Goal: Task Accomplishment & Management: Use online tool/utility

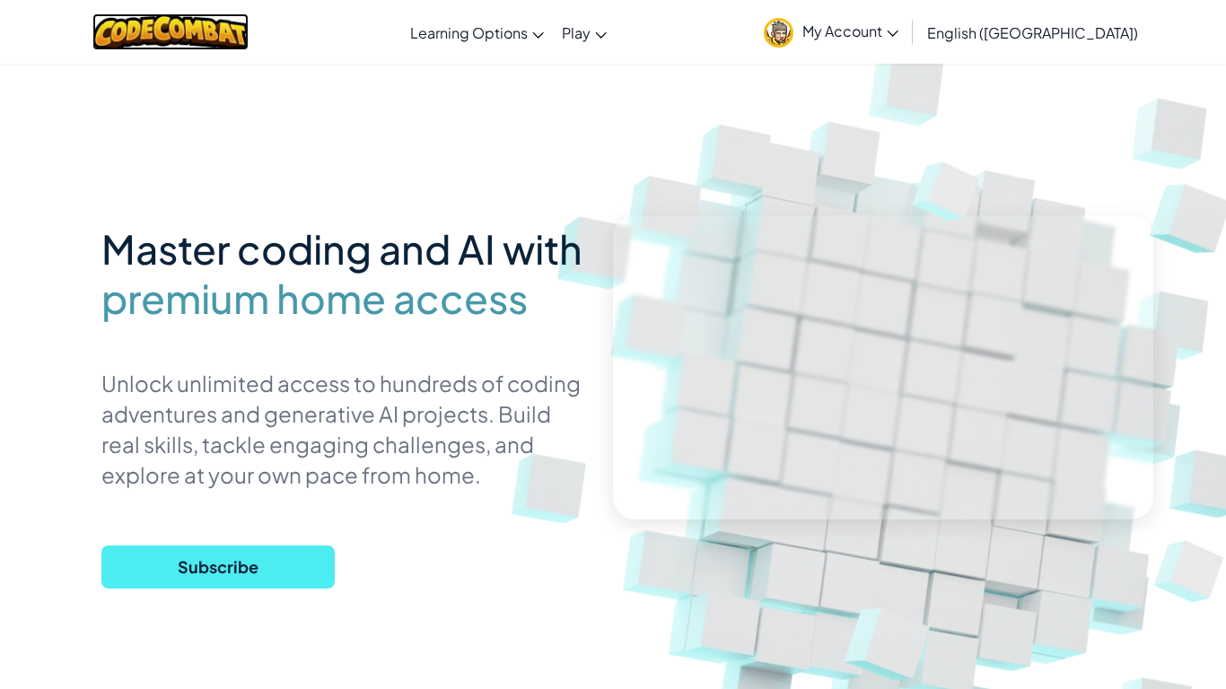
click at [192, 35] on img at bounding box center [170, 31] width 157 height 37
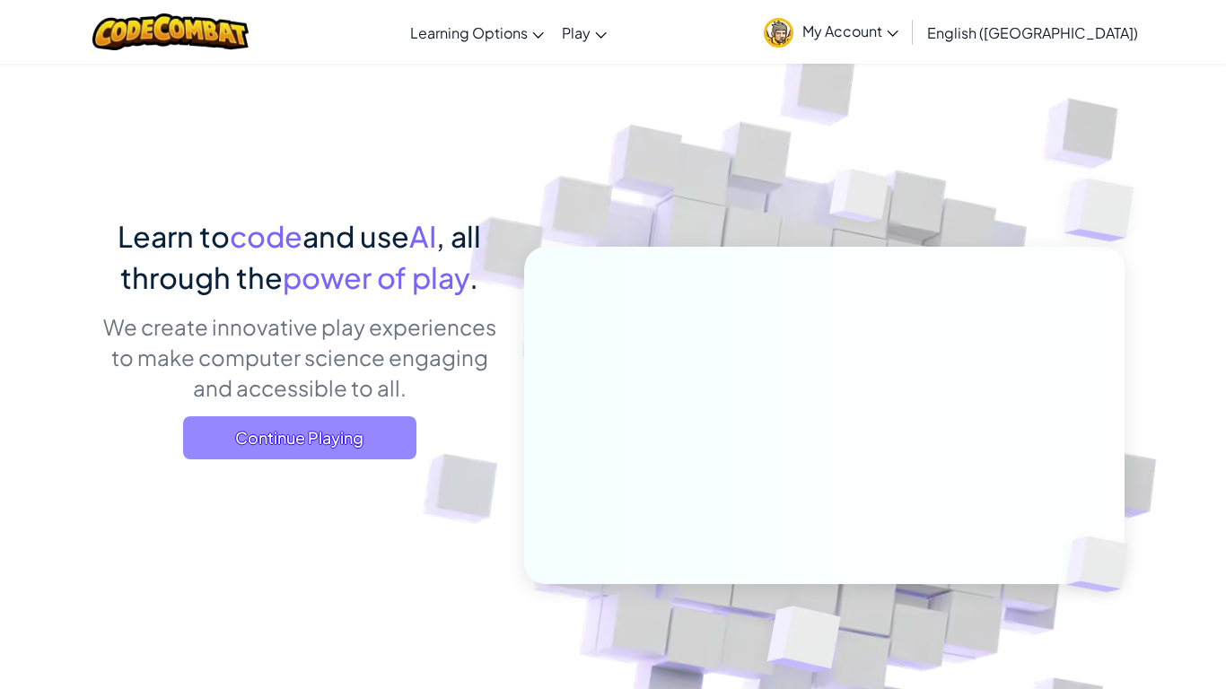
click at [276, 443] on span "Continue Playing" at bounding box center [299, 437] width 233 height 43
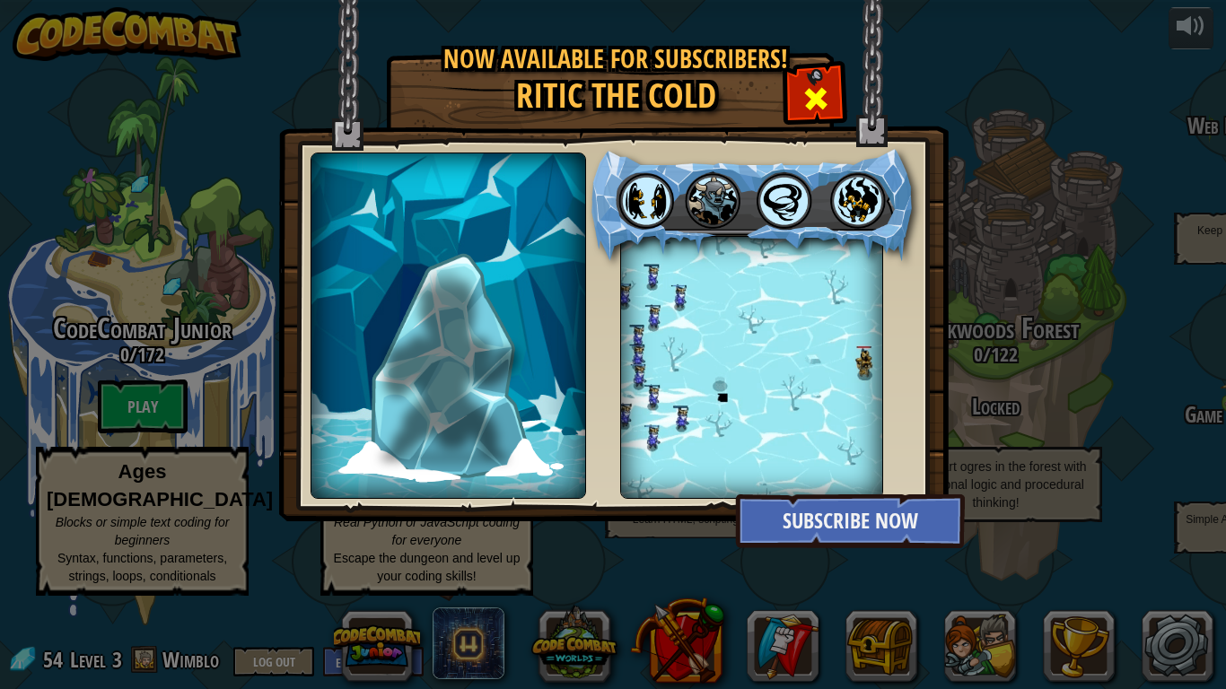
click at [807, 74] on div at bounding box center [815, 96] width 57 height 57
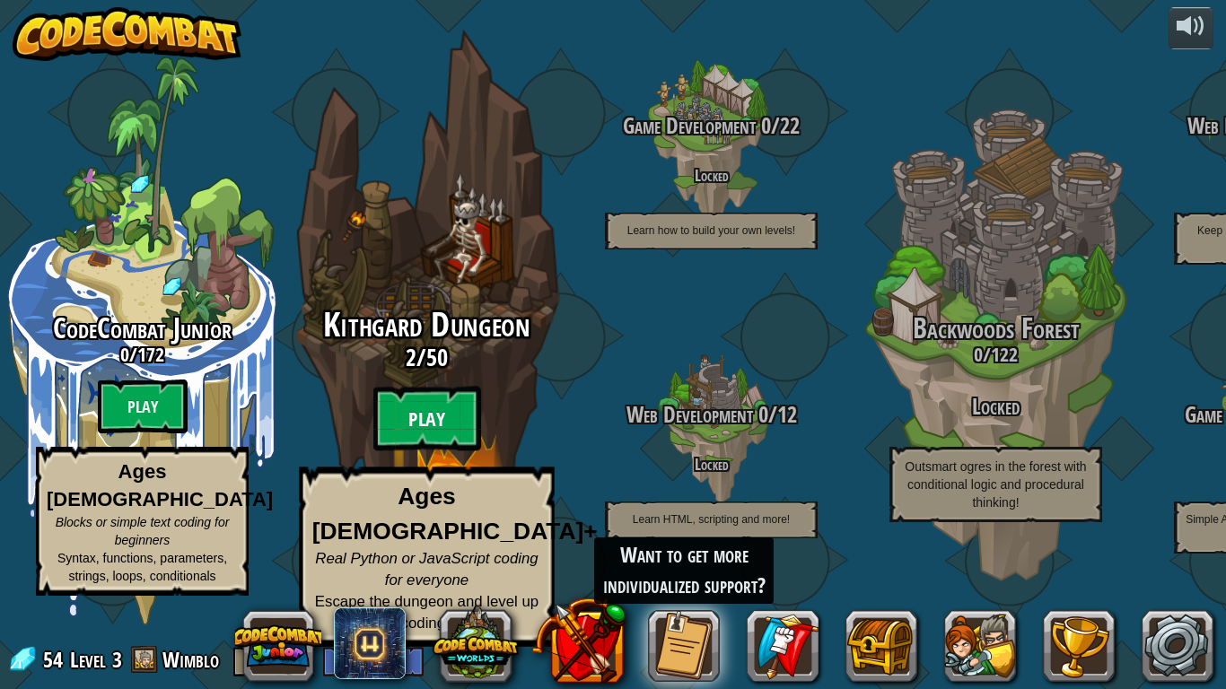
click at [440, 442] on btn "Play" at bounding box center [427, 419] width 108 height 65
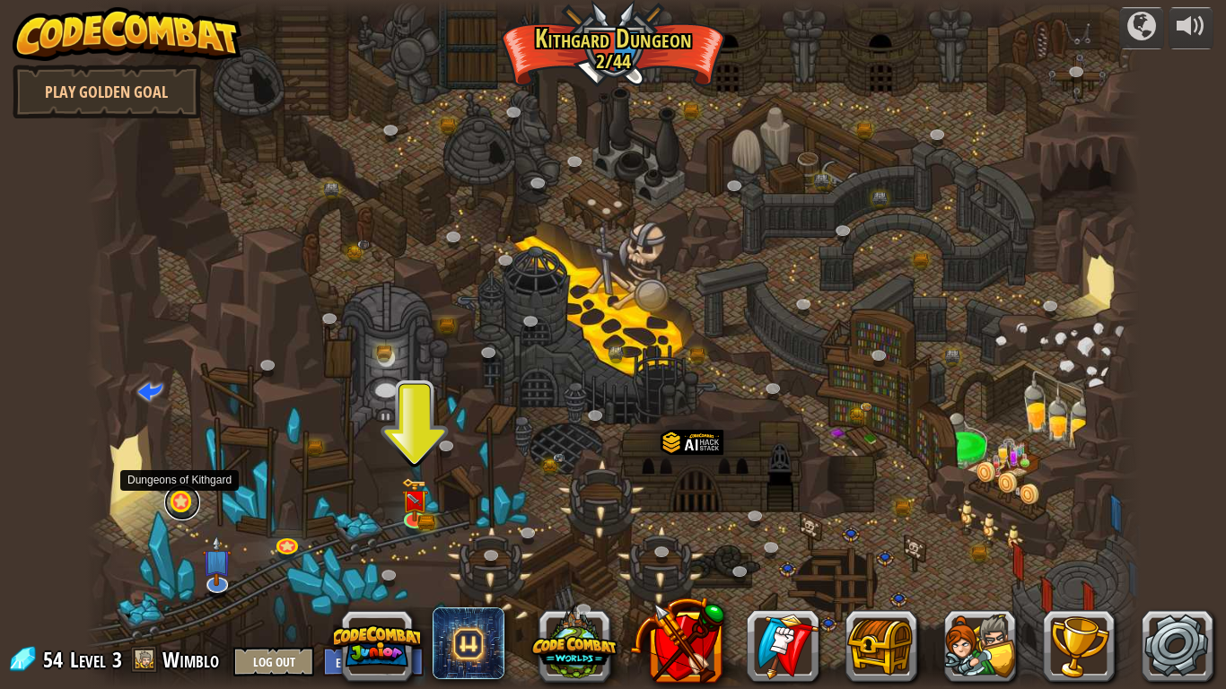
click at [180, 509] on link at bounding box center [182, 503] width 36 height 36
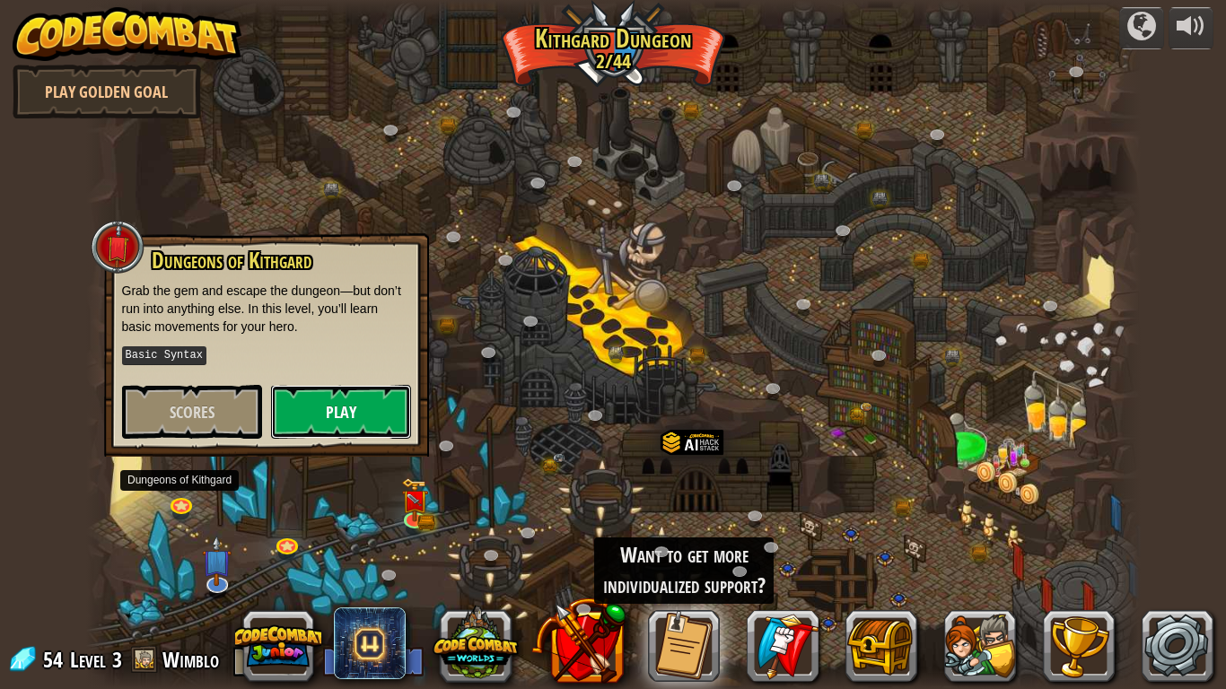
click at [298, 407] on button "Play" at bounding box center [341, 412] width 140 height 54
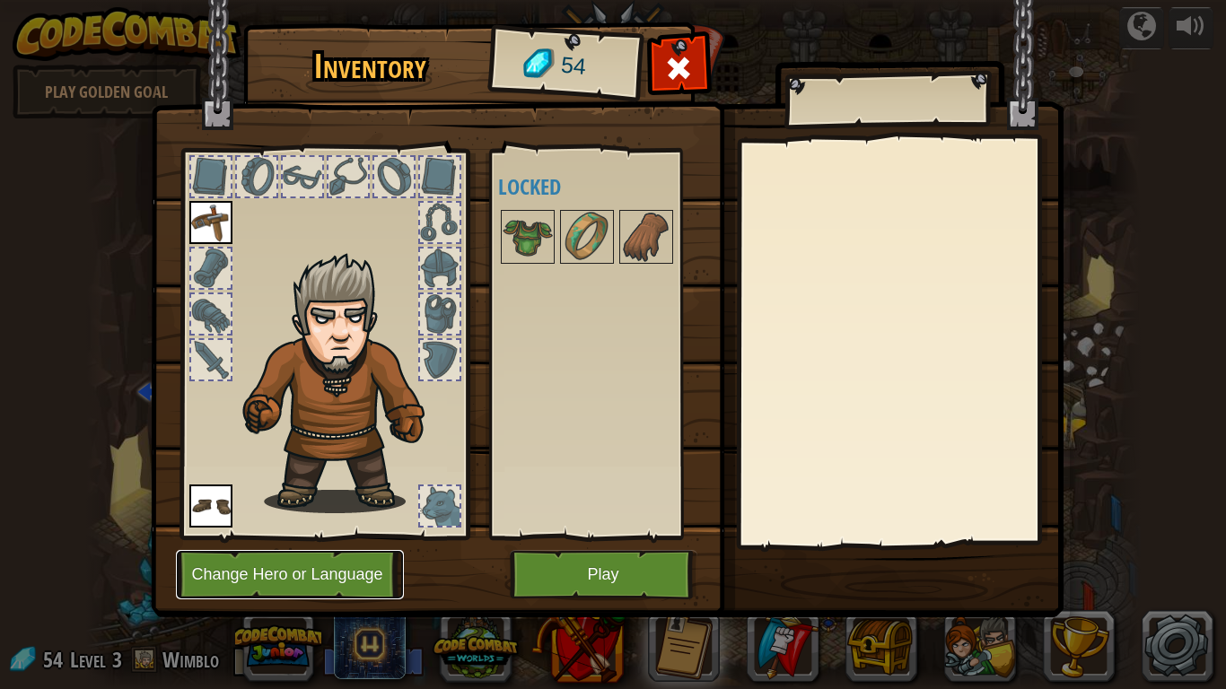
click at [284, 582] on button "Change Hero or Language" at bounding box center [290, 574] width 228 height 49
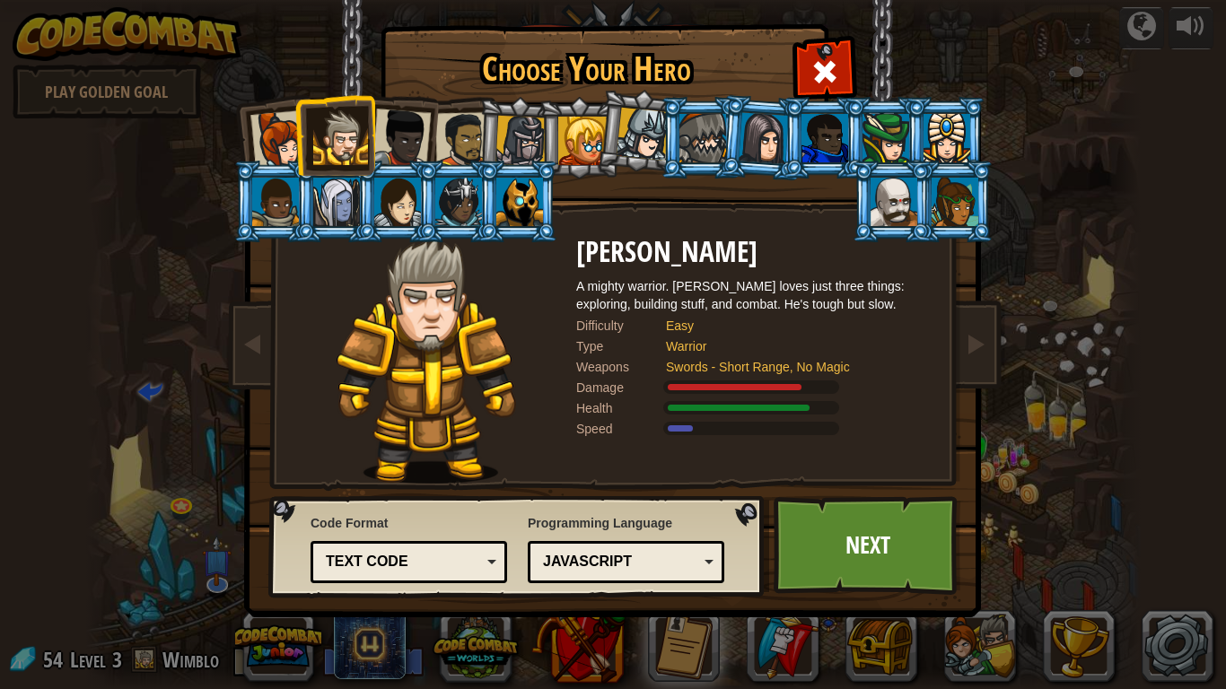
click at [437, 130] on div at bounding box center [463, 140] width 56 height 56
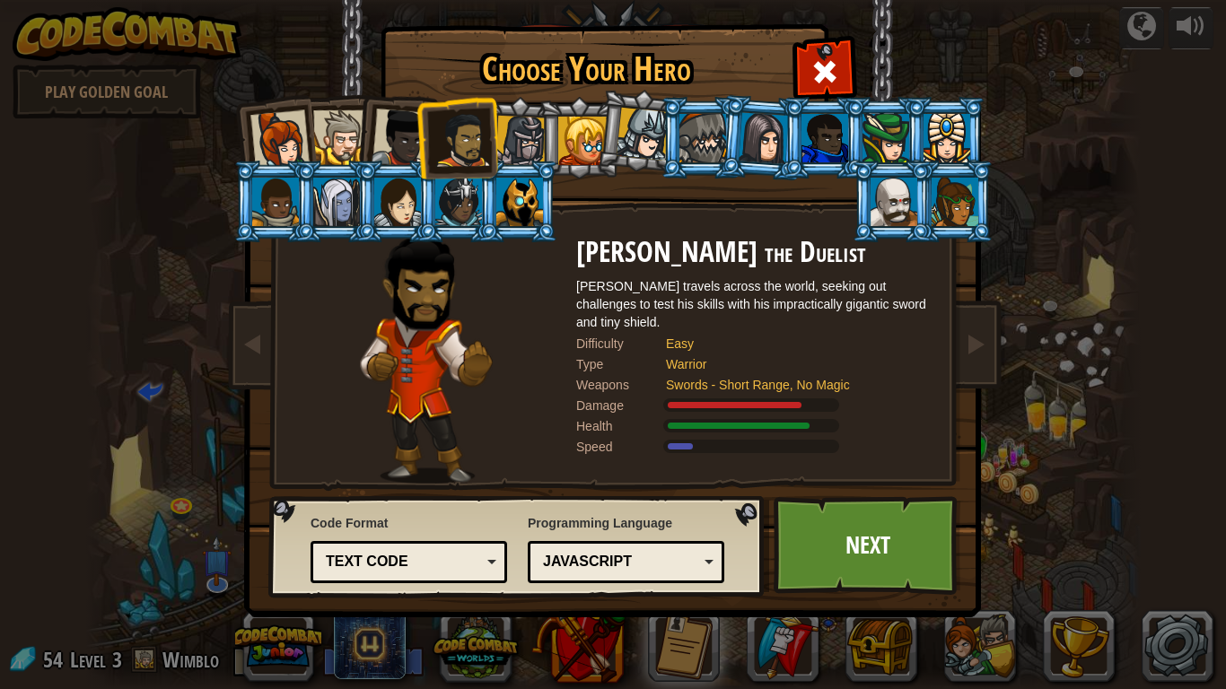
click at [277, 127] on div at bounding box center [279, 139] width 59 height 59
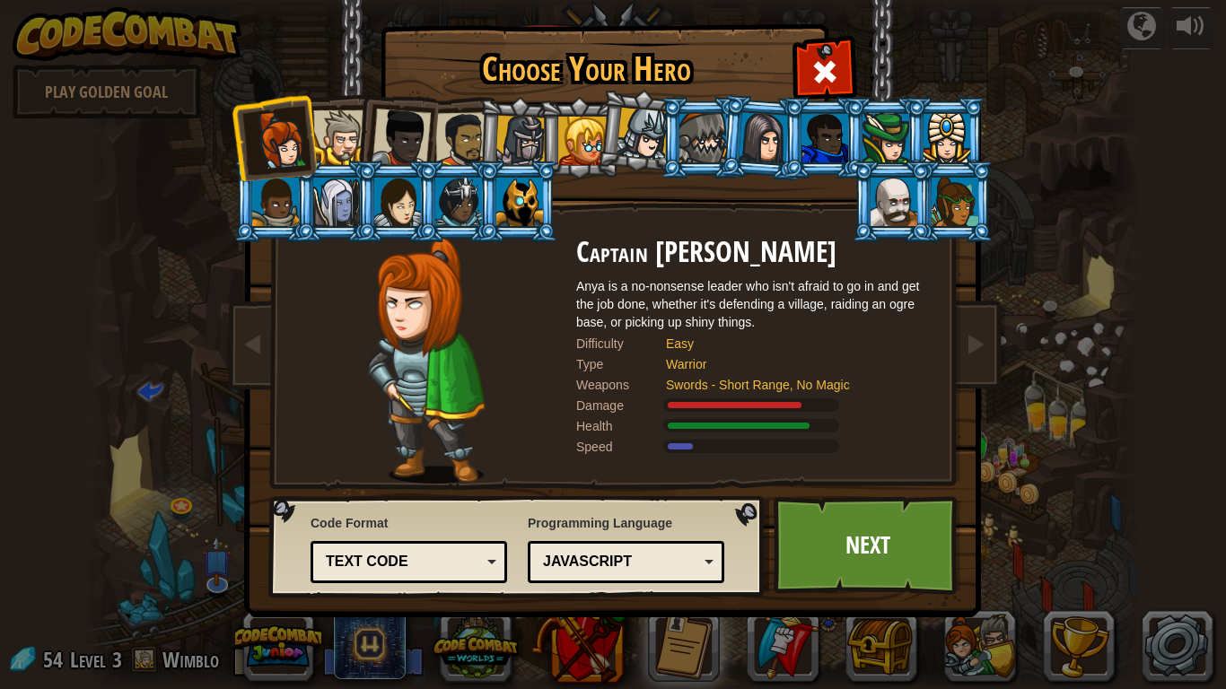
click at [337, 123] on div at bounding box center [340, 137] width 55 height 55
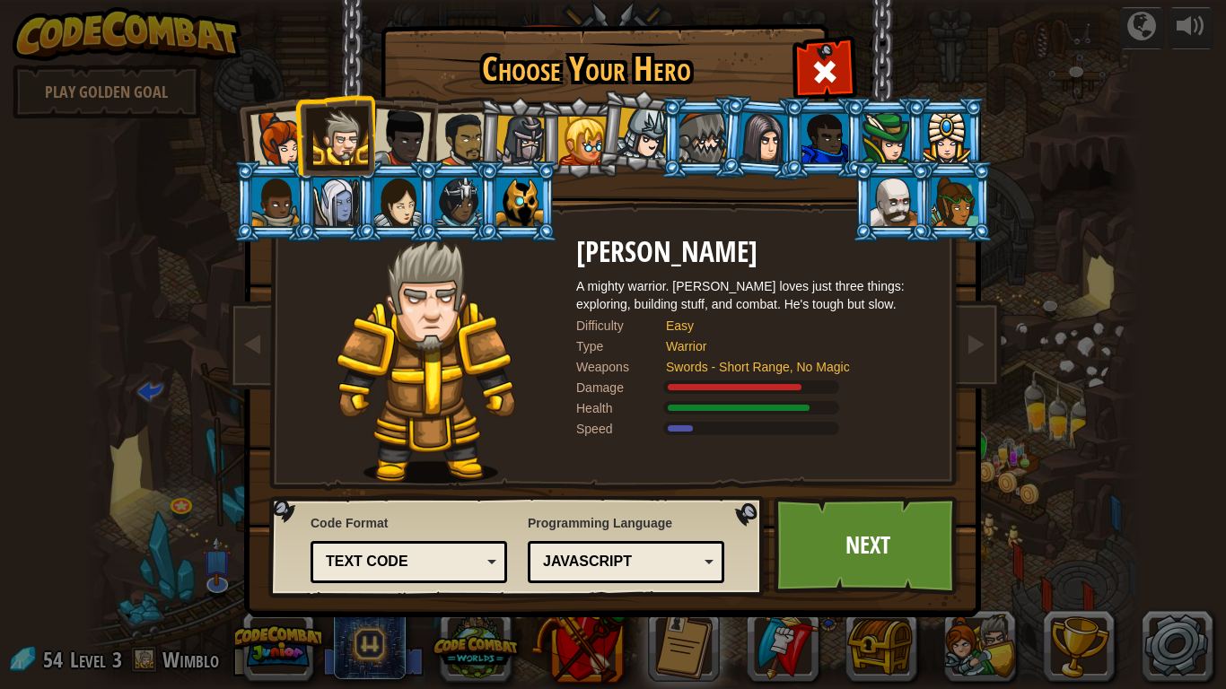
click at [390, 115] on div at bounding box center [401, 138] width 59 height 59
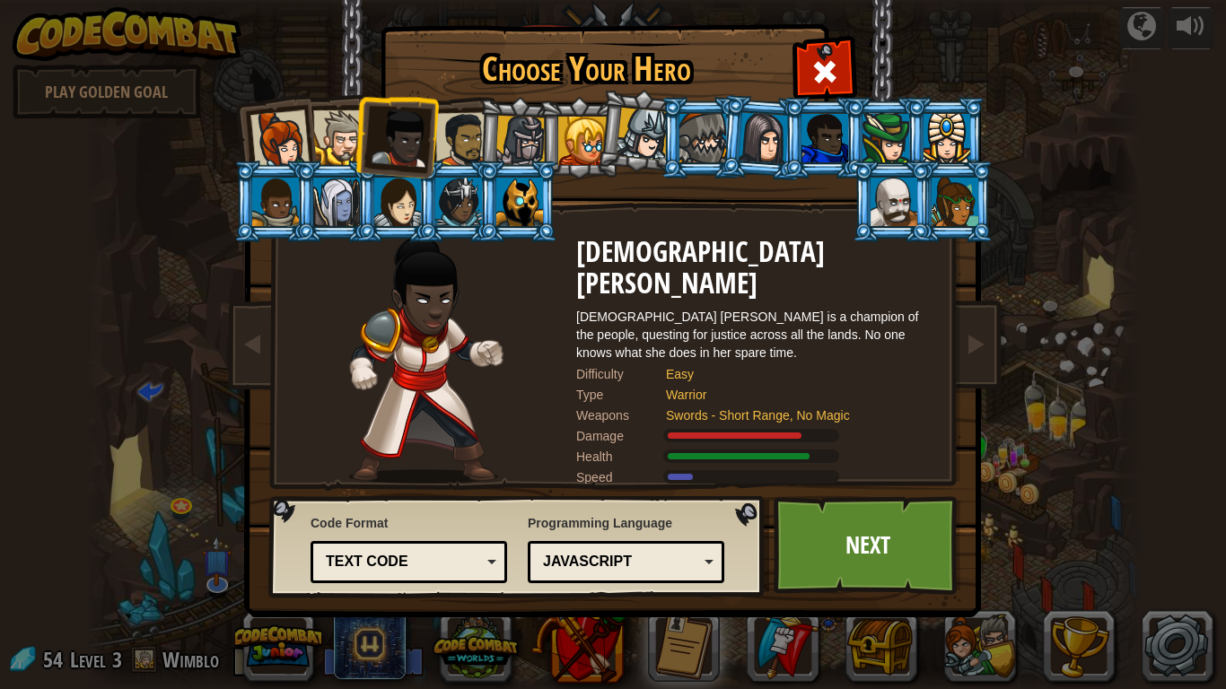
click at [329, 128] on div at bounding box center [340, 137] width 55 height 55
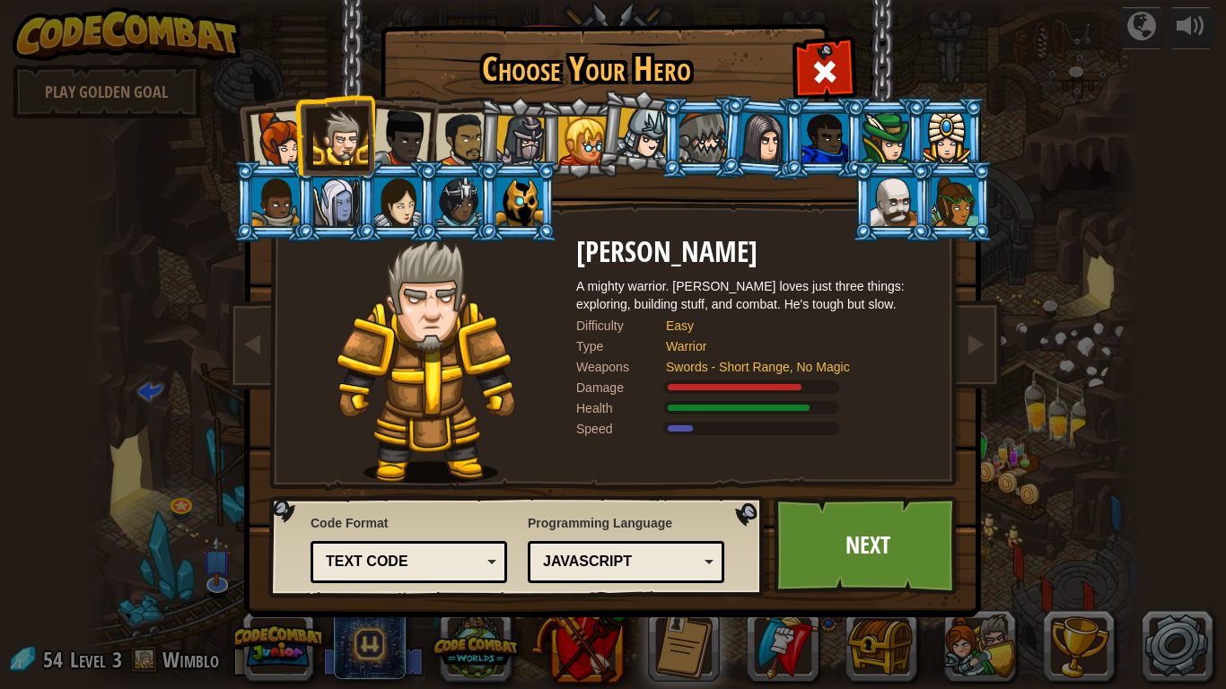
click at [582, 566] on div "JavaScript" at bounding box center [620, 562] width 155 height 21
click at [422, 552] on div "Text code" at bounding box center [403, 562] width 155 height 21
click at [428, 516] on div "Code Format Text code Blocks and code Blocks Blocks (Icons) Text code Blocks - …" at bounding box center [409, 549] width 197 height 78
click at [884, 560] on link "Next" at bounding box center [868, 545] width 188 height 99
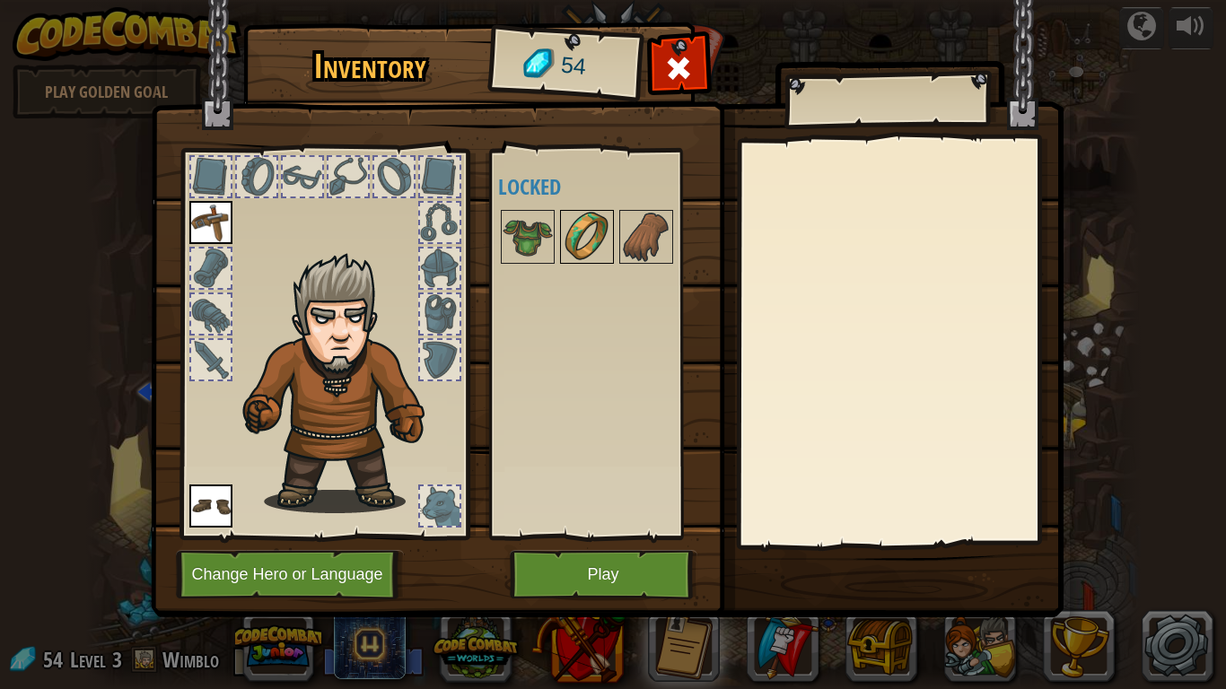
drag, startPoint x: 559, startPoint y: 234, endPoint x: 539, endPoint y: 241, distance: 21.0
click at [560, 240] on div at bounding box center [587, 237] width 54 height 54
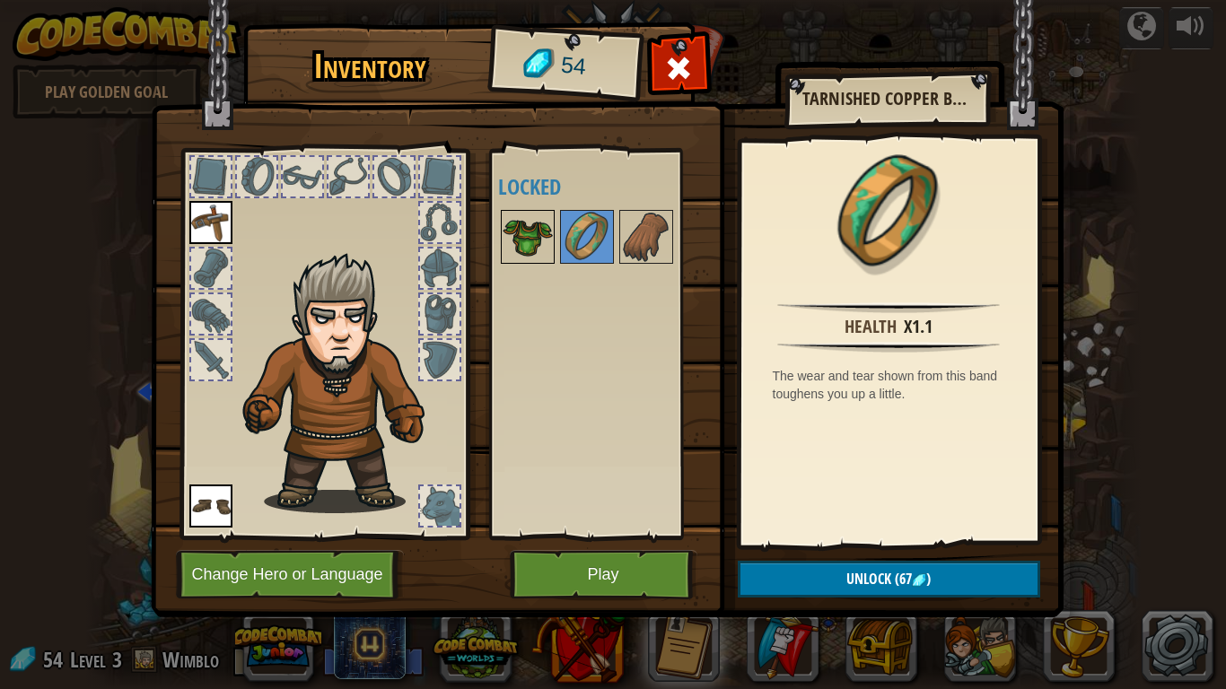
click at [529, 238] on img at bounding box center [528, 237] width 50 height 50
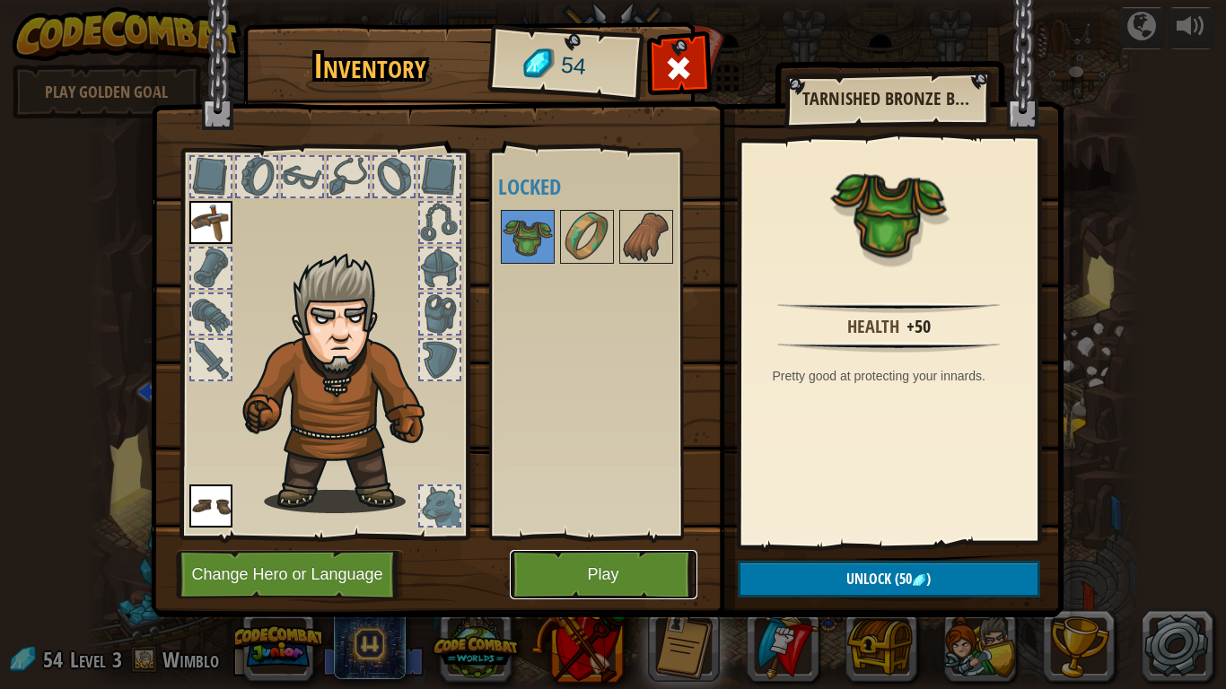
click at [580, 575] on button "Play" at bounding box center [604, 574] width 188 height 49
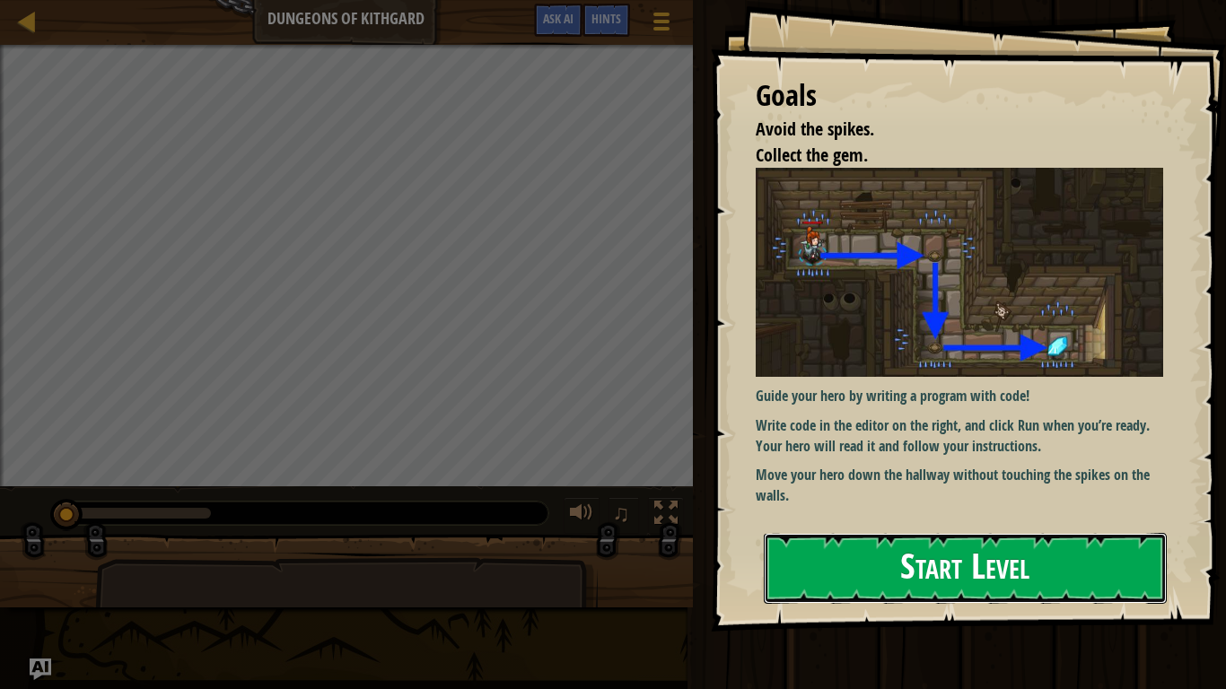
click at [919, 564] on button "Start Level" at bounding box center [965, 568] width 403 height 71
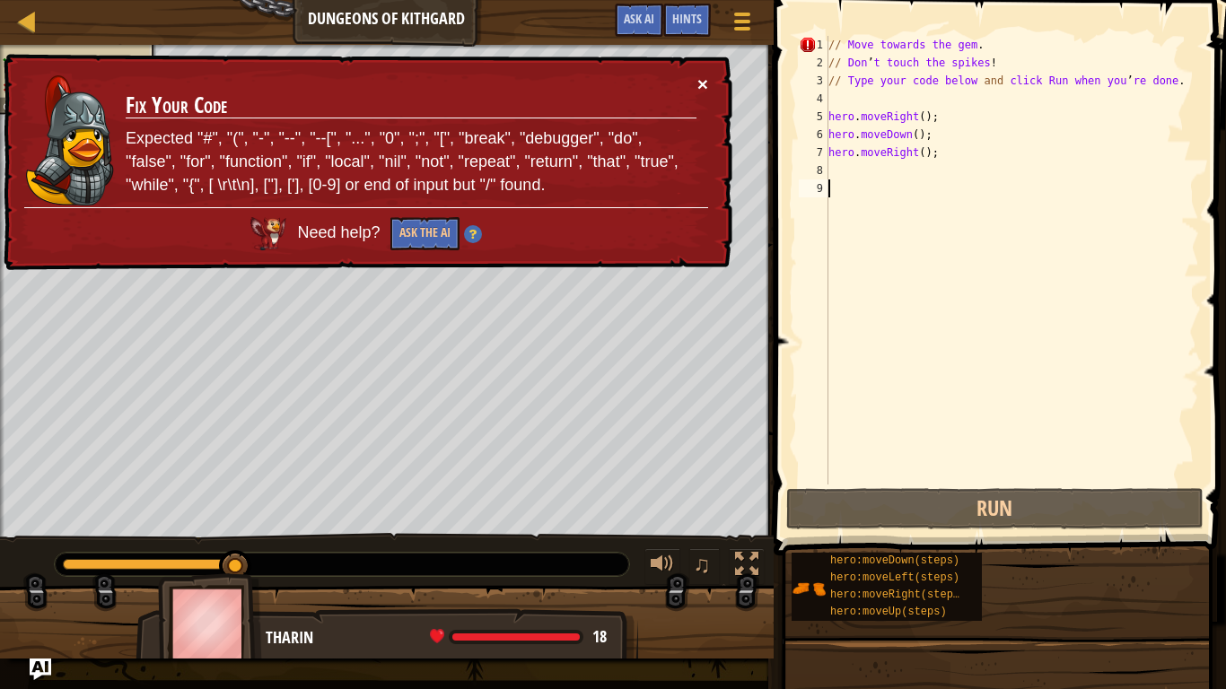
click at [703, 83] on button "×" at bounding box center [702, 83] width 11 height 19
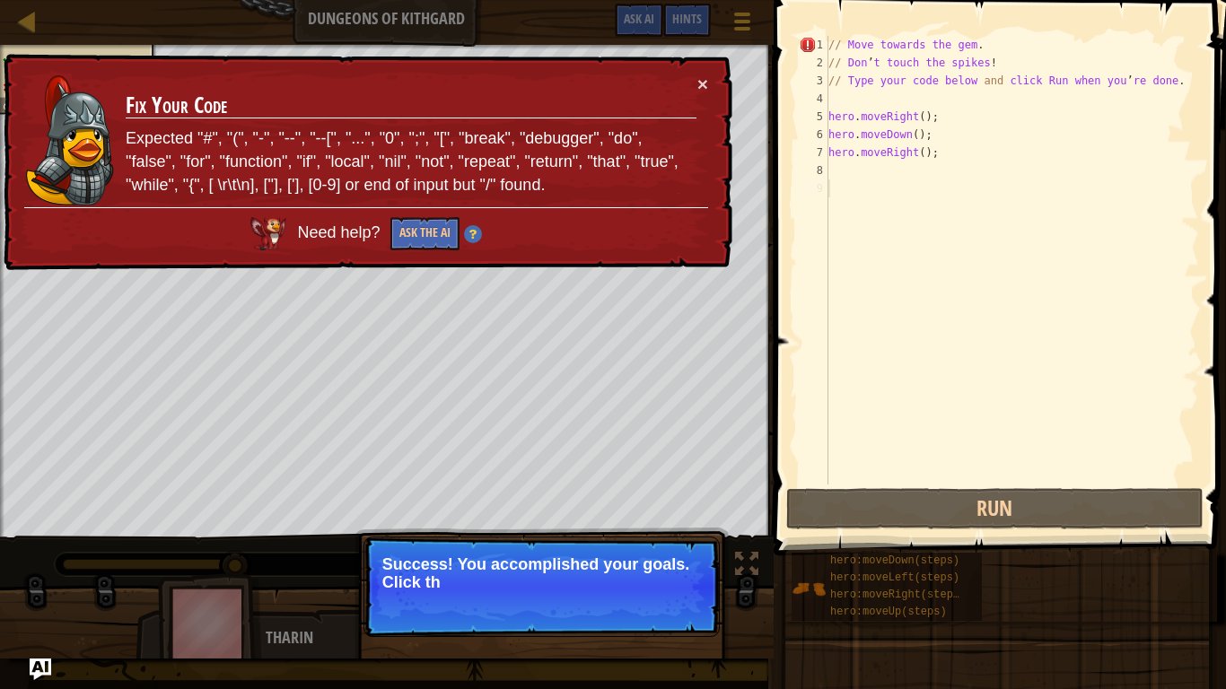
click at [608, 625] on p "Success! You accomplished your goals. Click th" at bounding box center [542, 587] width 356 height 101
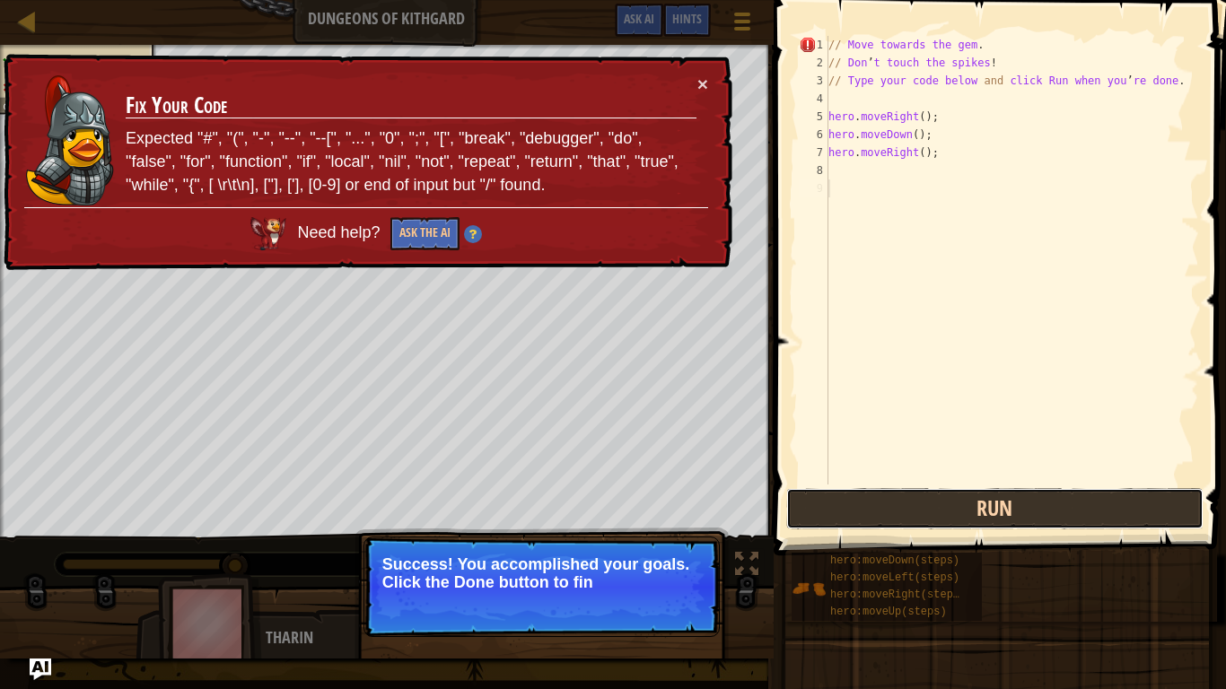
click at [860, 507] on button "Run" at bounding box center [995, 508] width 418 height 41
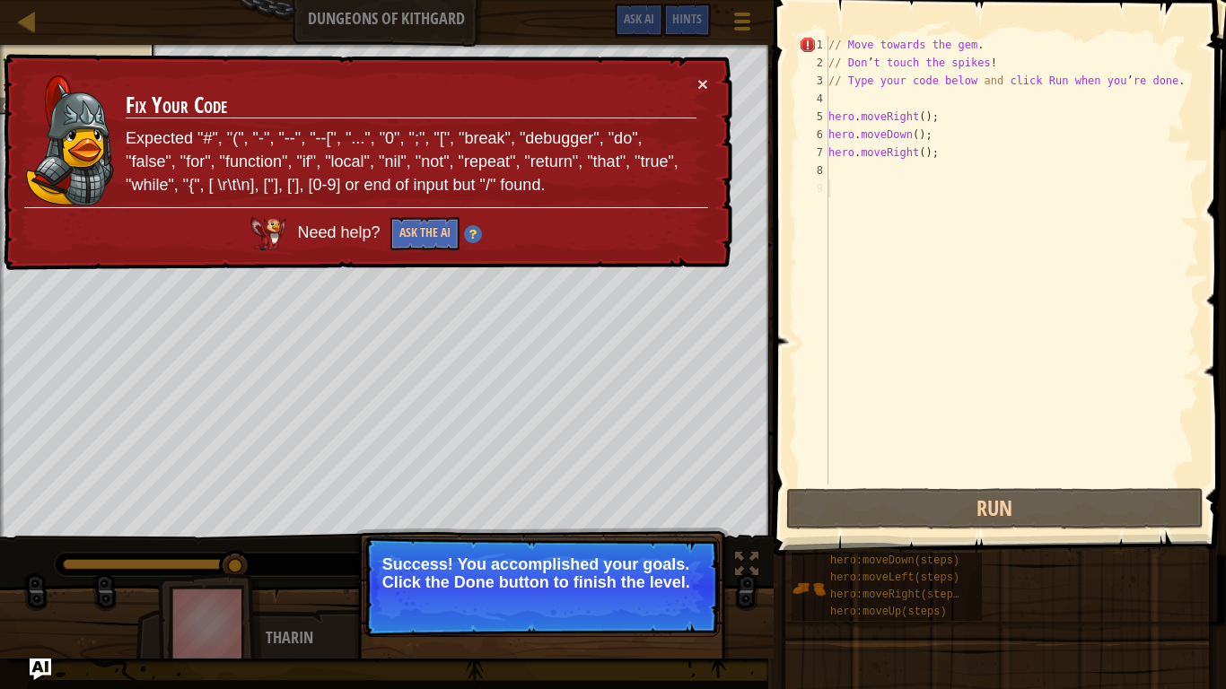
click at [694, 89] on td "Fix Your Code Expected "#", "(", "-", "--", "--[", "...", "0", ";", "[", "break…" at bounding box center [411, 140] width 573 height 133
click at [700, 83] on button "×" at bounding box center [702, 84] width 11 height 19
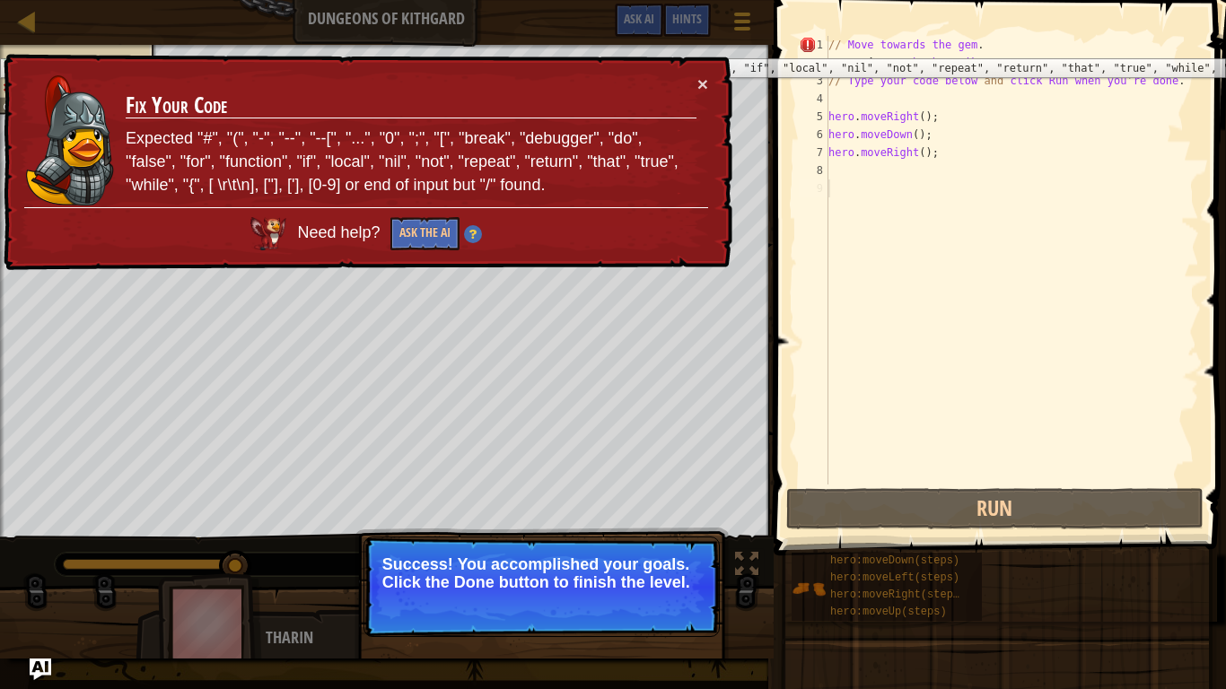
click at [805, 45] on div "1" at bounding box center [814, 45] width 30 height 18
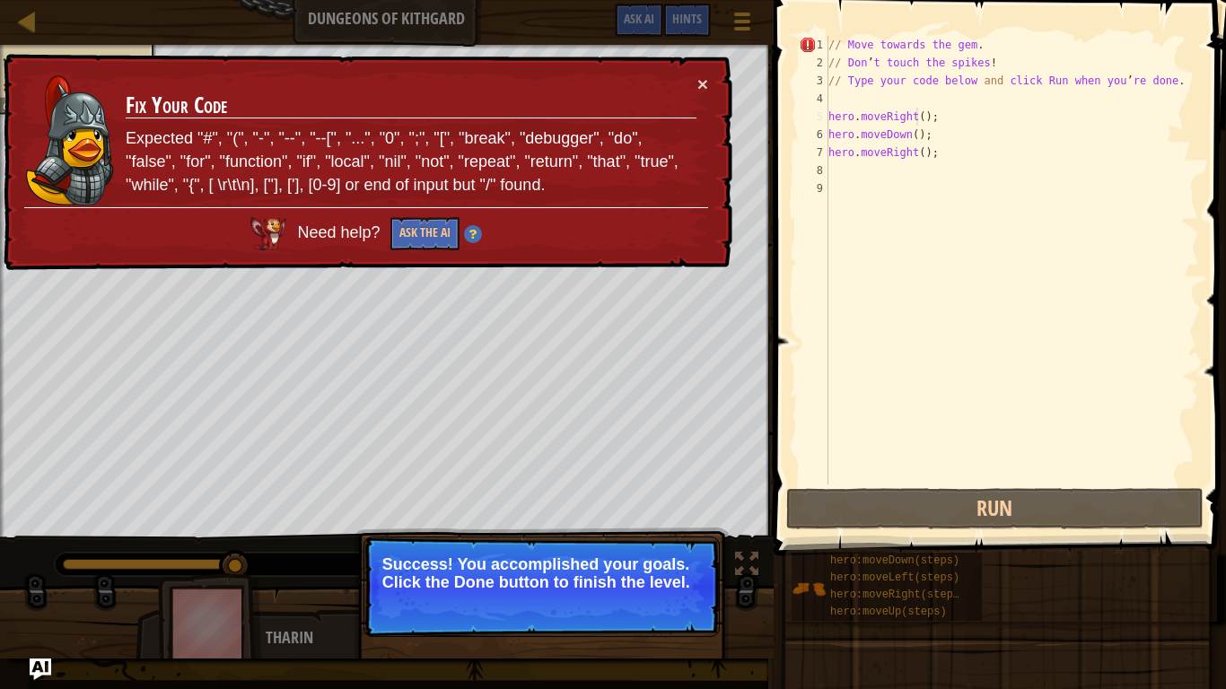
click at [919, 120] on div "// Move towards the gem . // Don ’ t touch the spikes ! // Type your code below…" at bounding box center [1012, 278] width 374 height 485
type textarea "hero.moveRight();"
click at [946, 121] on div "// Move towards the gem . // Don ’ t touch the spikes ! // Type your code below…" at bounding box center [1012, 278] width 374 height 485
drag, startPoint x: 935, startPoint y: 120, endPoint x: 816, endPoint y: 117, distance: 119.4
click at [816, 117] on div "hero.moveRight(); 1 2 3 4 5 6 7 8 9 // Move towards the gem . // [PERSON_NAME] …" at bounding box center [997, 260] width 404 height 449
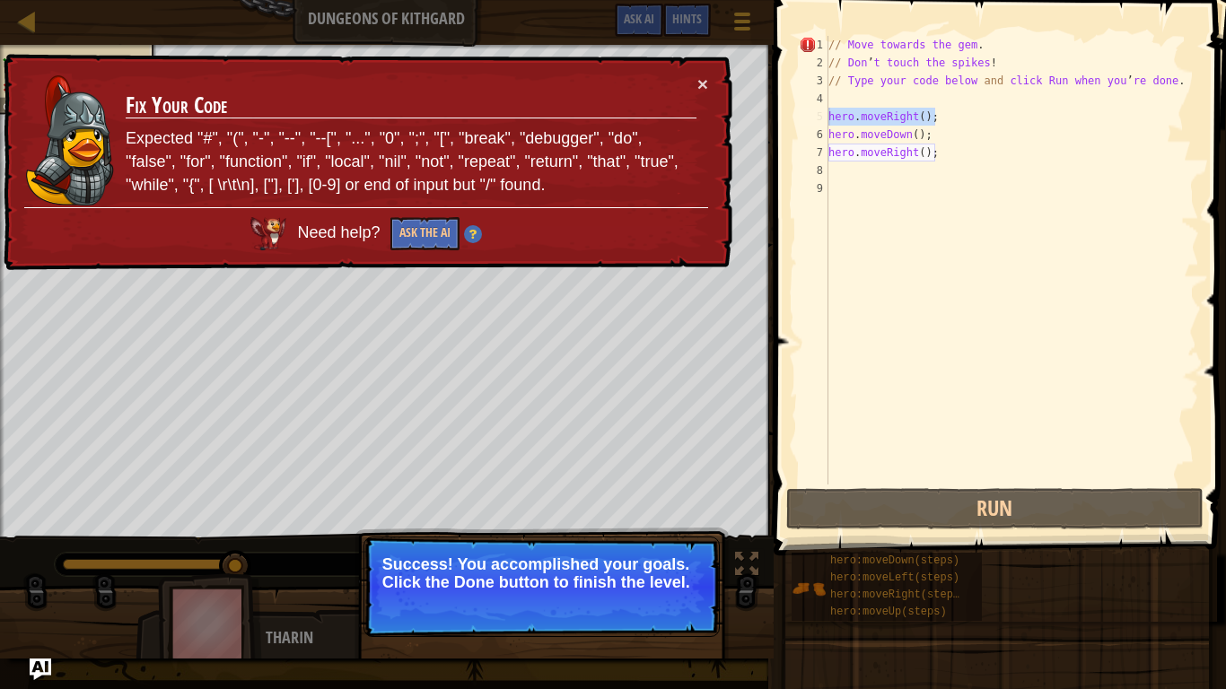
click at [934, 105] on div "// Move towards the gem . // Don ’ t touch the spikes ! // Type your code below…" at bounding box center [1012, 278] width 374 height 485
click at [941, 111] on div "// Move towards the gem . // Don ’ t touch the spikes ! // Type your code below…" at bounding box center [1012, 278] width 374 height 485
type textarea "hero.moveRight();"
click at [468, 608] on p "Success! You accomplished your goals. Click the Done button to finish the level." at bounding box center [542, 587] width 356 height 101
click at [486, 583] on p "Success! You accomplished your goals. Click the Done button to finish the level." at bounding box center [541, 574] width 319 height 36
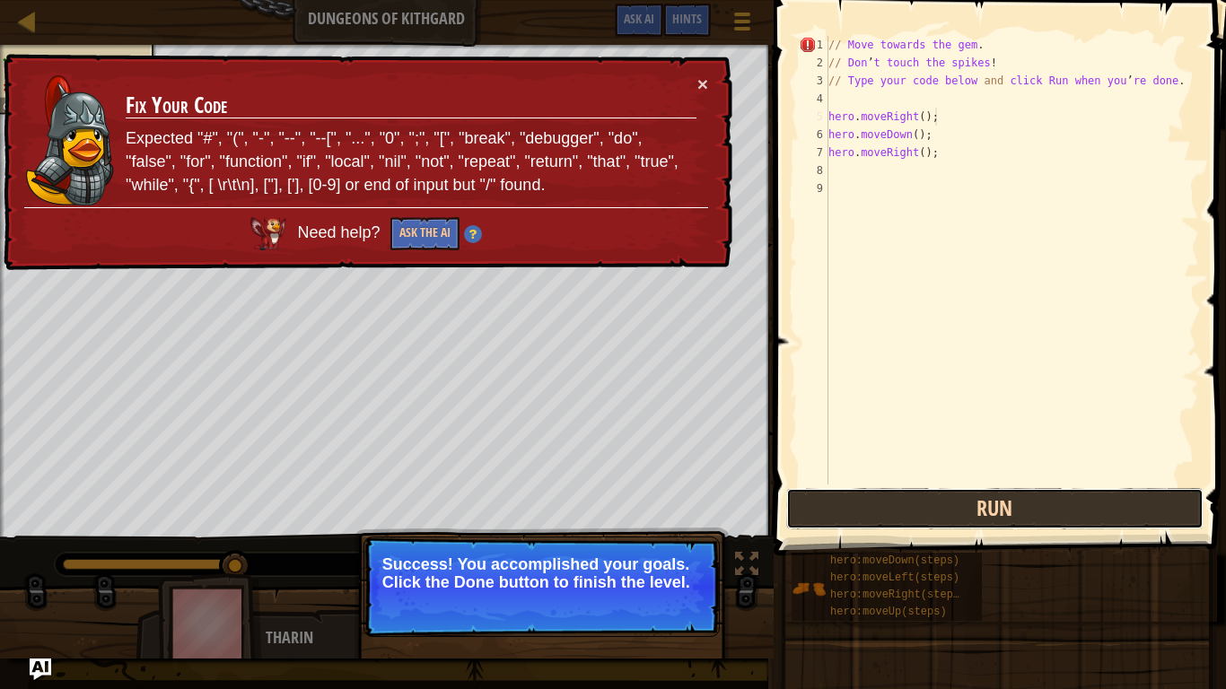
click at [844, 505] on button "Run" at bounding box center [995, 508] width 418 height 41
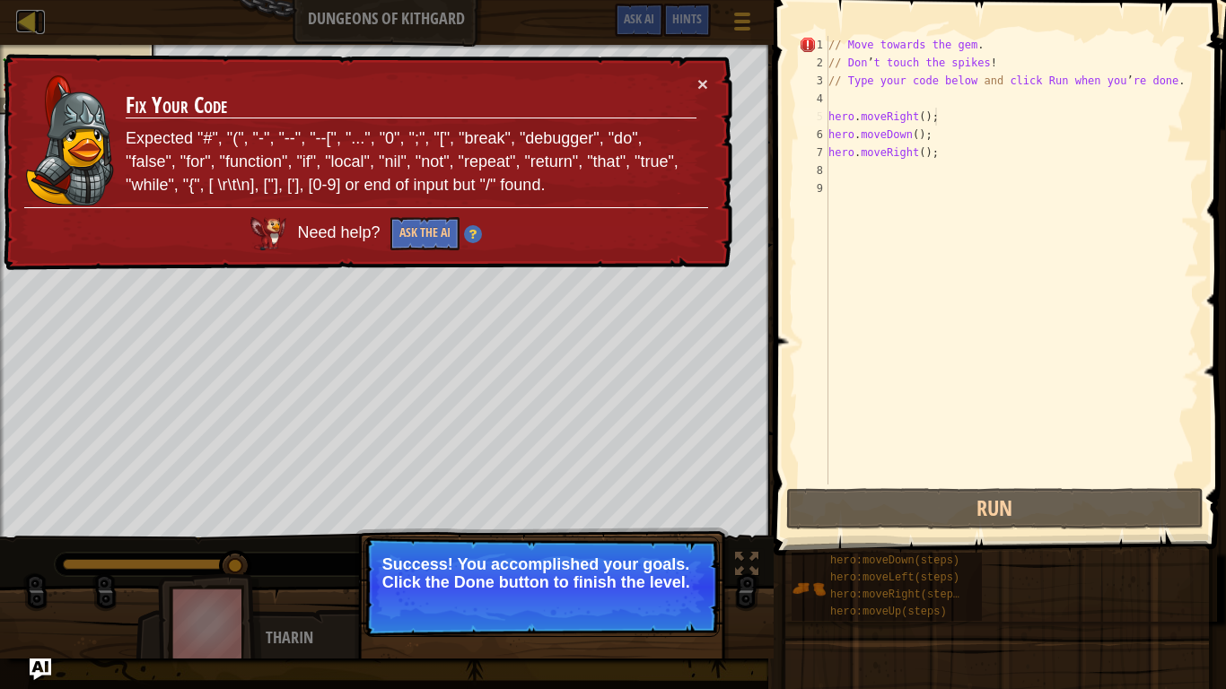
click at [17, 20] on div at bounding box center [27, 21] width 22 height 22
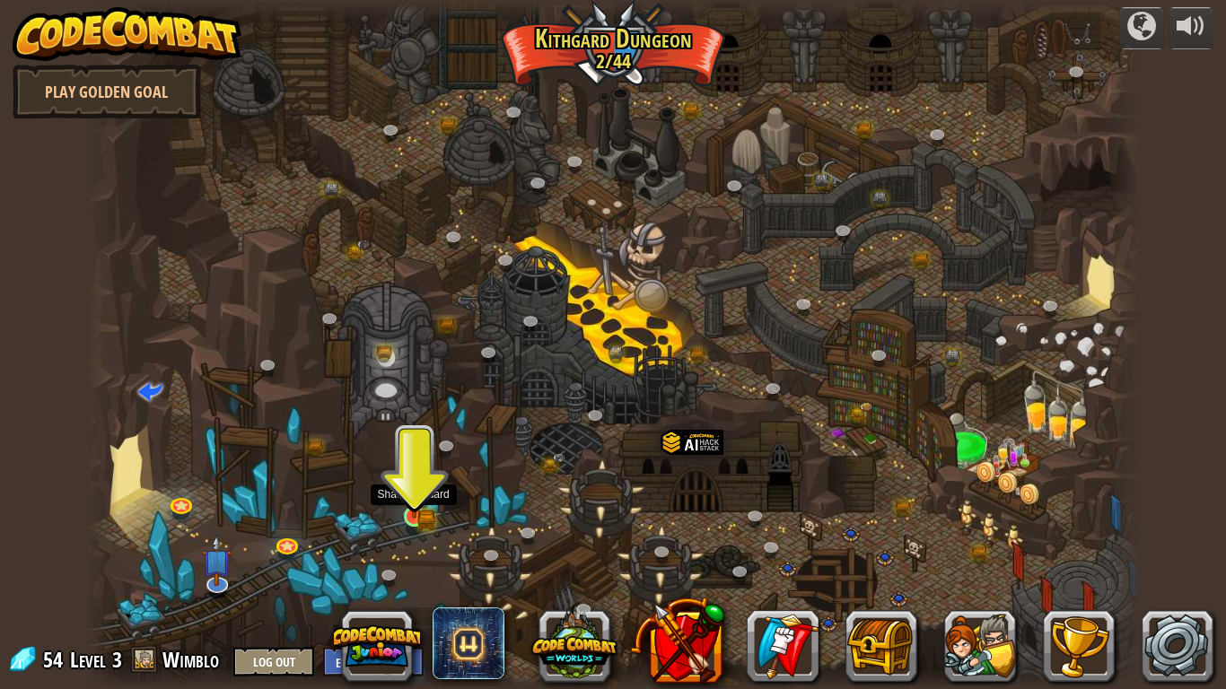
click at [412, 518] on img at bounding box center [414, 489] width 27 height 58
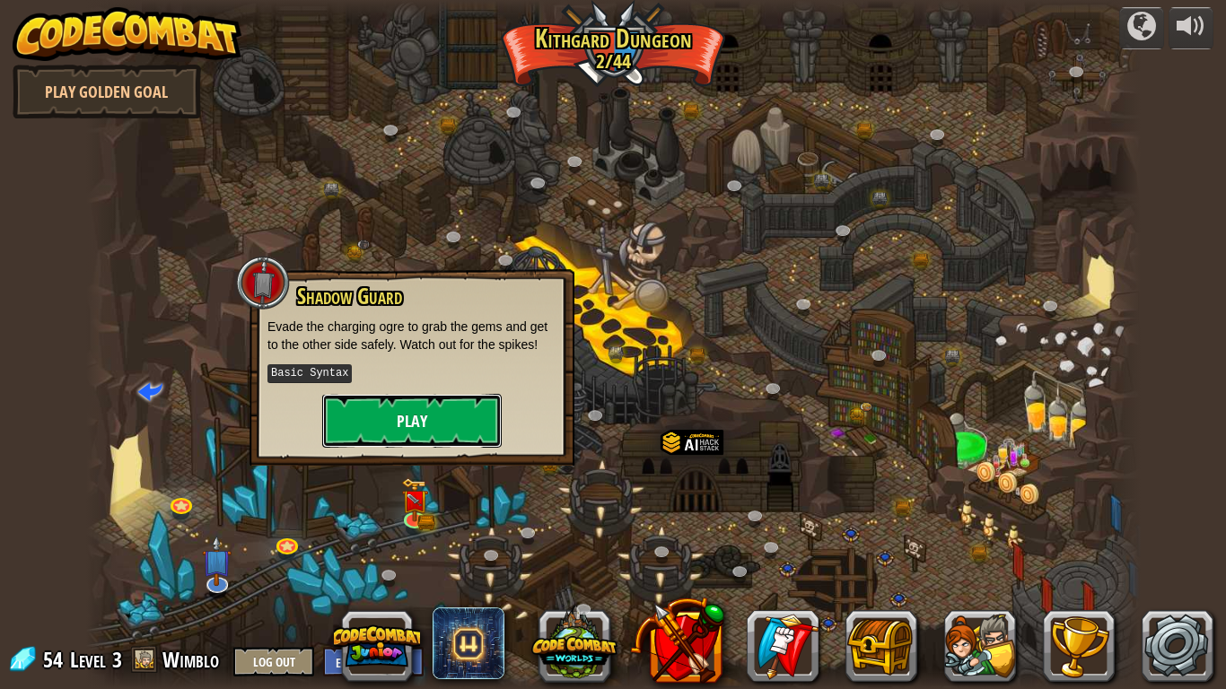
click at [434, 443] on button "Play" at bounding box center [412, 421] width 180 height 54
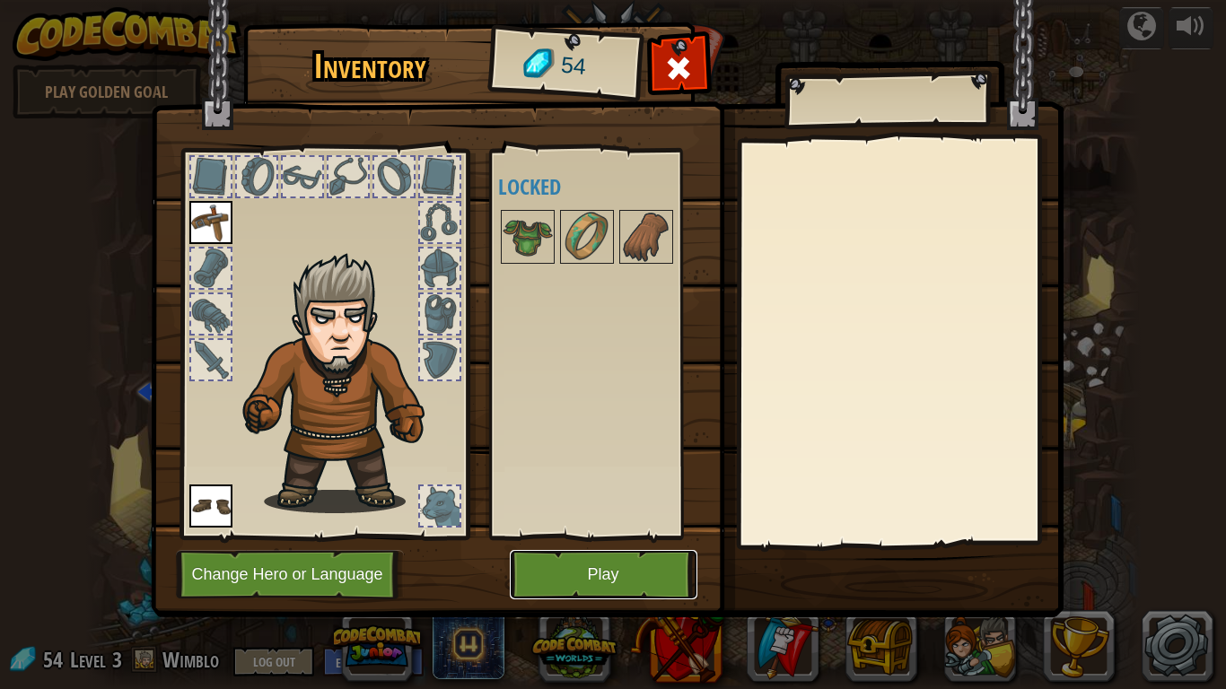
click at [588, 574] on button "Play" at bounding box center [604, 574] width 188 height 49
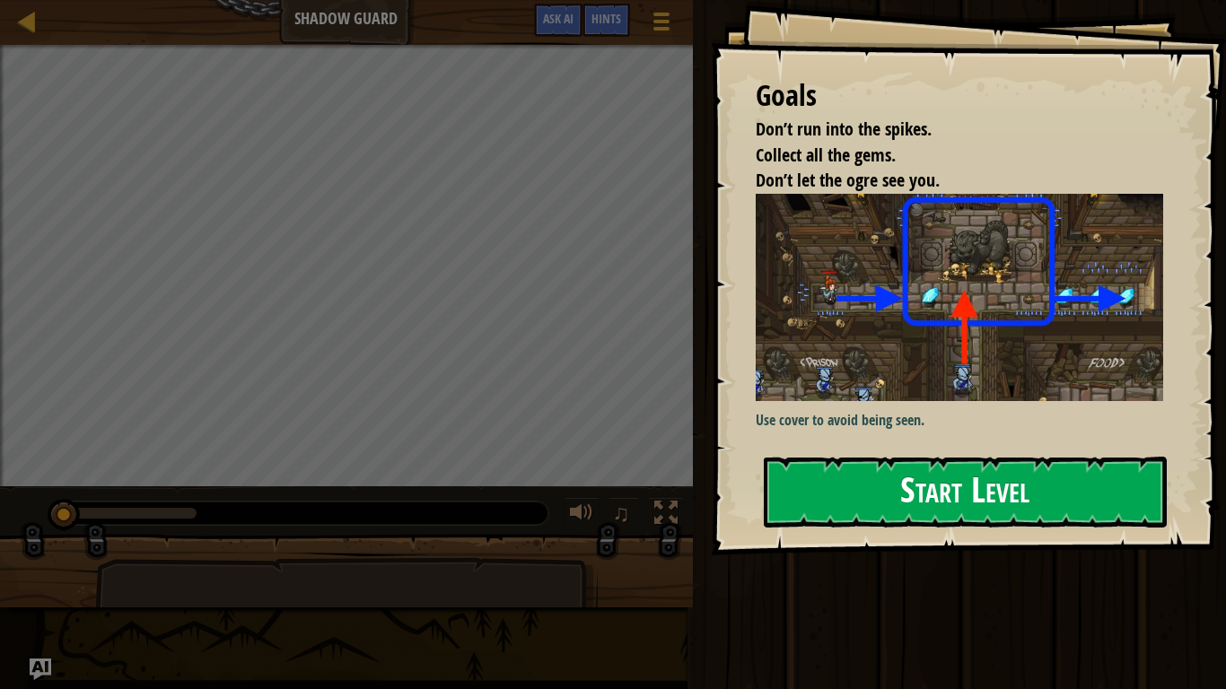
click at [963, 342] on img at bounding box center [959, 297] width 407 height 207
click at [949, 477] on button "Start Level" at bounding box center [965, 492] width 403 height 71
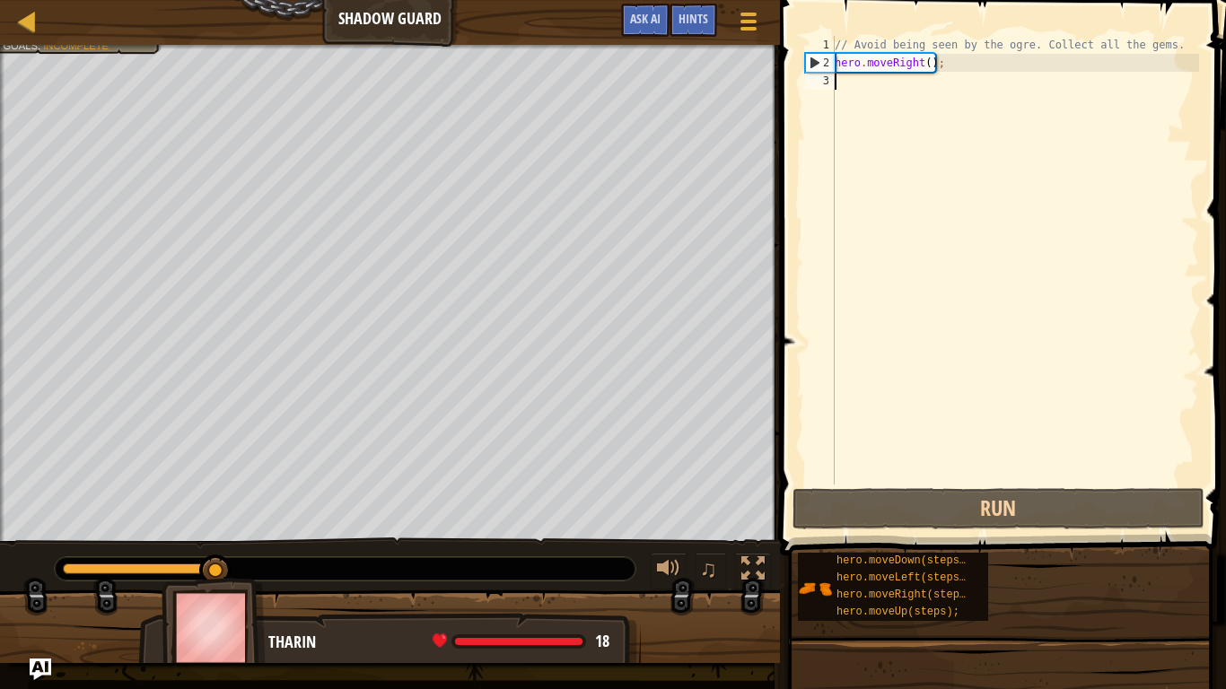
click at [841, 78] on div "// Avoid being seen by the ogre. Collect all the gems. hero . moveRight ( ) ;" at bounding box center [1015, 278] width 368 height 485
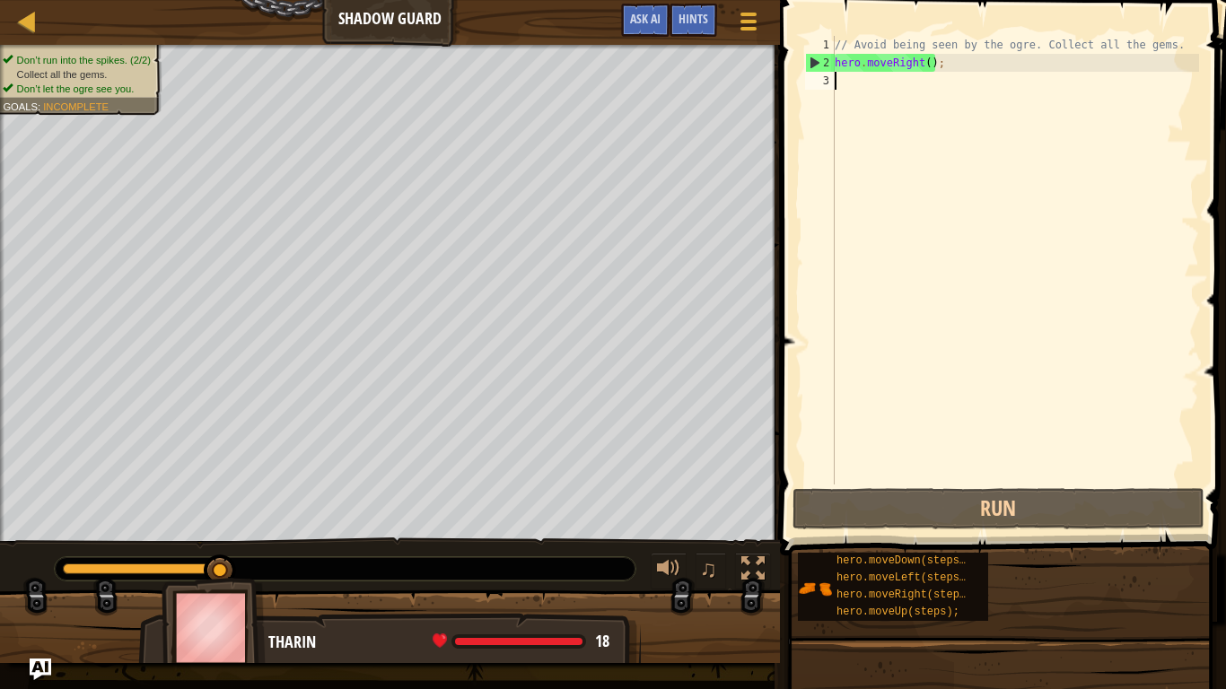
type textarea "hero.moveRight();"
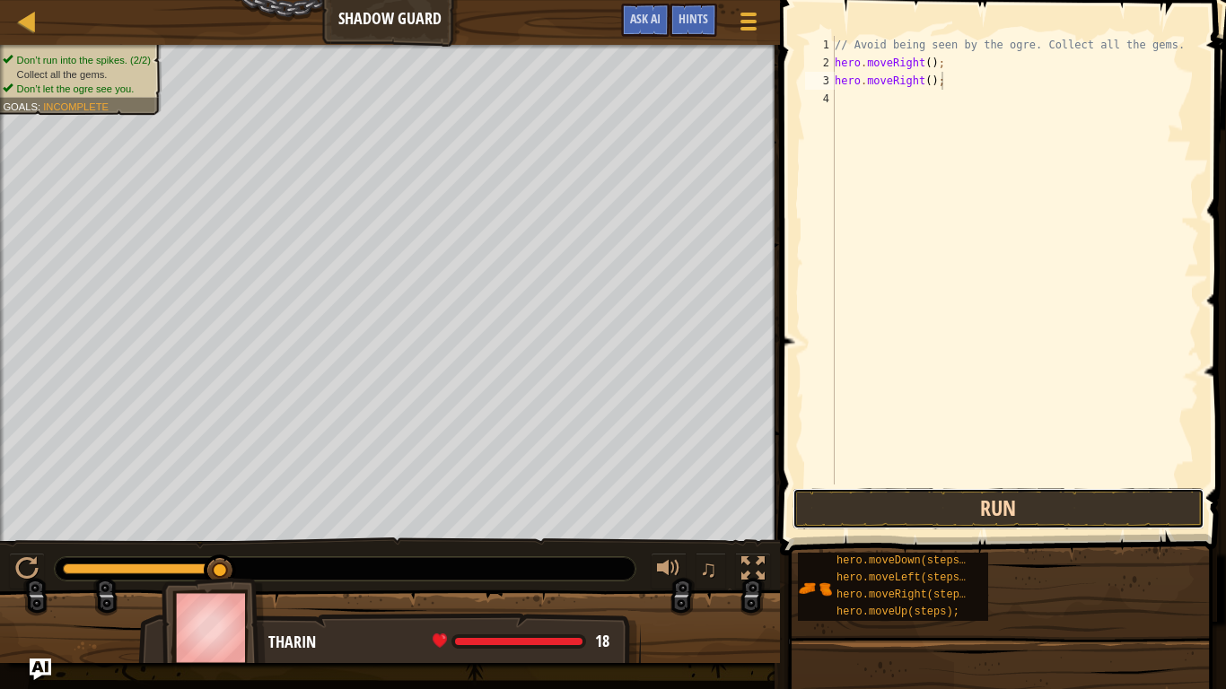
click at [939, 510] on button "Run" at bounding box center [999, 508] width 412 height 41
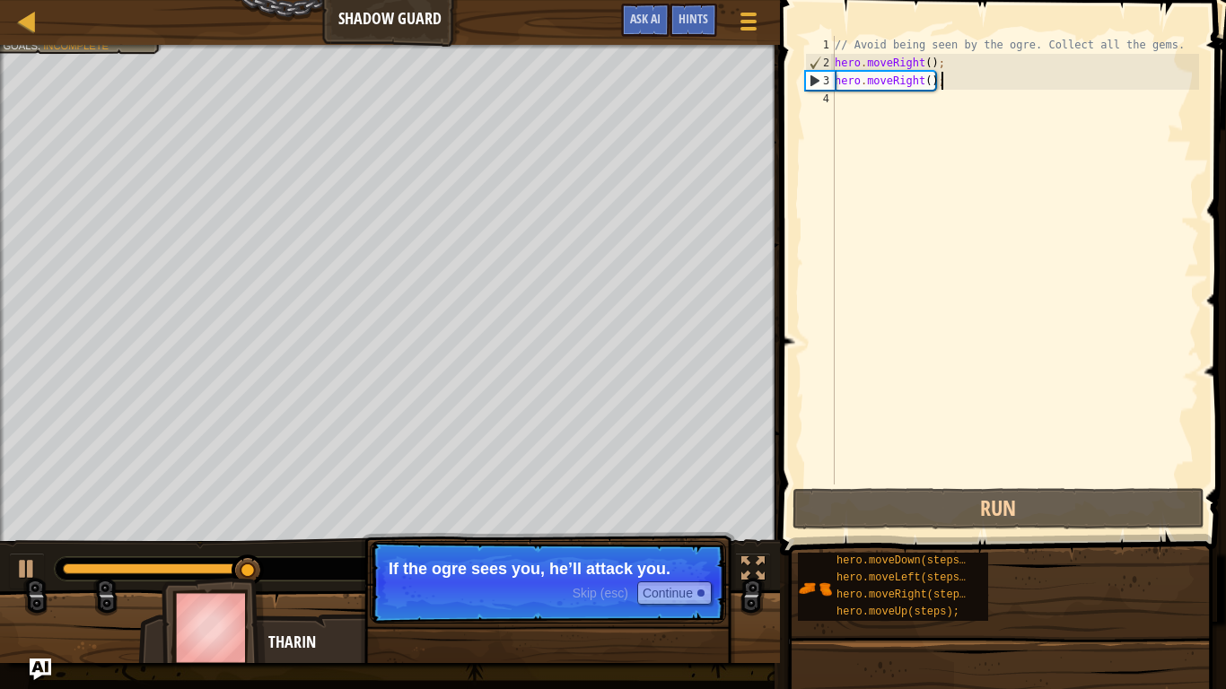
click at [964, 79] on div "// Avoid being seen by the ogre. Collect all the gems. hero . moveRight ( ) ; h…" at bounding box center [1015, 278] width 368 height 485
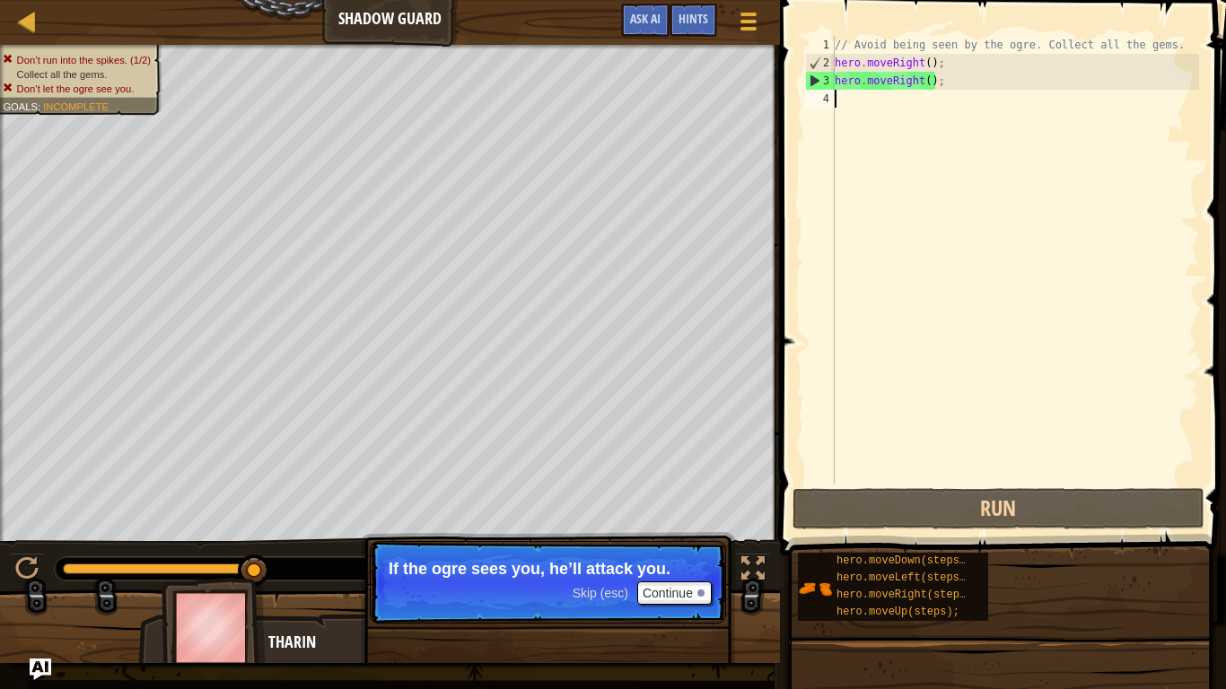
click at [897, 114] on div "// Avoid being seen by the ogre. Collect all the gems. hero . moveRight ( ) ; h…" at bounding box center [1015, 278] width 368 height 485
drag, startPoint x: 964, startPoint y: 81, endPoint x: 831, endPoint y: 80, distance: 132.8
click at [831, 80] on div "1 2 3 4 // Avoid being seen by the ogre. Collect all the gems. hero . moveRight…" at bounding box center [1000, 260] width 398 height 449
click at [924, 79] on div "// Avoid being seen by the ogre. Collect all the gems. hero . moveRight ( ) ; h…" at bounding box center [1015, 260] width 368 height 449
click at [920, 78] on div "// Avoid being seen by the ogre. Collect all the gems. hero . moveRight ( ) ; h…" at bounding box center [1015, 278] width 368 height 485
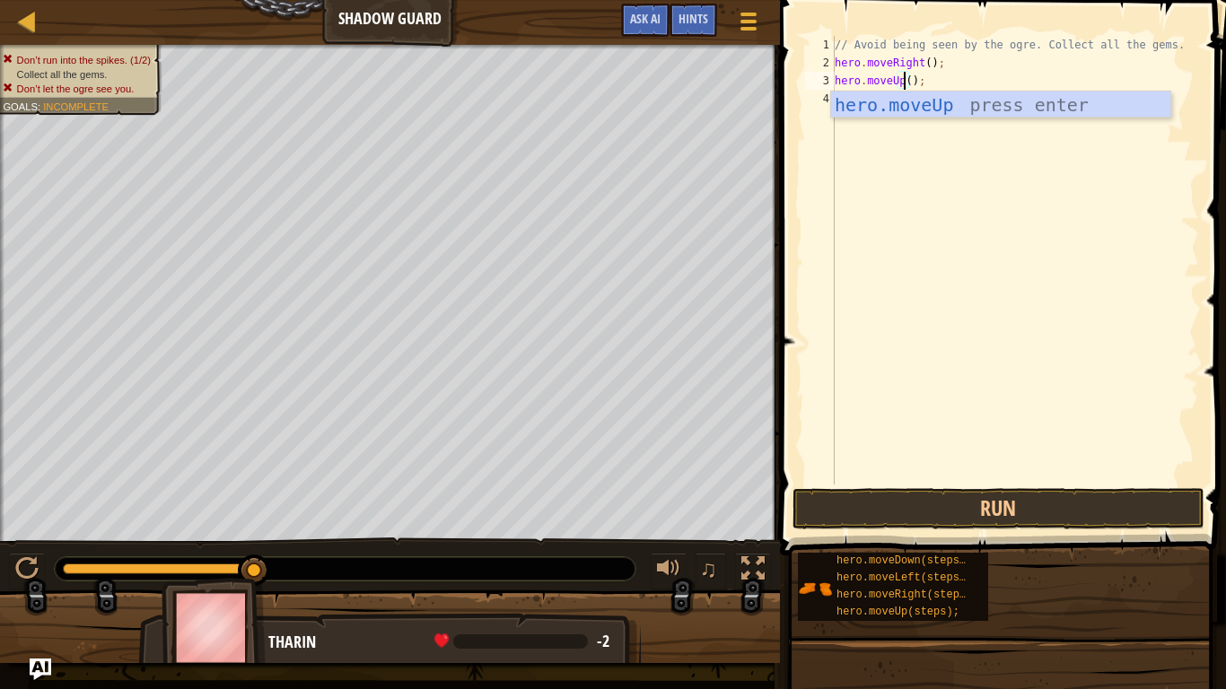
scroll to position [8, 10]
click at [949, 98] on div "hero.moveUp press enter" at bounding box center [1000, 132] width 339 height 81
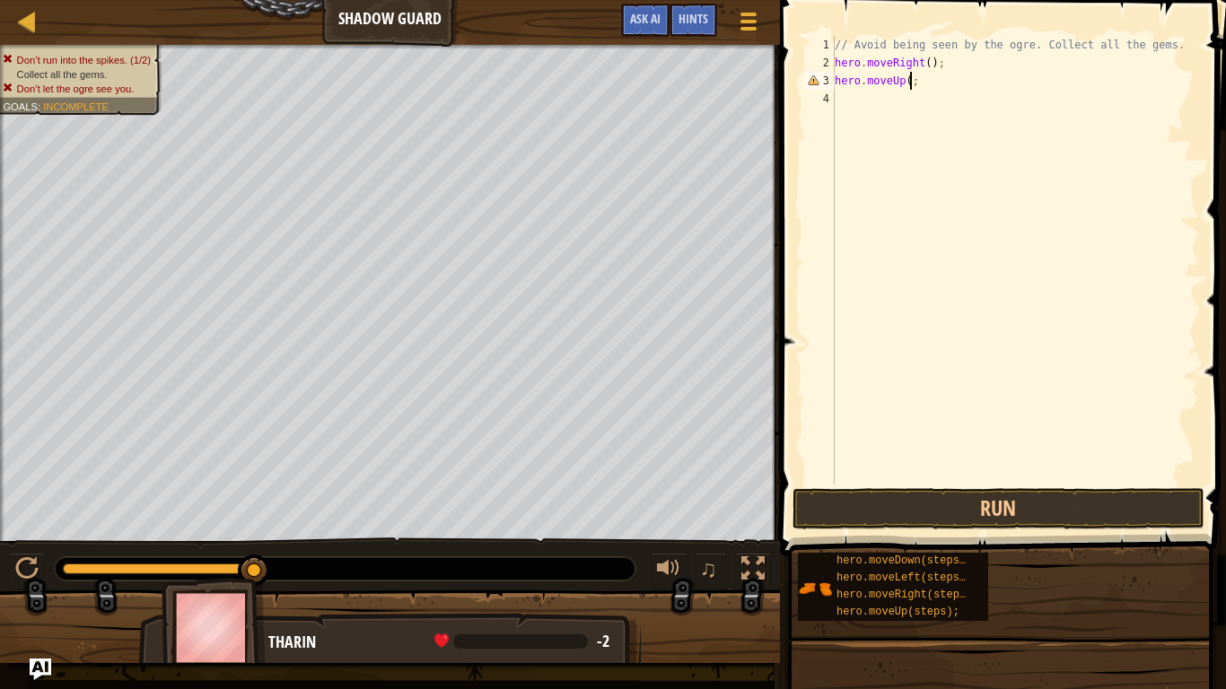
scroll to position [8, 12]
drag, startPoint x: 946, startPoint y: 62, endPoint x: 830, endPoint y: 66, distance: 115.8
click at [830, 66] on div "hero.moveUp(); 1 2 3 4 // Avoid being seen by the ogre. Collect all the gems. h…" at bounding box center [1000, 260] width 398 height 449
click at [848, 87] on div "// Avoid being seen by the ogre. Collect all the gems. hero . moveRight ( ) ; h…" at bounding box center [1015, 278] width 368 height 485
type textarea "hero.moveUp();"
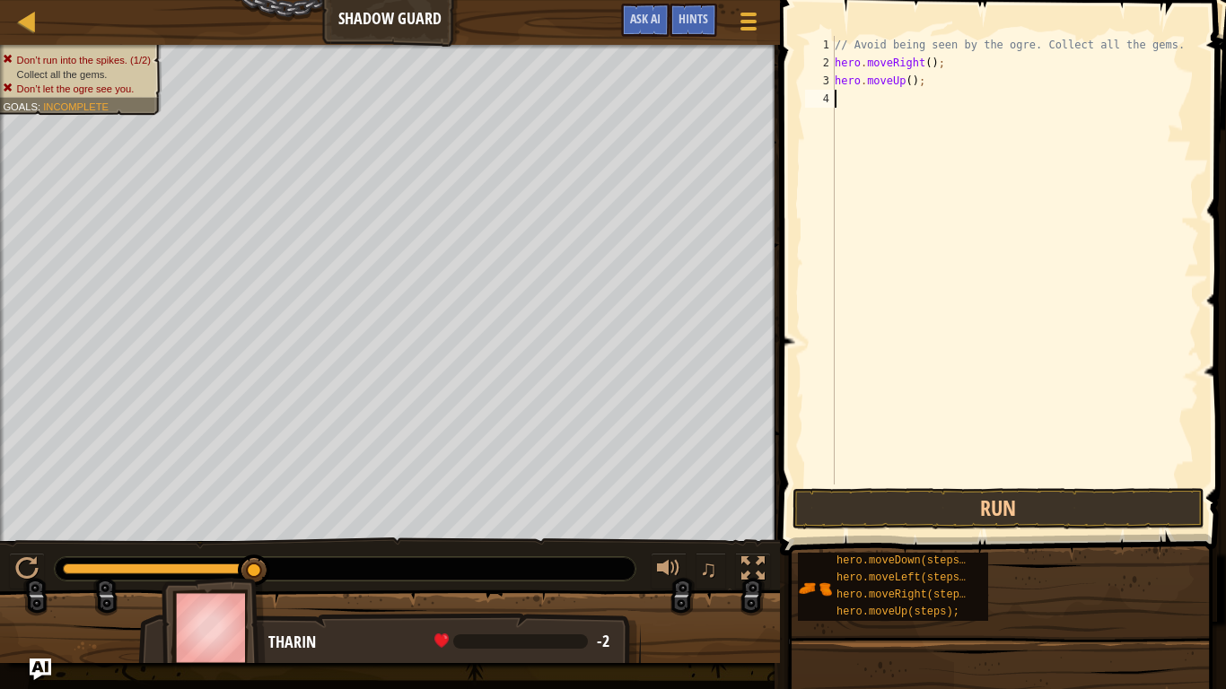
click at [845, 101] on div "// Avoid being seen by the ogre. Collect all the gems. hero . moveRight ( ) ; h…" at bounding box center [1015, 278] width 368 height 485
paste textarea "hero.moveRight();"
type textarea "hero.moveRight();"
click at [854, 122] on div "// Avoid being seen by the ogre. Collect all the gems. hero . moveRight ( ) ; h…" at bounding box center [1015, 278] width 368 height 485
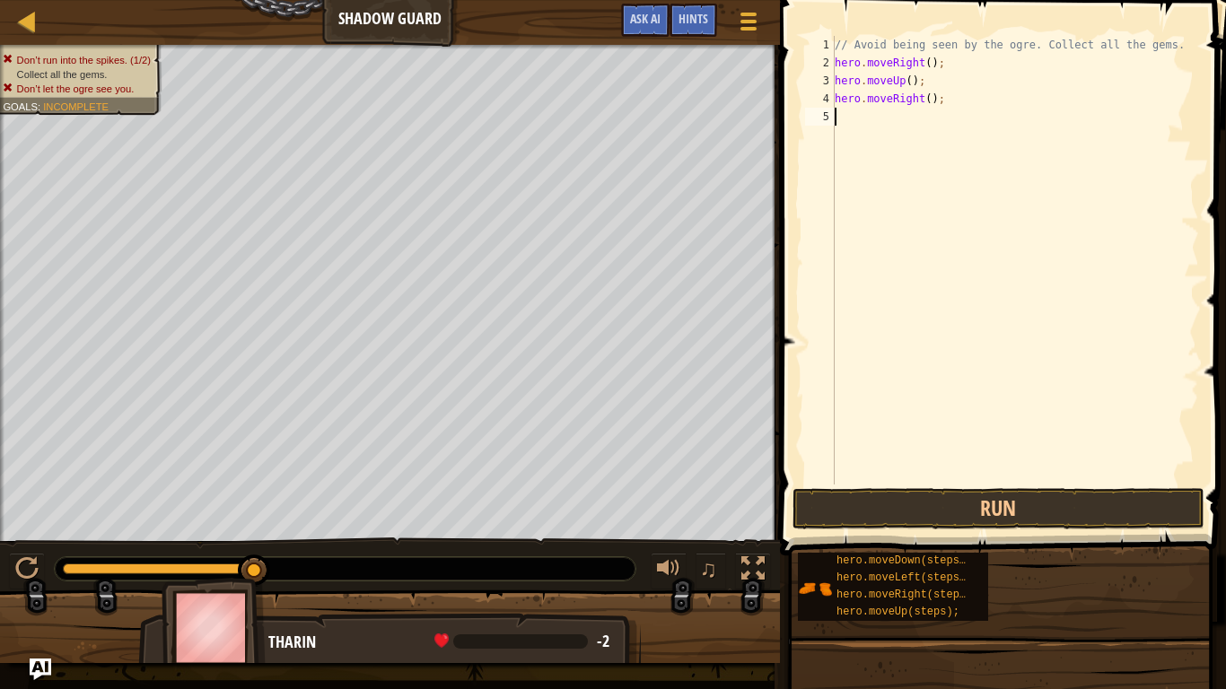
paste textarea "hero.moveRight();"
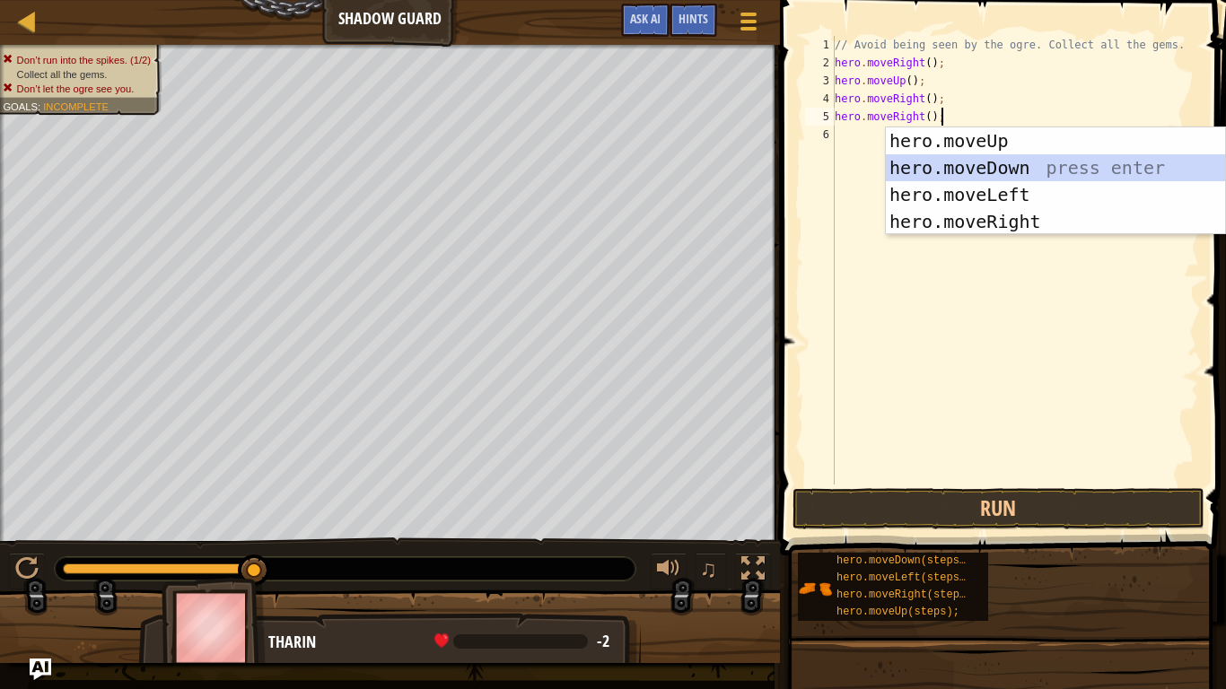
click at [980, 168] on div "hero.moveUp press enter hero.moveDown press enter hero.moveLeft press enter her…" at bounding box center [1055, 208] width 339 height 162
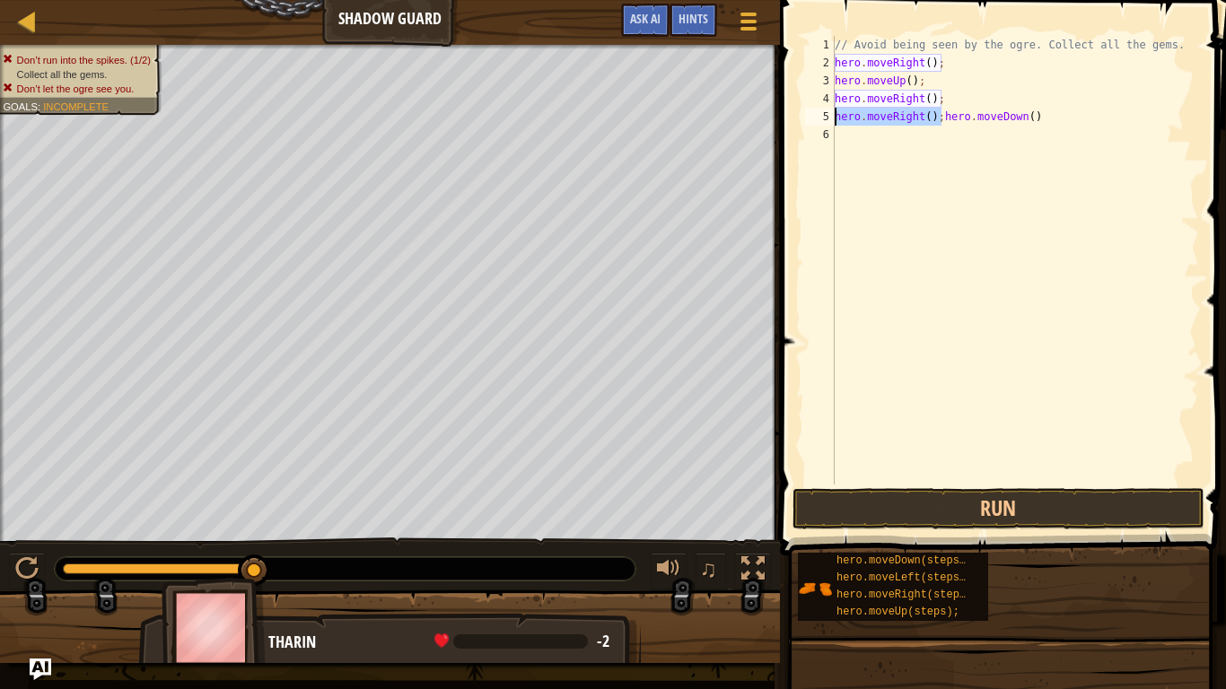
click at [768, 125] on div "Map Shadow Guard Game Menu Done Hints Ask AI 1 הההההההההההההההההההההההההההההההה…" at bounding box center [613, 344] width 1226 height 689
type textarea "hero.moveDown()"
click at [936, 123] on div "// Avoid being seen by the ogre. Collect all the gems. hero . moveRight ( ) ; h…" at bounding box center [1015, 278] width 368 height 485
click at [879, 126] on div "// Avoid being seen by the ogre. Collect all the gems. hero . moveRight ( ) ; h…" at bounding box center [1015, 278] width 368 height 485
paste textarea "hero.moveRight();"
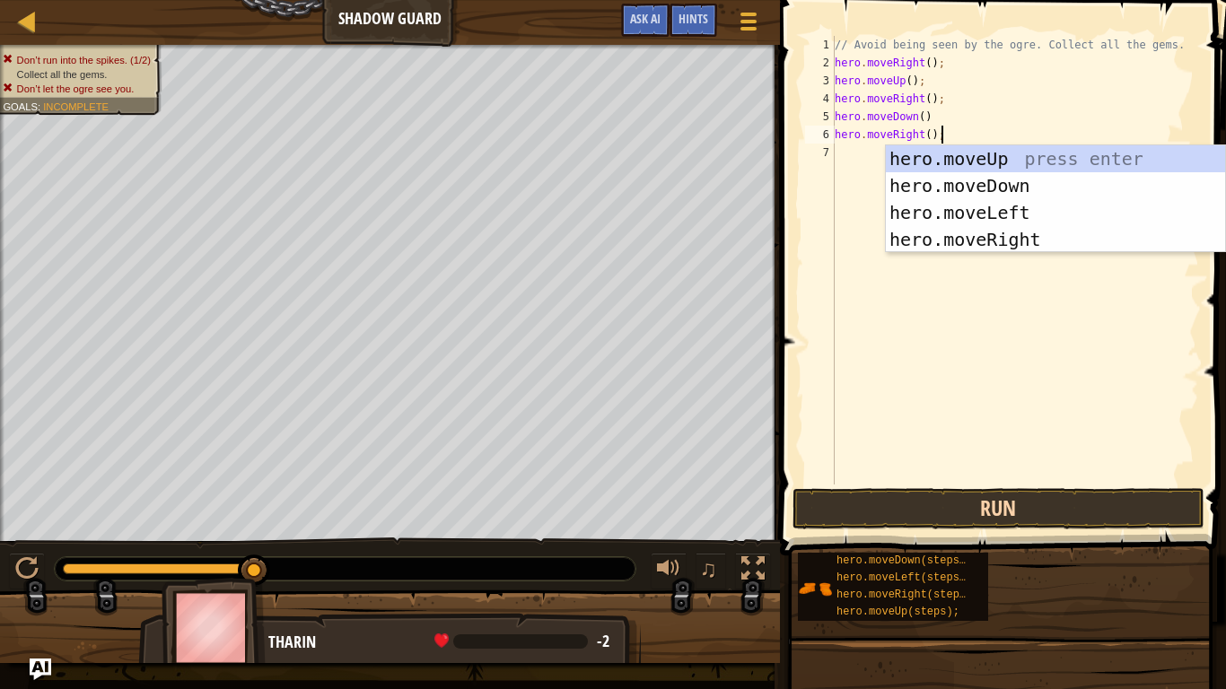
type textarea "hero.moveRight();"
click at [953, 511] on button "Run" at bounding box center [999, 508] width 412 height 41
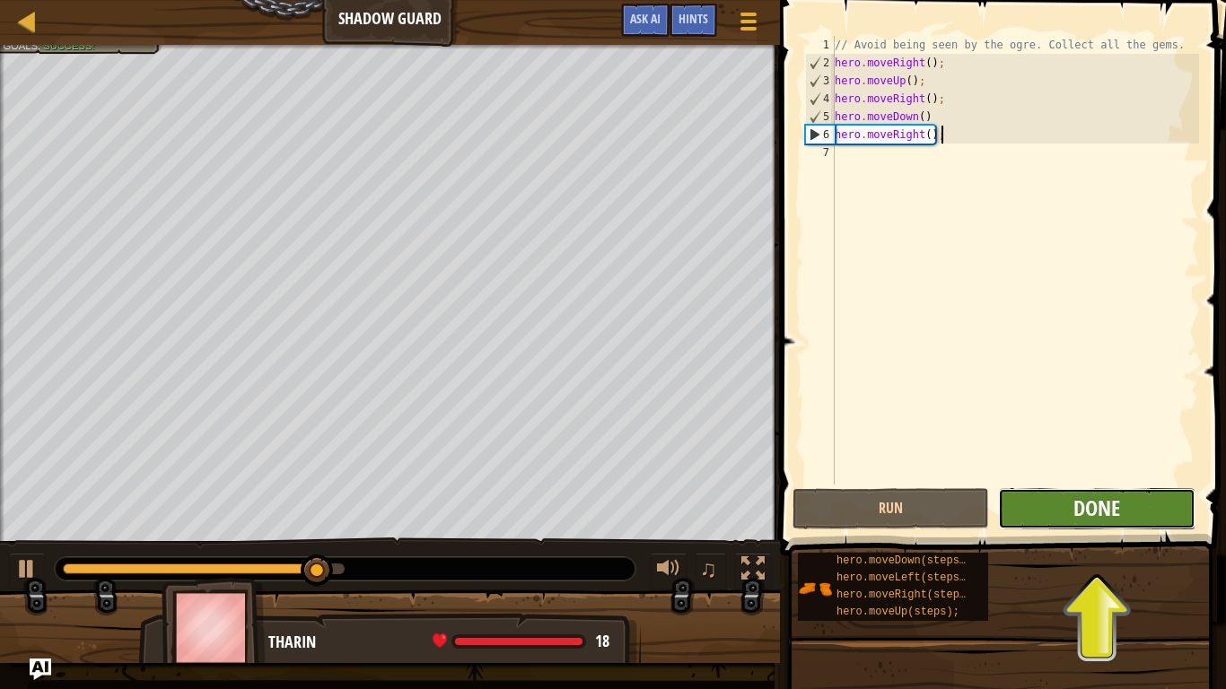
click at [1103, 512] on span "Done" at bounding box center [1096, 508] width 47 height 29
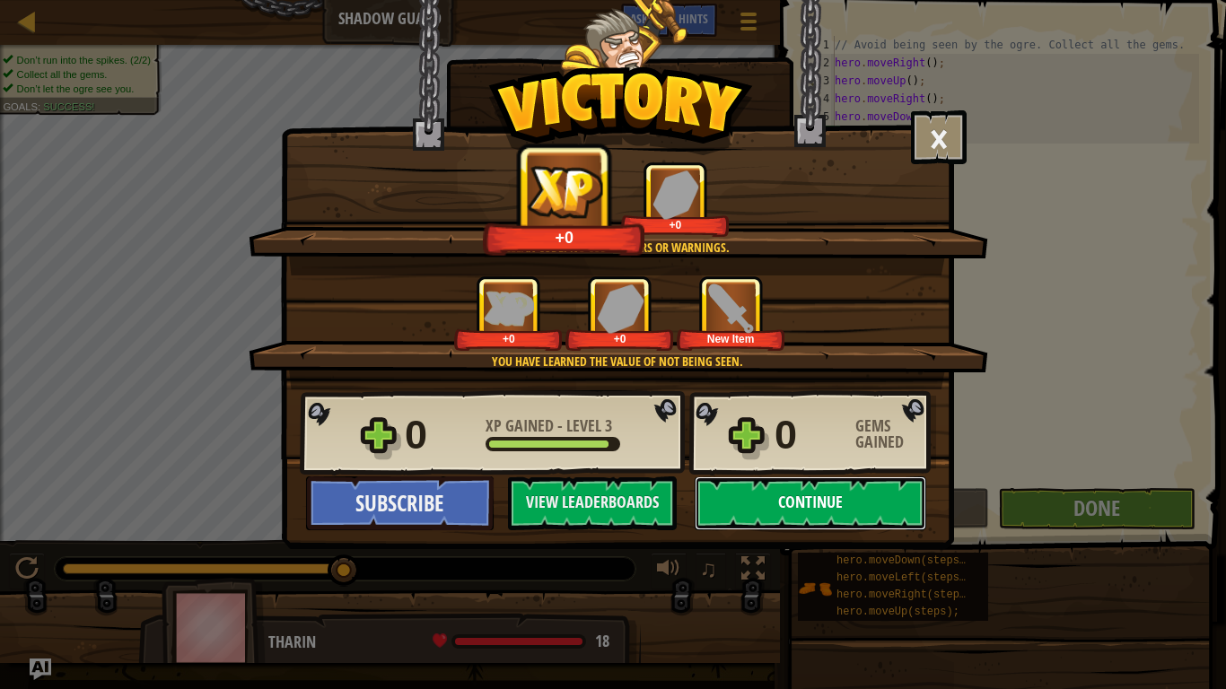
click at [830, 512] on button "Continue" at bounding box center [811, 504] width 232 height 54
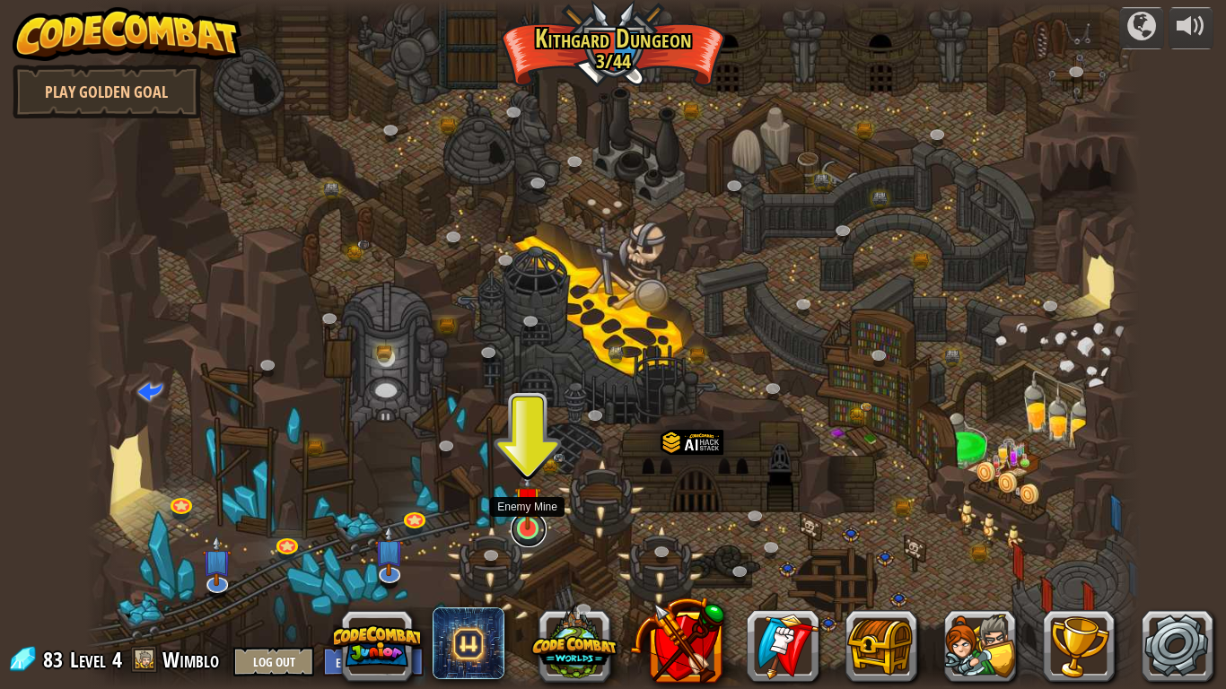
click at [531, 533] on link at bounding box center [529, 530] width 36 height 36
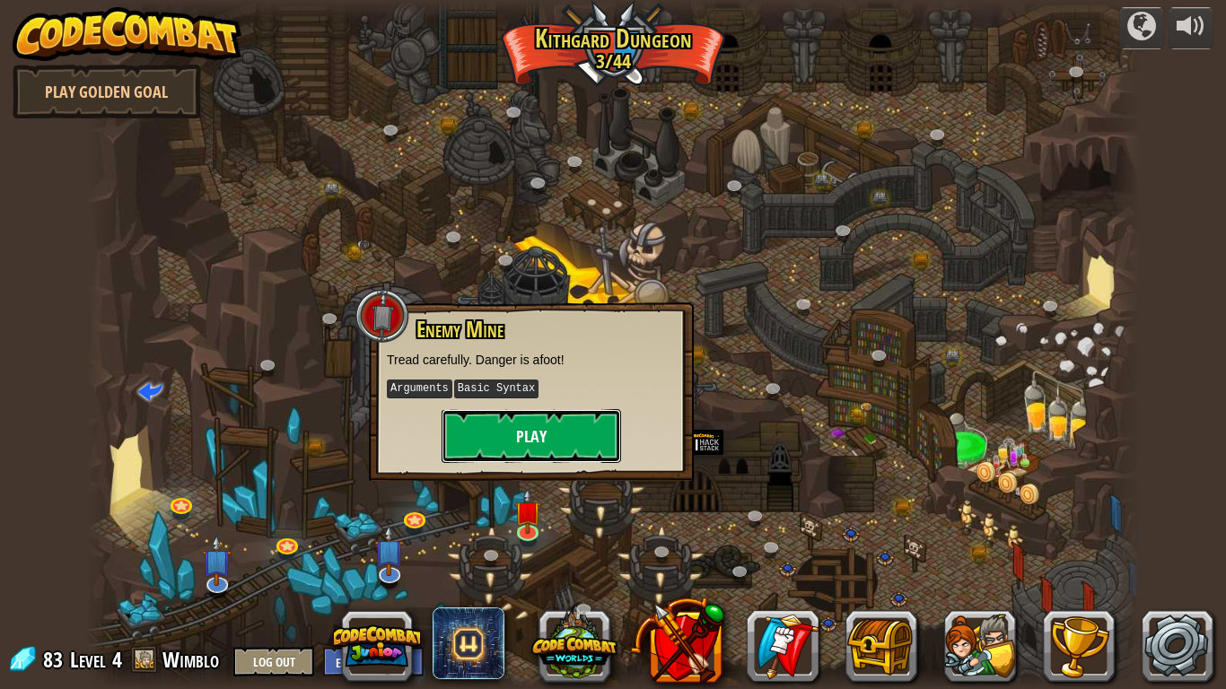
click at [497, 433] on button "Play" at bounding box center [532, 436] width 180 height 54
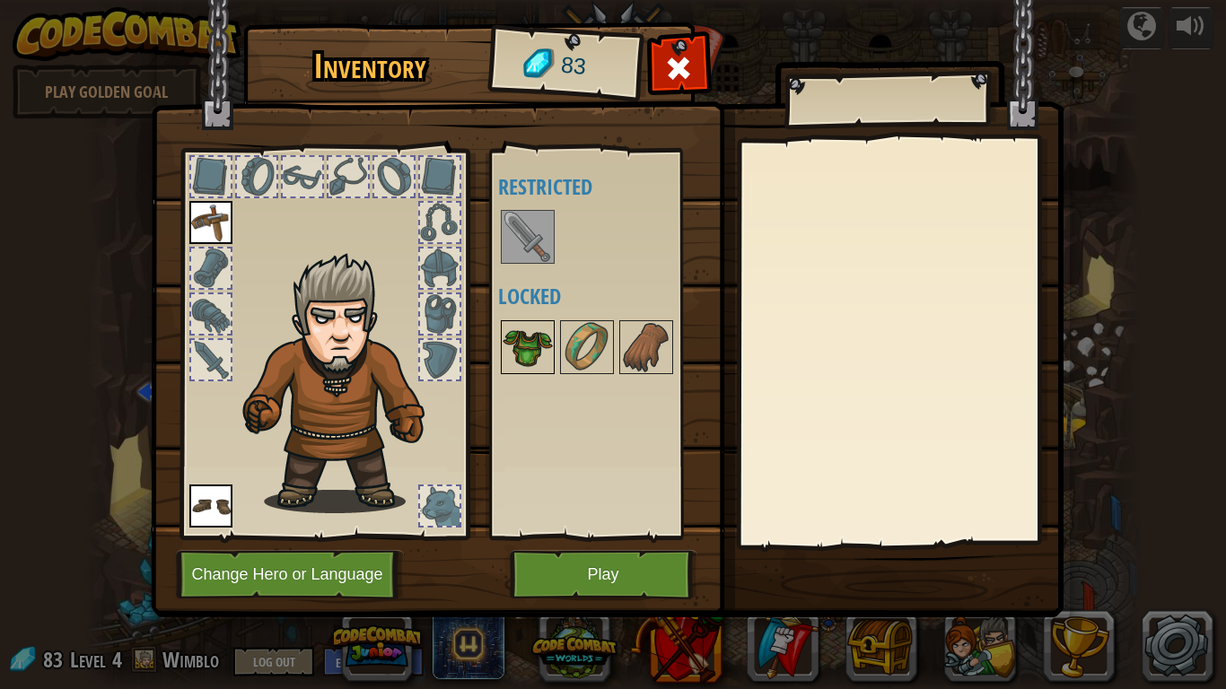
click at [539, 350] on img at bounding box center [528, 347] width 50 height 50
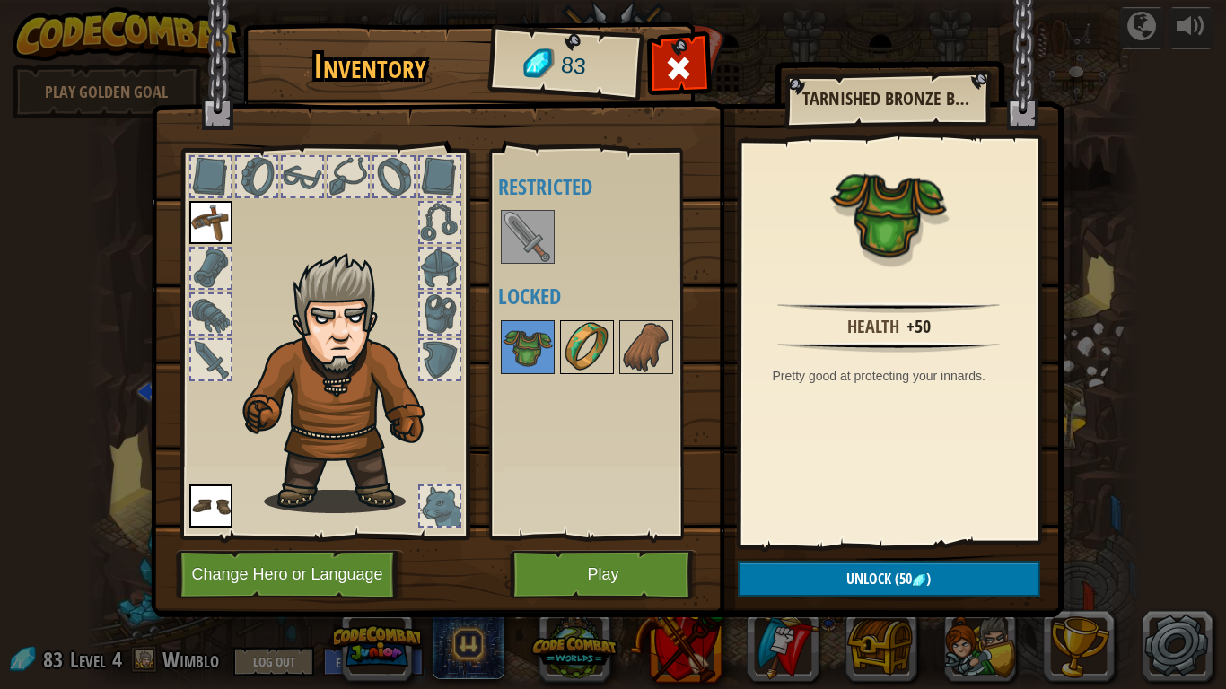
click at [591, 330] on img at bounding box center [587, 347] width 50 height 50
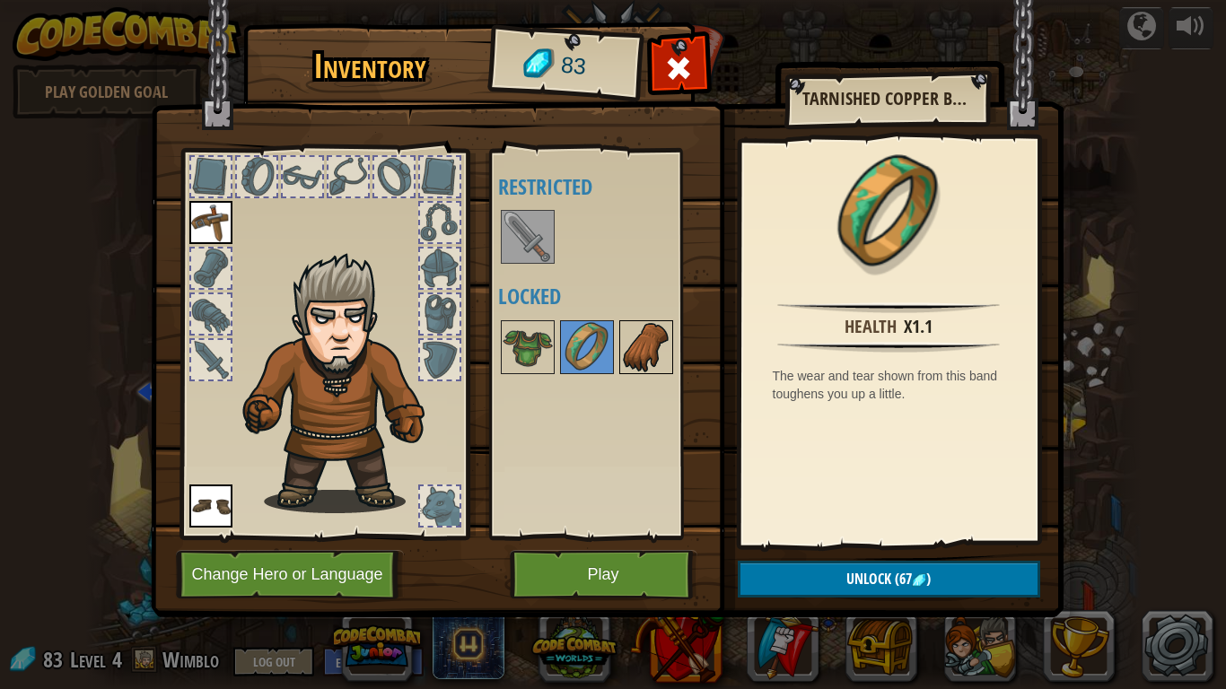
click at [654, 340] on img at bounding box center [646, 347] width 50 height 50
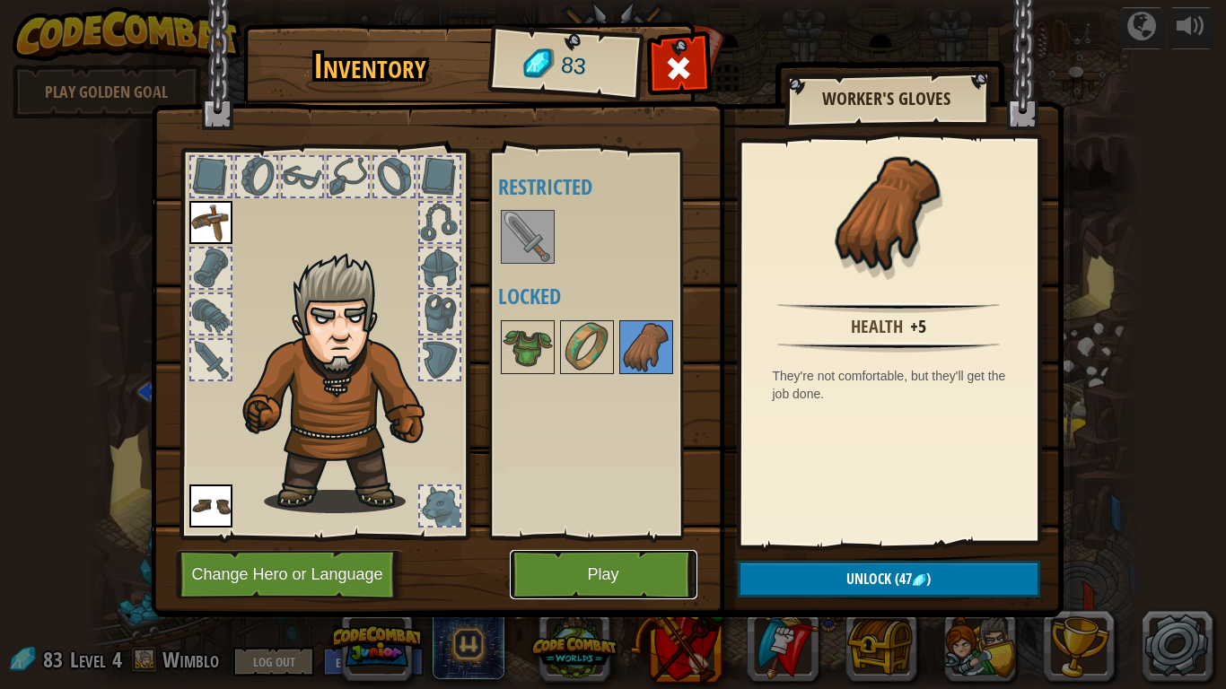
click at [610, 569] on button "Play" at bounding box center [604, 574] width 188 height 49
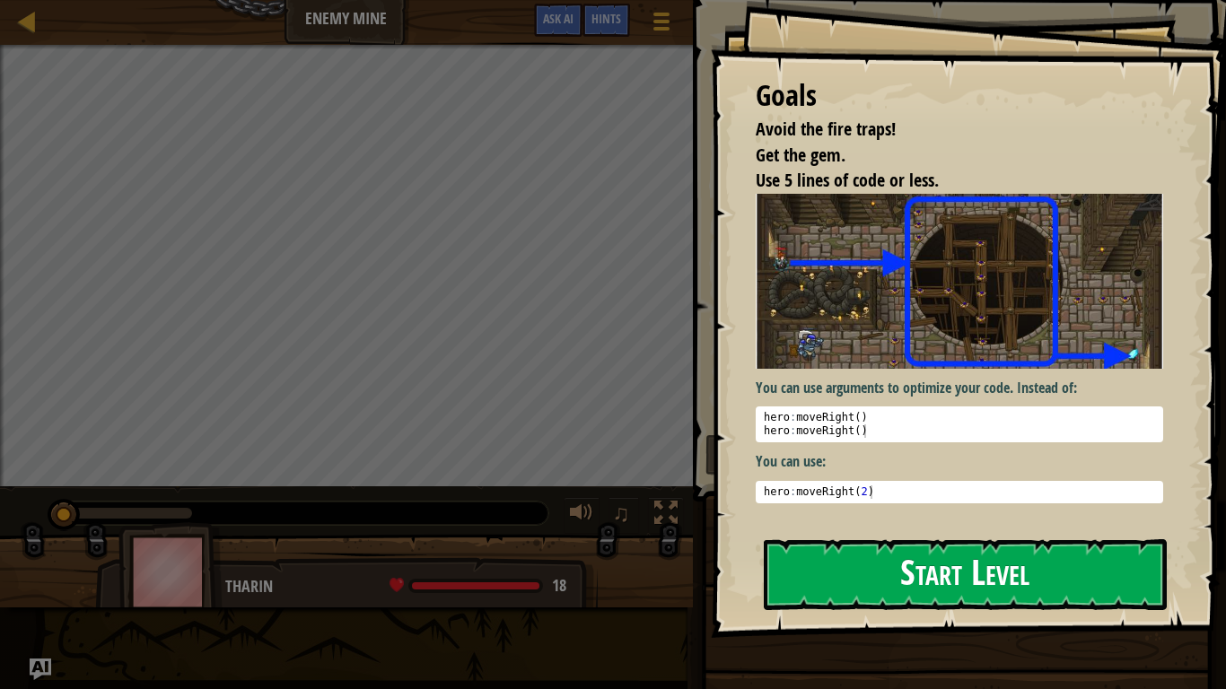
click at [882, 593] on button "Start Level" at bounding box center [965, 574] width 403 height 71
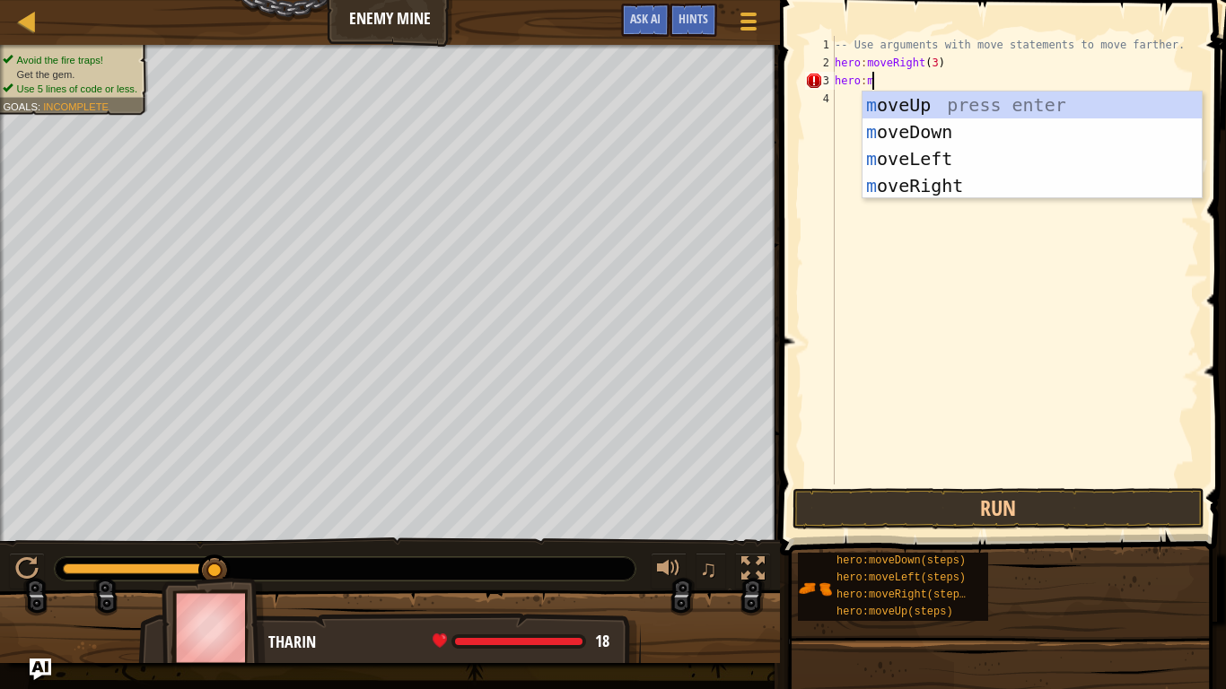
type textarea "hero:mo"
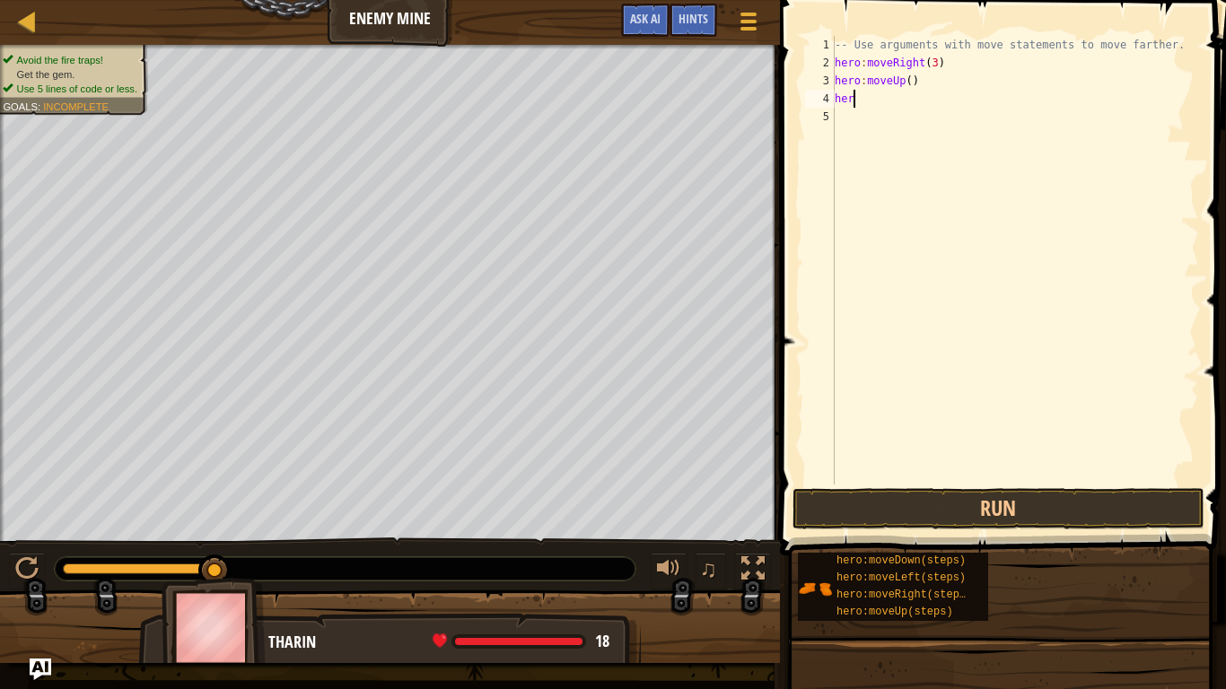
scroll to position [8, 3]
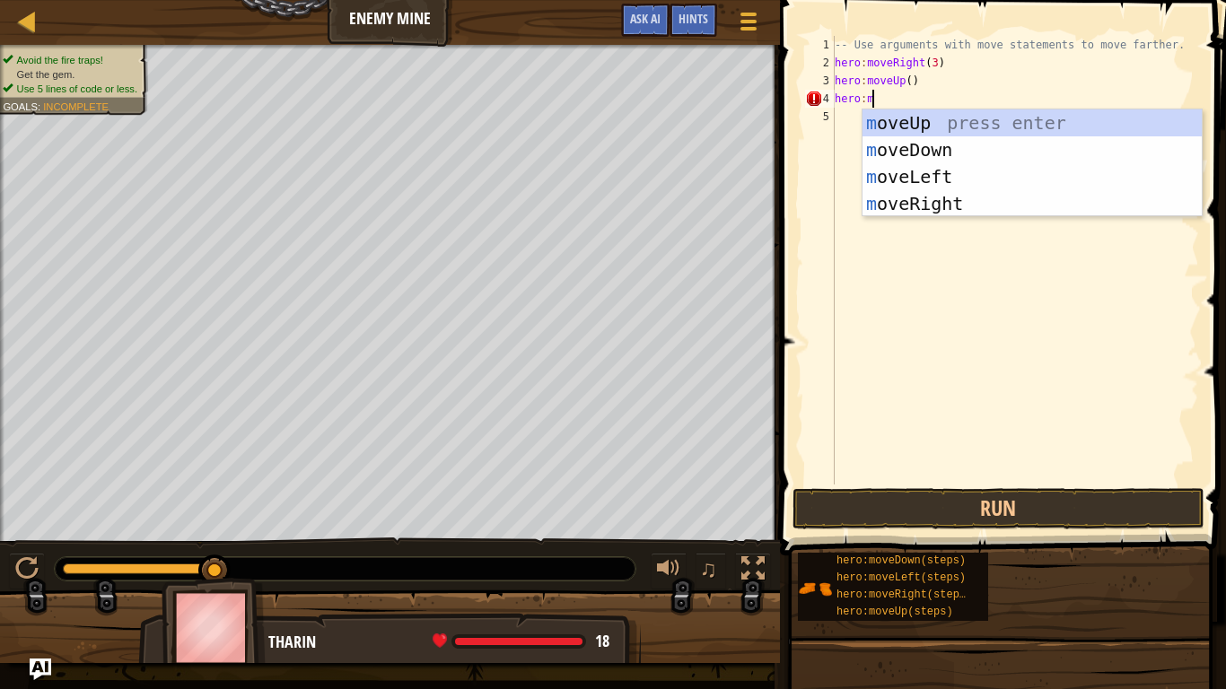
type textarea "hero:mo"
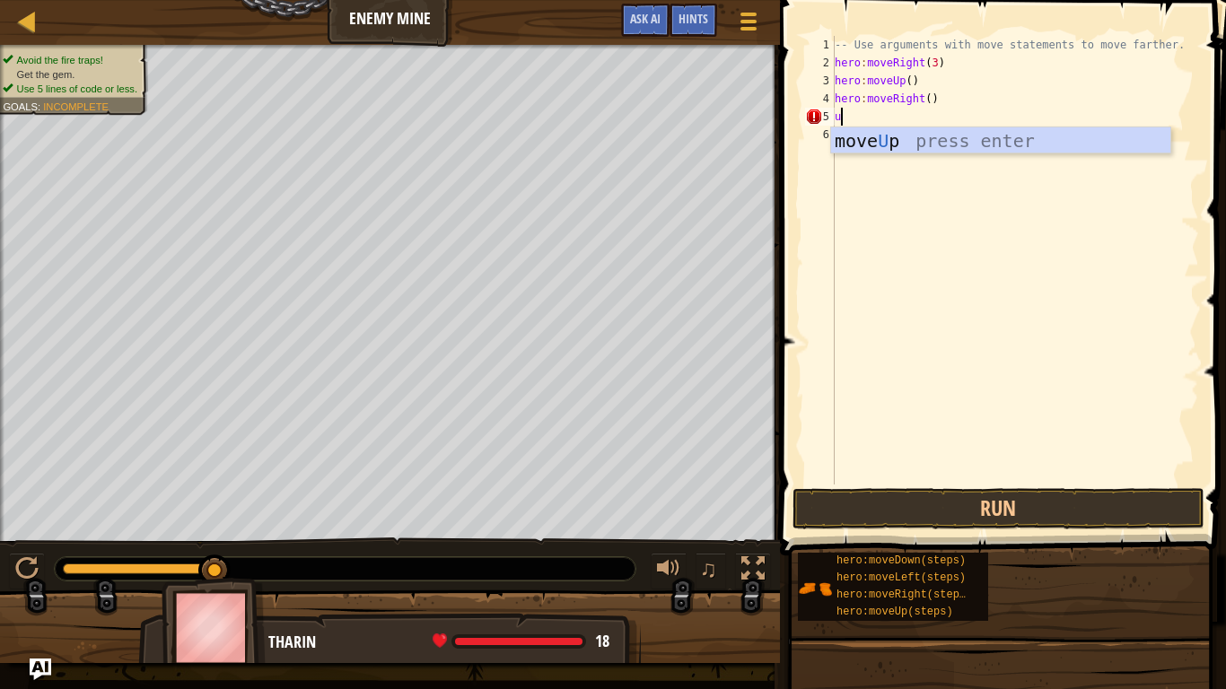
scroll to position [8, 1]
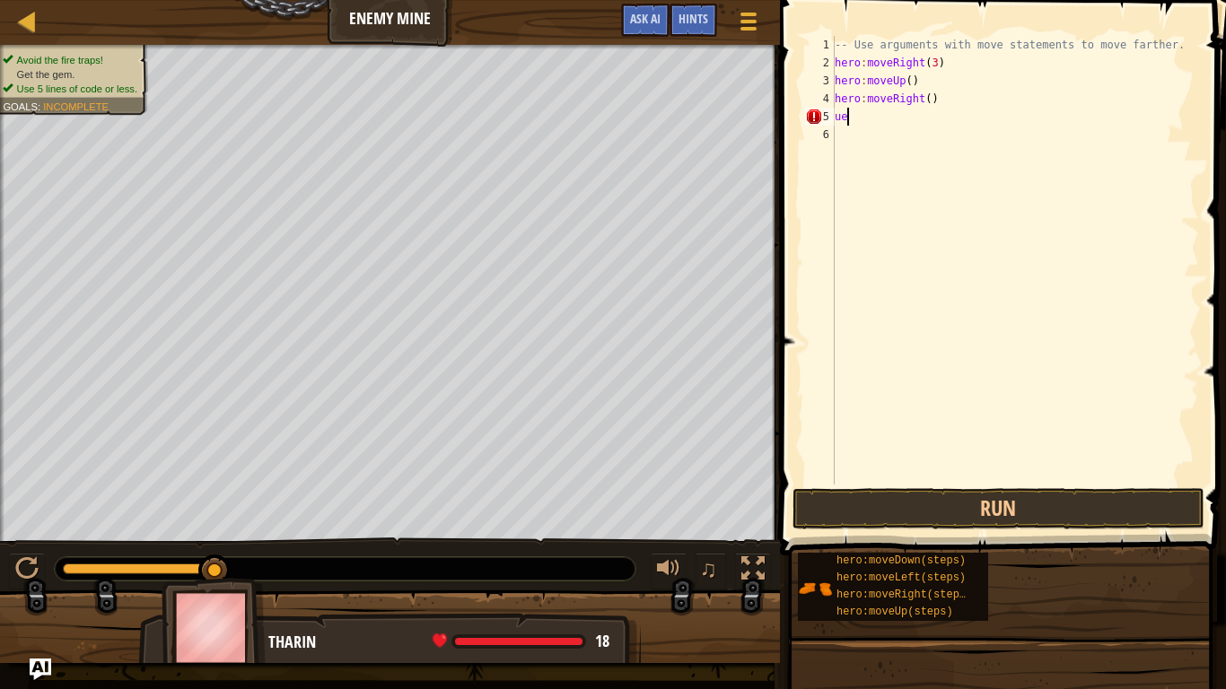
type textarea "u"
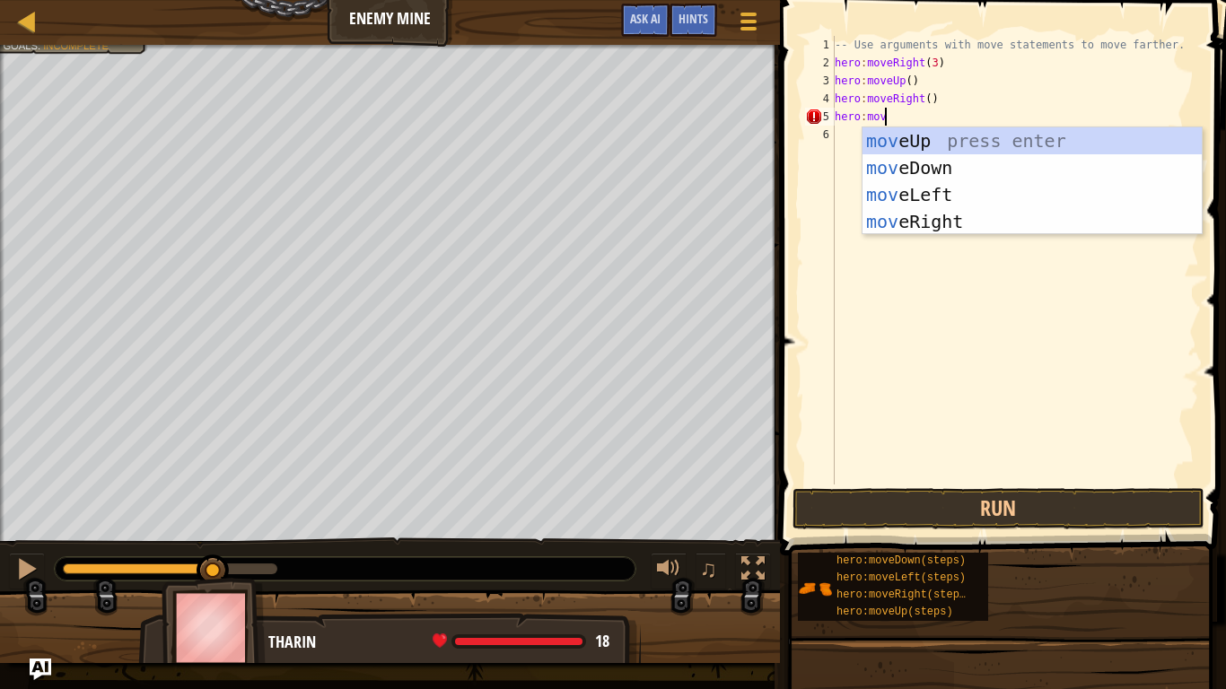
scroll to position [8, 7]
type textarea "hero:moved"
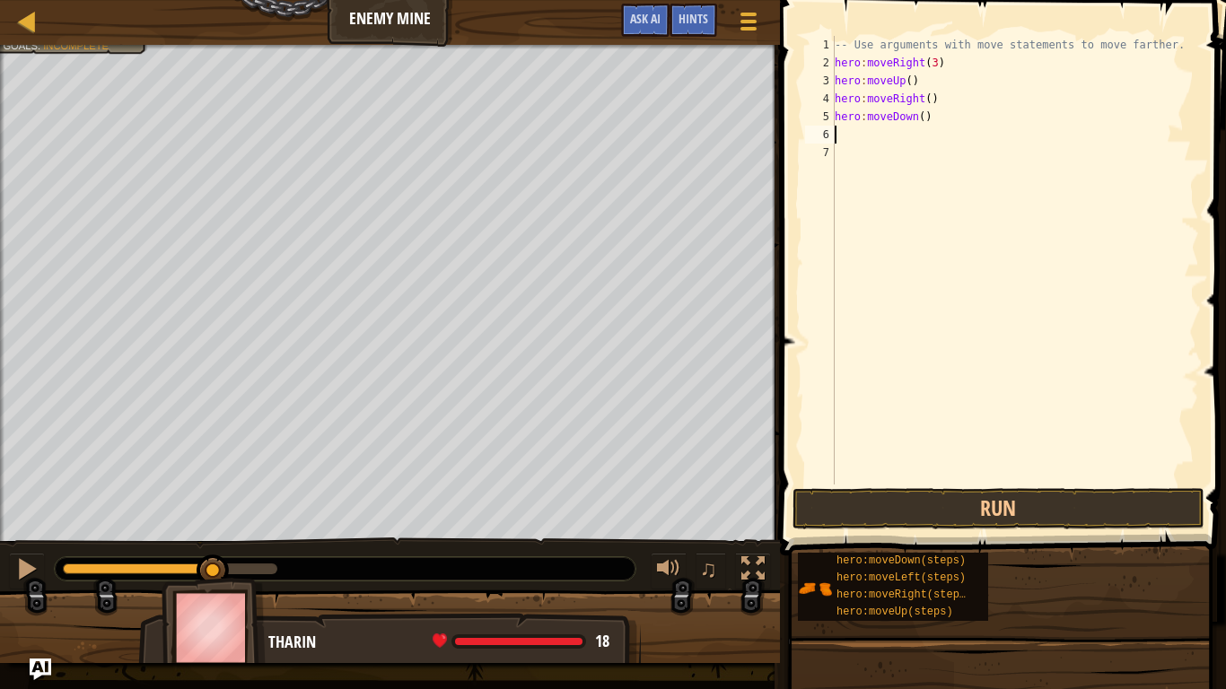
scroll to position [8, 0]
click at [922, 117] on div "-- Use arguments with move statements to move farther. hero : moveRight ( 3 ) h…" at bounding box center [1015, 278] width 368 height 485
type textarea "hero:moveDown(3)"
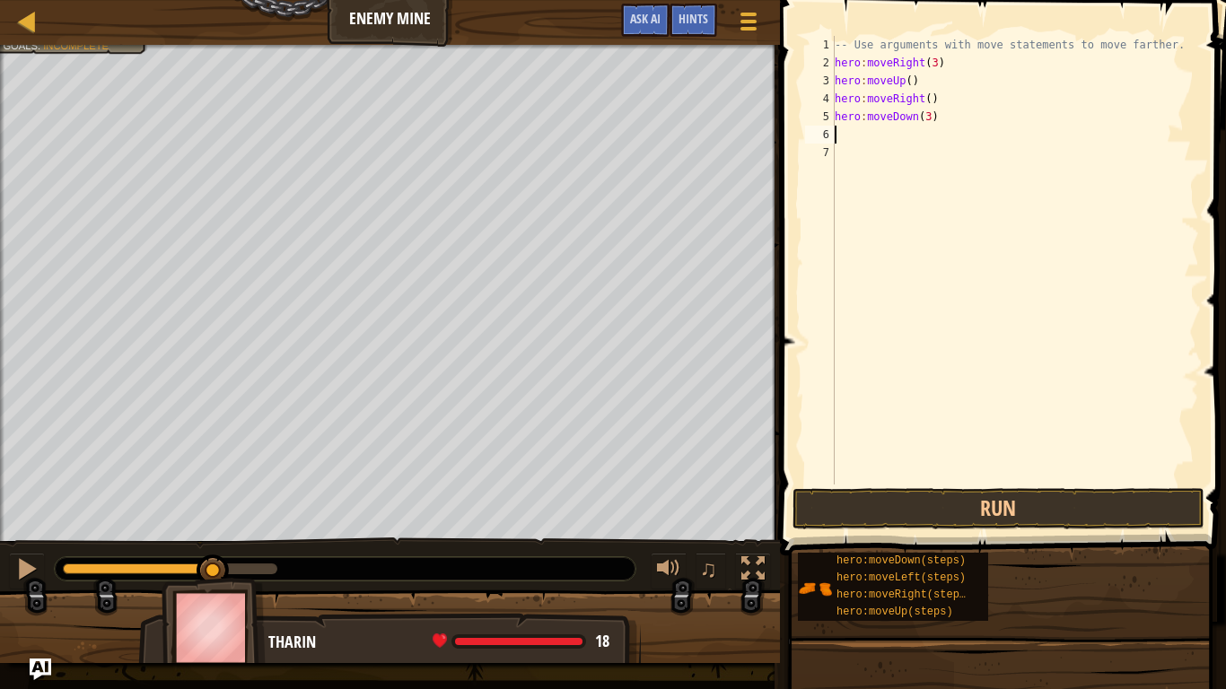
click at [852, 130] on div "-- Use arguments with move statements to move farther. hero : moveRight ( 3 ) h…" at bounding box center [1015, 278] width 368 height 485
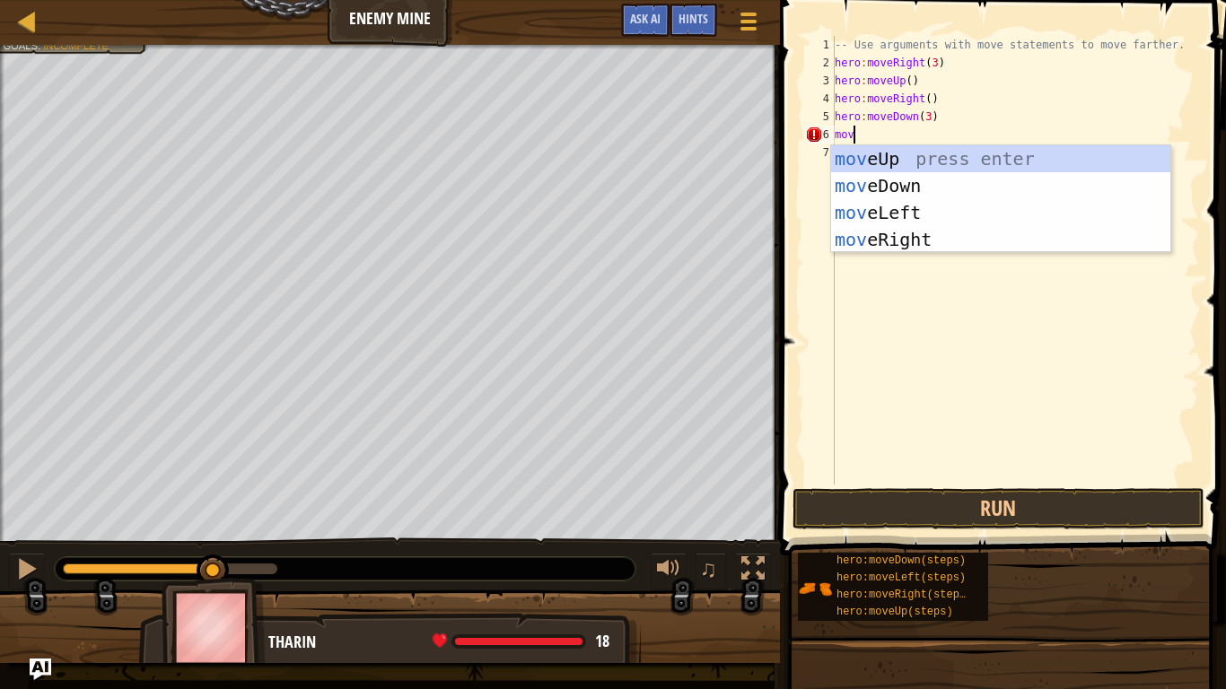
scroll to position [8, 1]
type textarea "m"
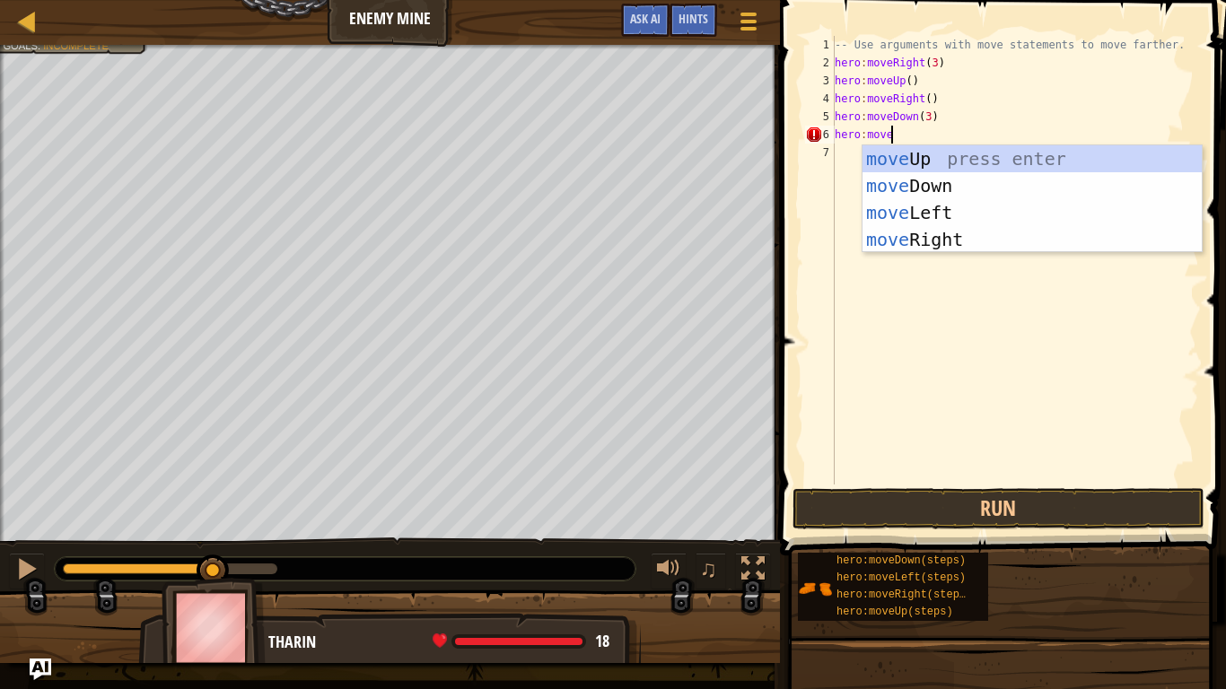
scroll to position [8, 7]
type textarea "hero:mover"
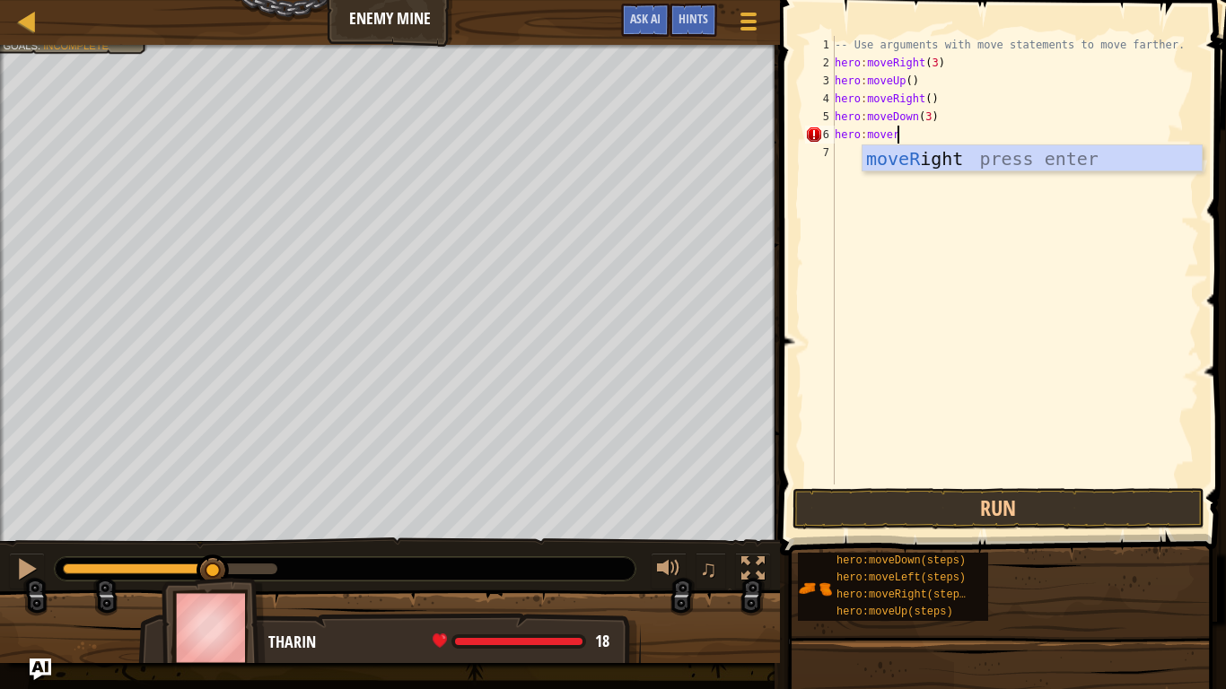
scroll to position [8, 0]
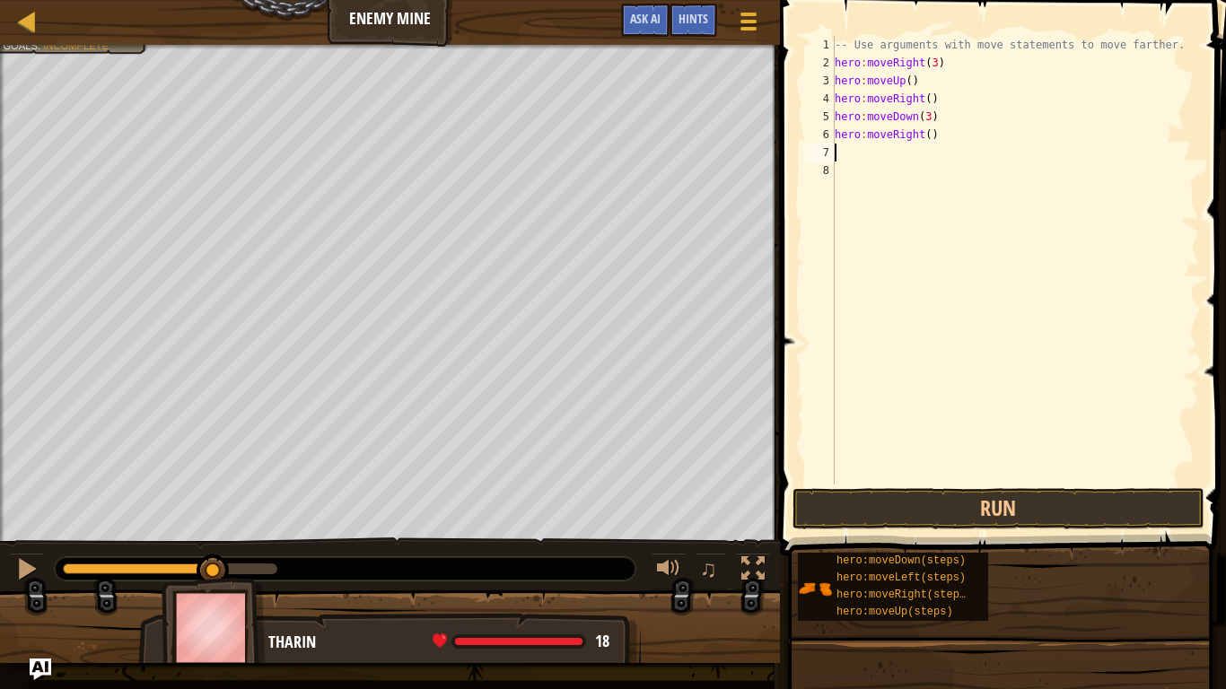
click at [928, 137] on div "-- Use arguments with move statements to move farther. hero : moveRight ( 3 ) h…" at bounding box center [1015, 278] width 368 height 485
type textarea "hero:moveRight(2)"
click at [967, 517] on button "Run" at bounding box center [999, 508] width 412 height 41
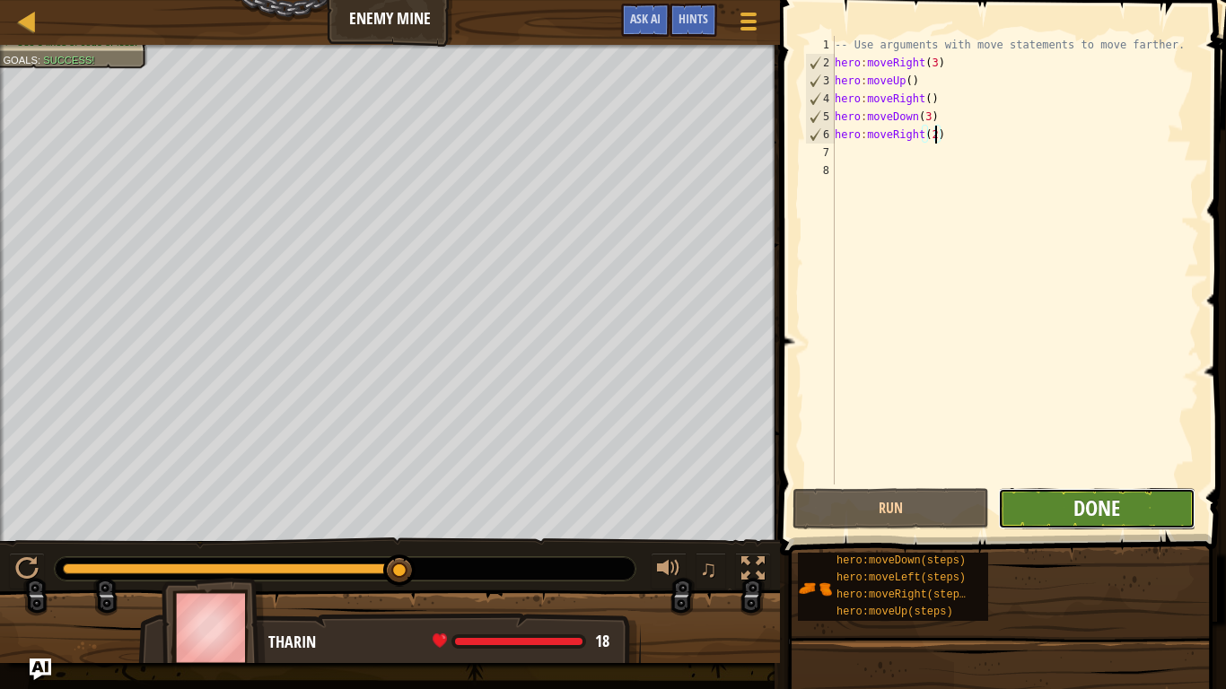
click at [1096, 516] on span "Done" at bounding box center [1096, 508] width 47 height 29
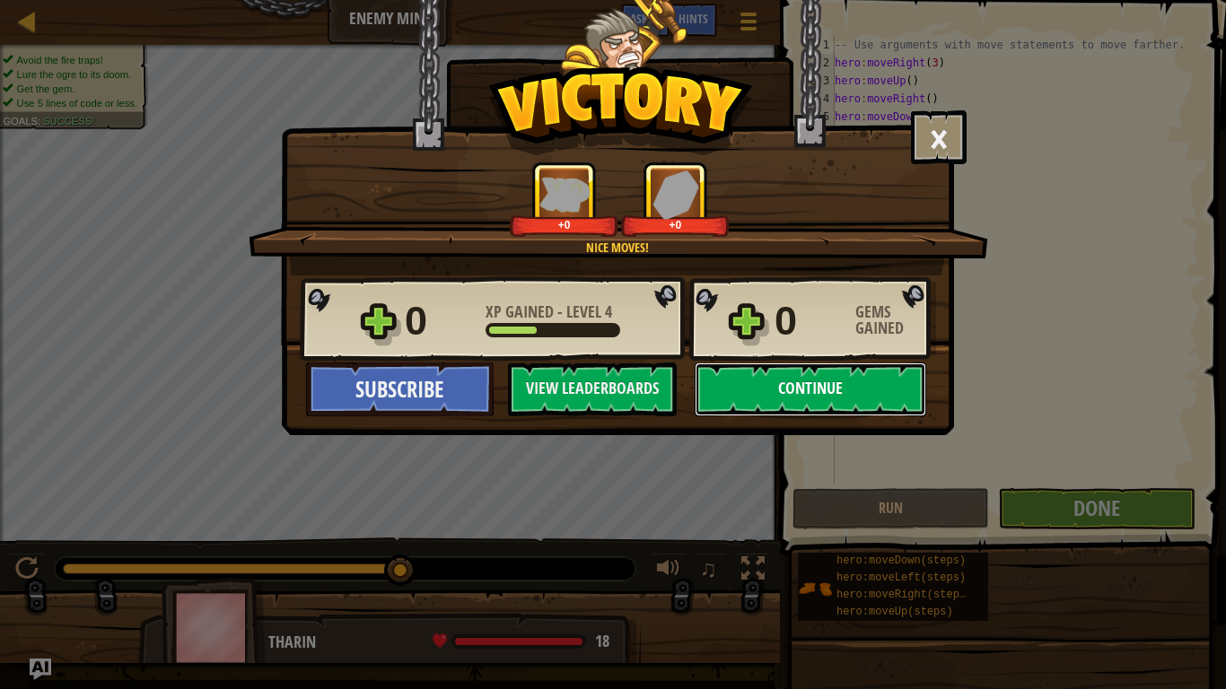
click at [843, 390] on button "Continue" at bounding box center [811, 390] width 232 height 54
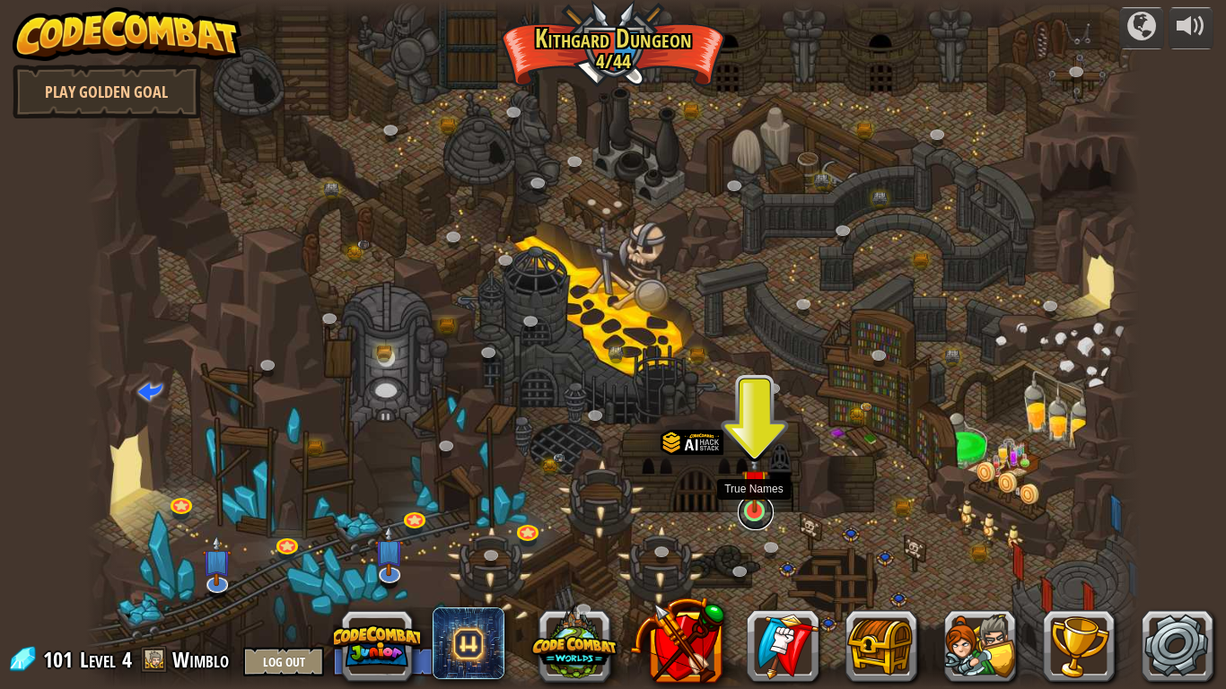
click at [748, 515] on link at bounding box center [756, 513] width 36 height 36
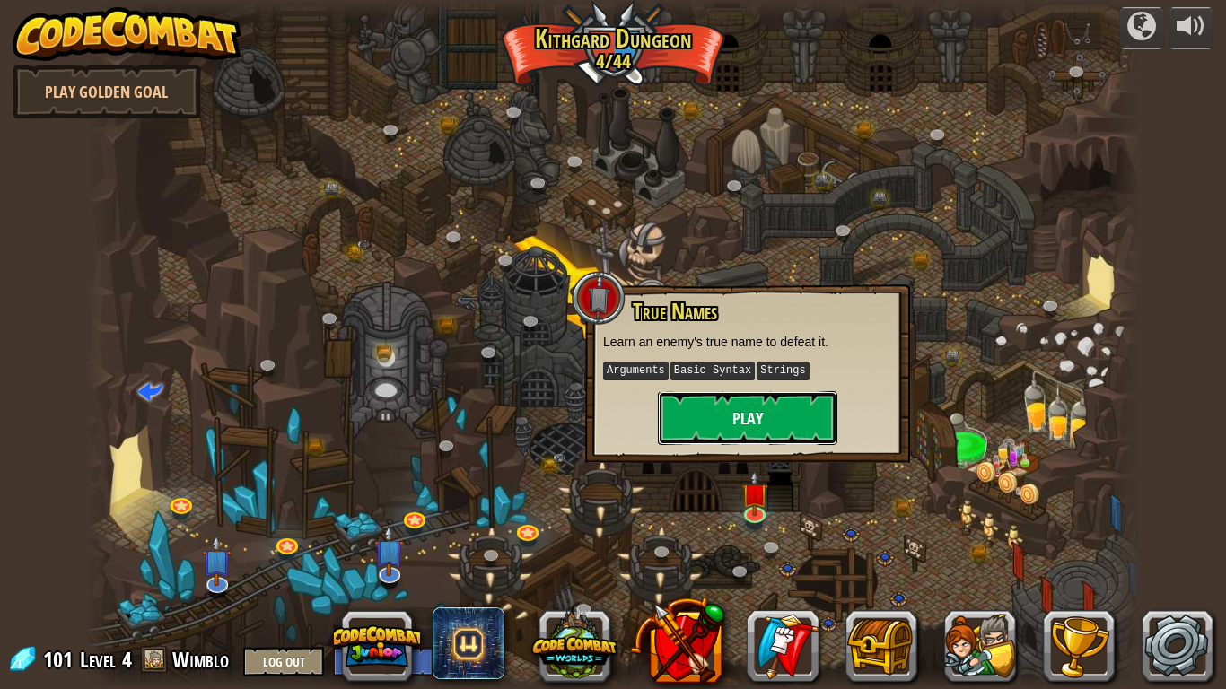
click at [749, 412] on button "Play" at bounding box center [748, 418] width 180 height 54
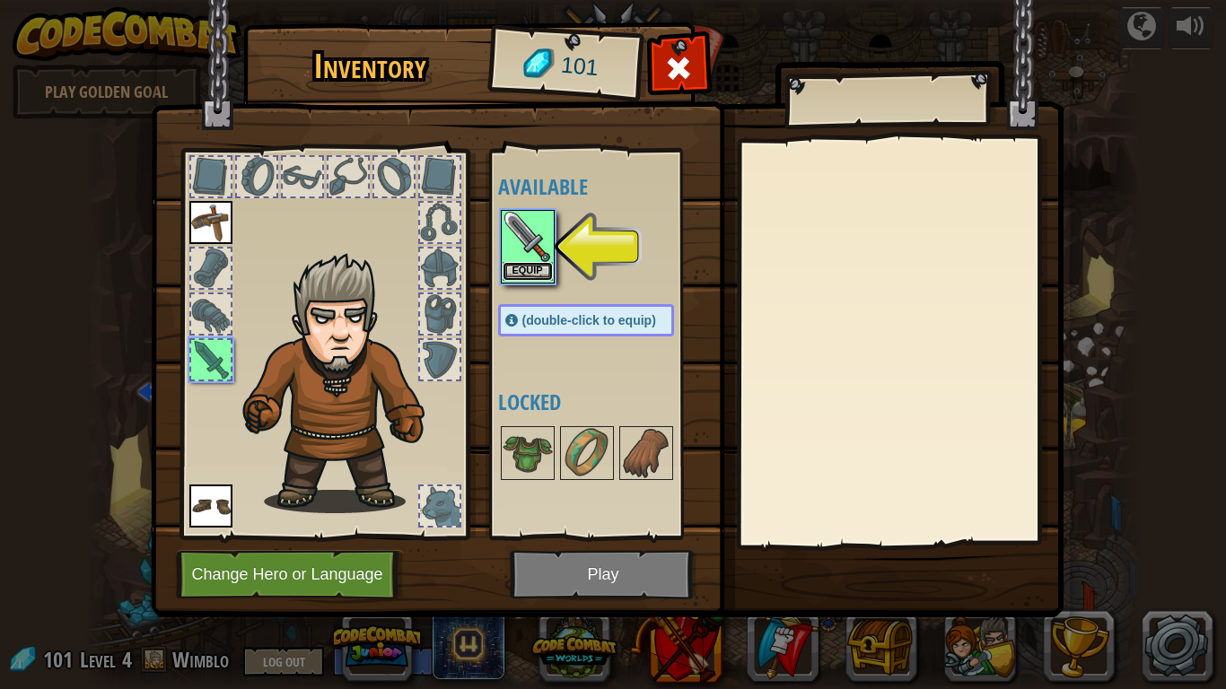
click at [520, 271] on button "Equip" at bounding box center [528, 271] width 50 height 19
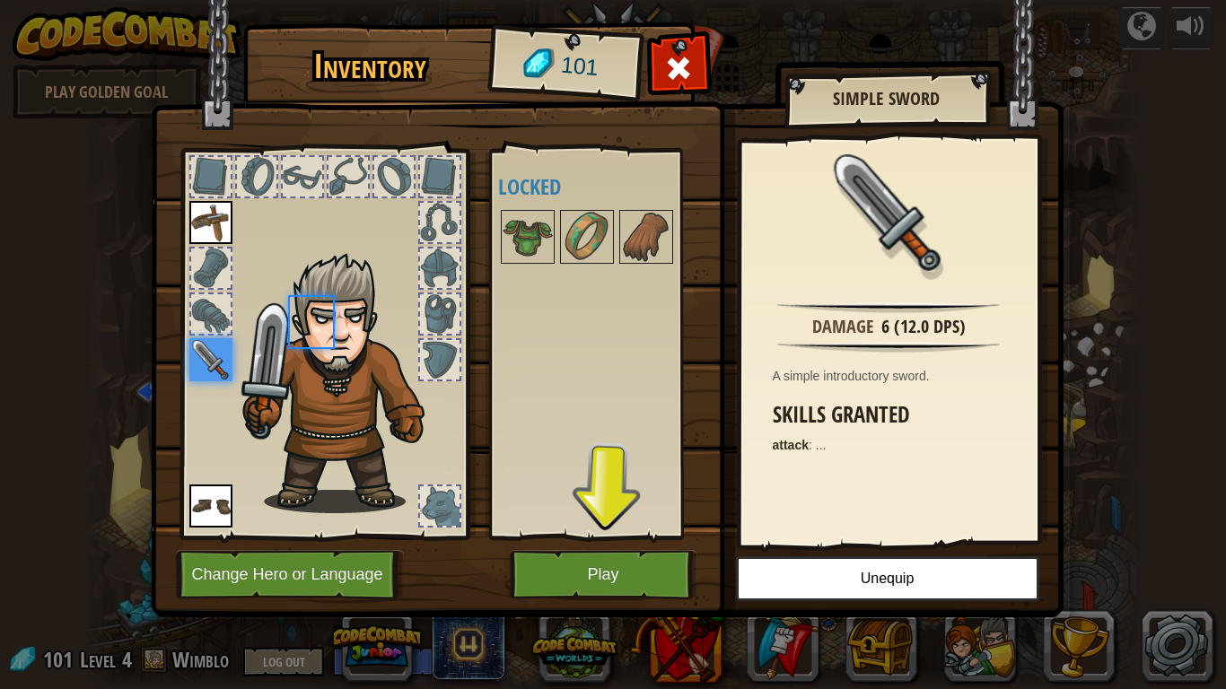
click at [519, 271] on div "Available Equip Equip Equip (double-click to equip) Locked" at bounding box center [604, 344] width 212 height 374
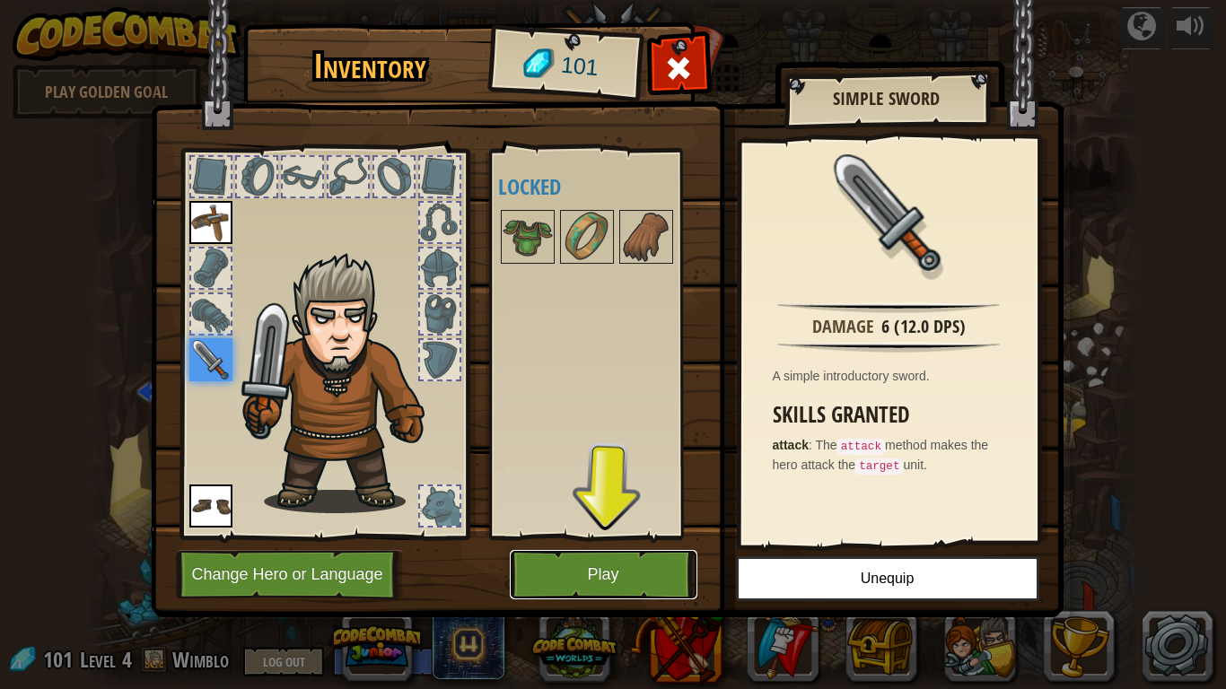
click at [592, 568] on button "Play" at bounding box center [604, 574] width 188 height 49
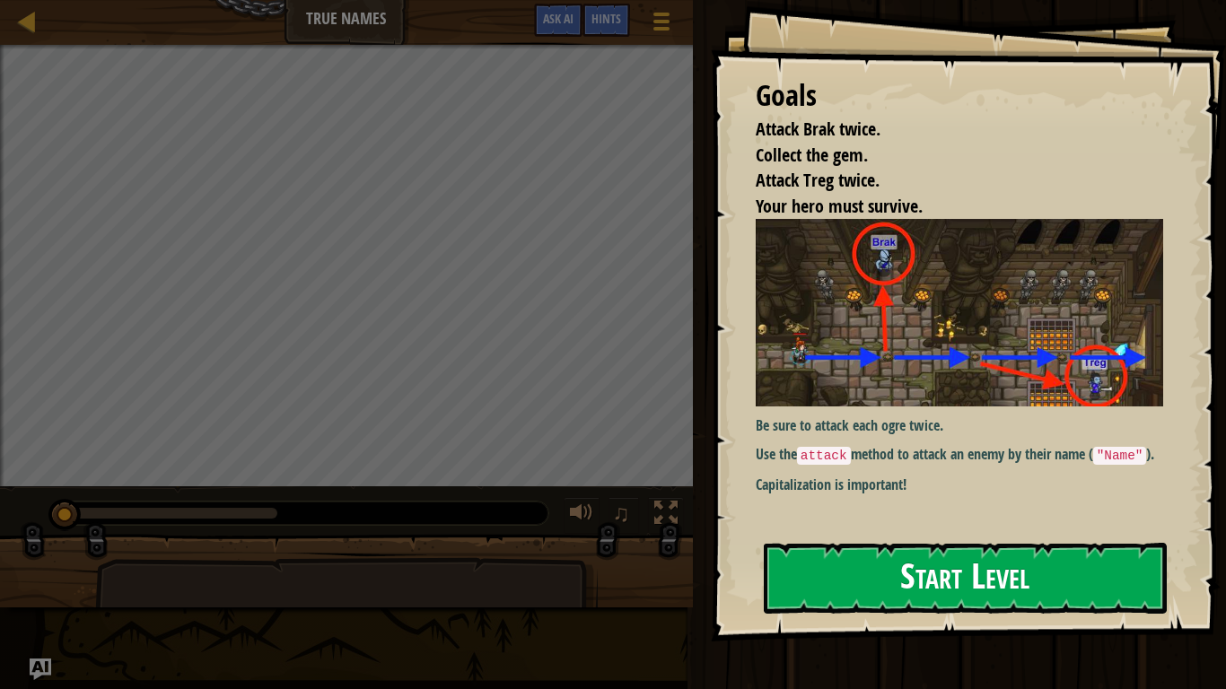
click at [935, 590] on button "Start Level" at bounding box center [965, 578] width 403 height 71
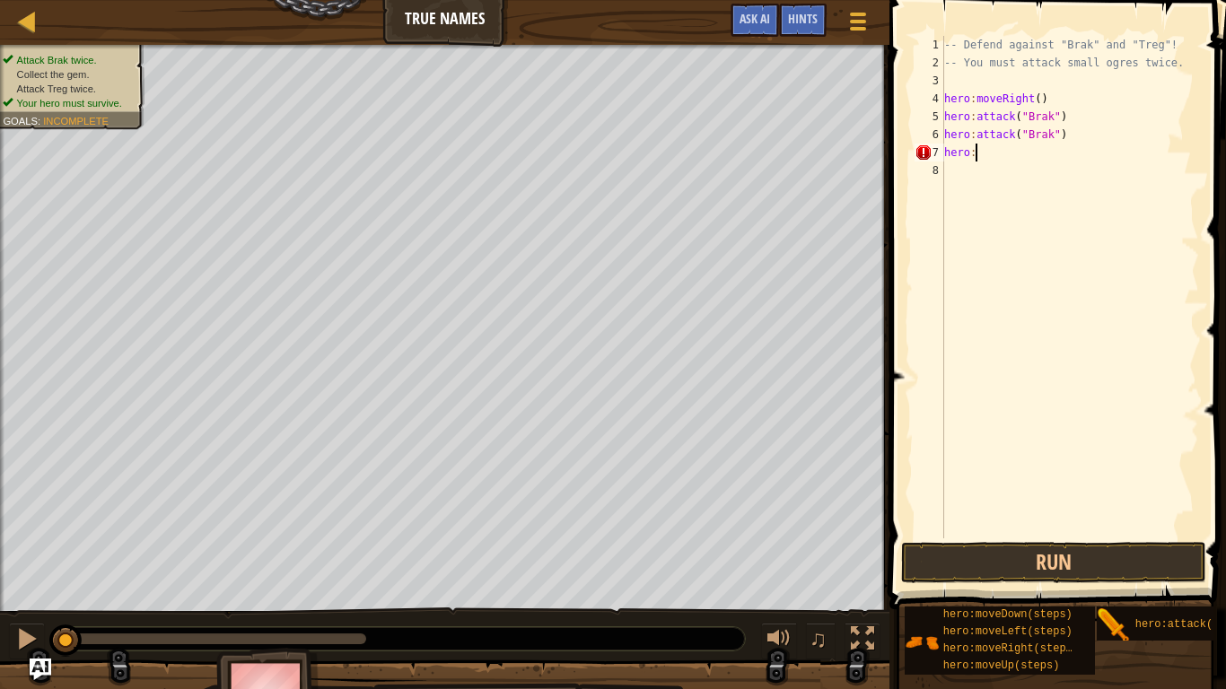
type textarea "hero:m"
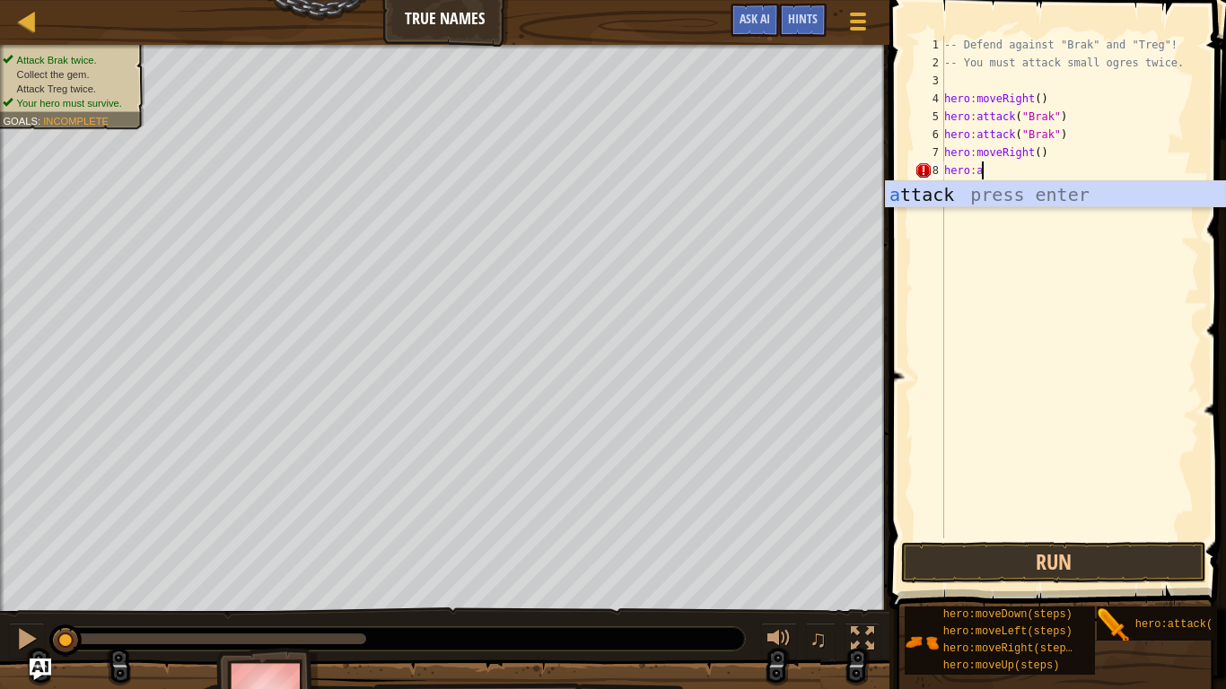
scroll to position [8, 5]
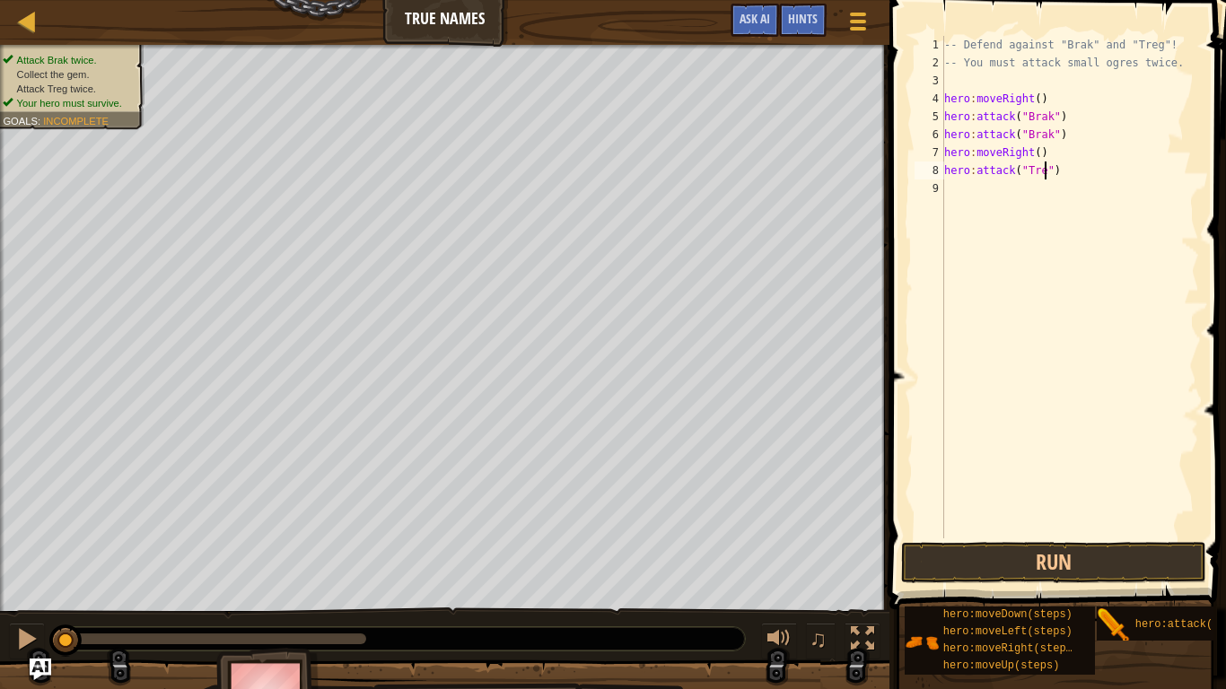
type textarea "hero:attack("Treg")"
drag, startPoint x: 1070, startPoint y: 168, endPoint x: 930, endPoint y: 174, distance: 140.2
click at [930, 174] on div "hero:attack("Treg") 1 2 3 4 5 6 7 8 9 -- Defend against "Brak" and "Treg"! -- Y…" at bounding box center [1055, 287] width 288 height 503
click at [951, 186] on div "-- Defend against "Brak" and "Treg"! -- You must attack small ogres twice. hero…" at bounding box center [1070, 305] width 258 height 539
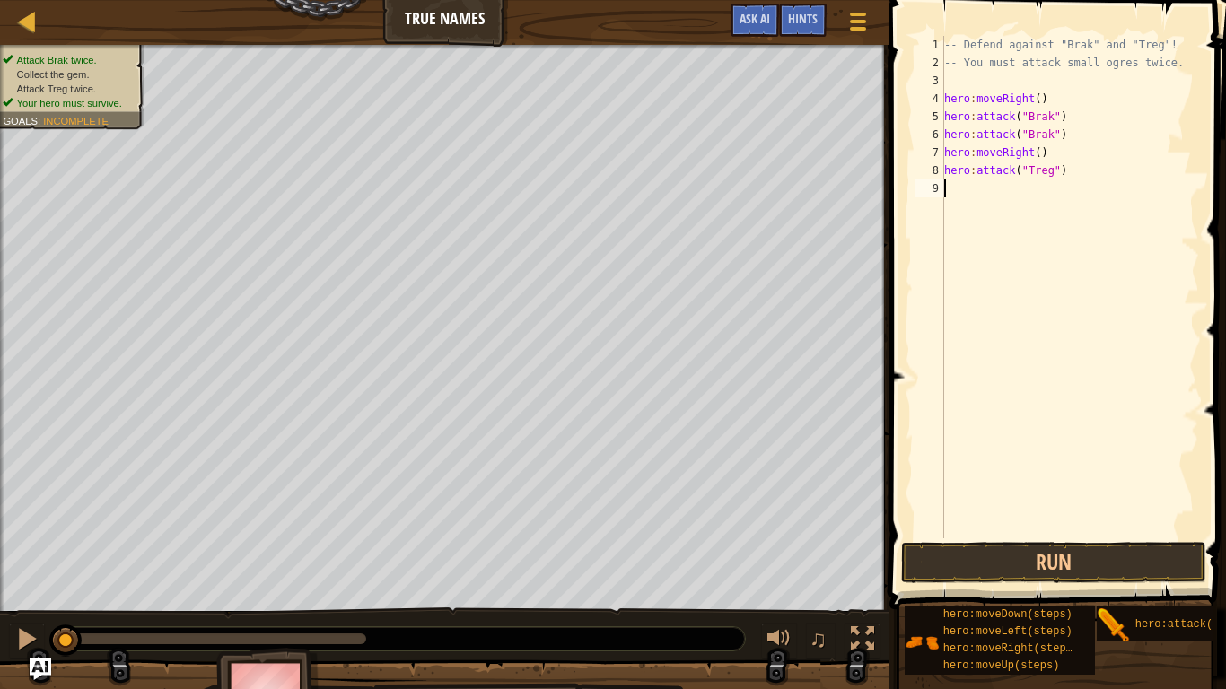
scroll to position [8, 0]
click at [1107, 182] on div "-- Defend against "Brak" and "Treg"! -- You must attack small ogres twice. hero…" at bounding box center [1073, 305] width 252 height 539
drag, startPoint x: 1035, startPoint y: 152, endPoint x: 951, endPoint y: 158, distance: 83.7
click at [951, 158] on div "-- Defend against "Brak" and "Treg"! -- You must attack small ogres twice. hero…" at bounding box center [1073, 305] width 252 height 539
type textarea "hero:moveRight()"
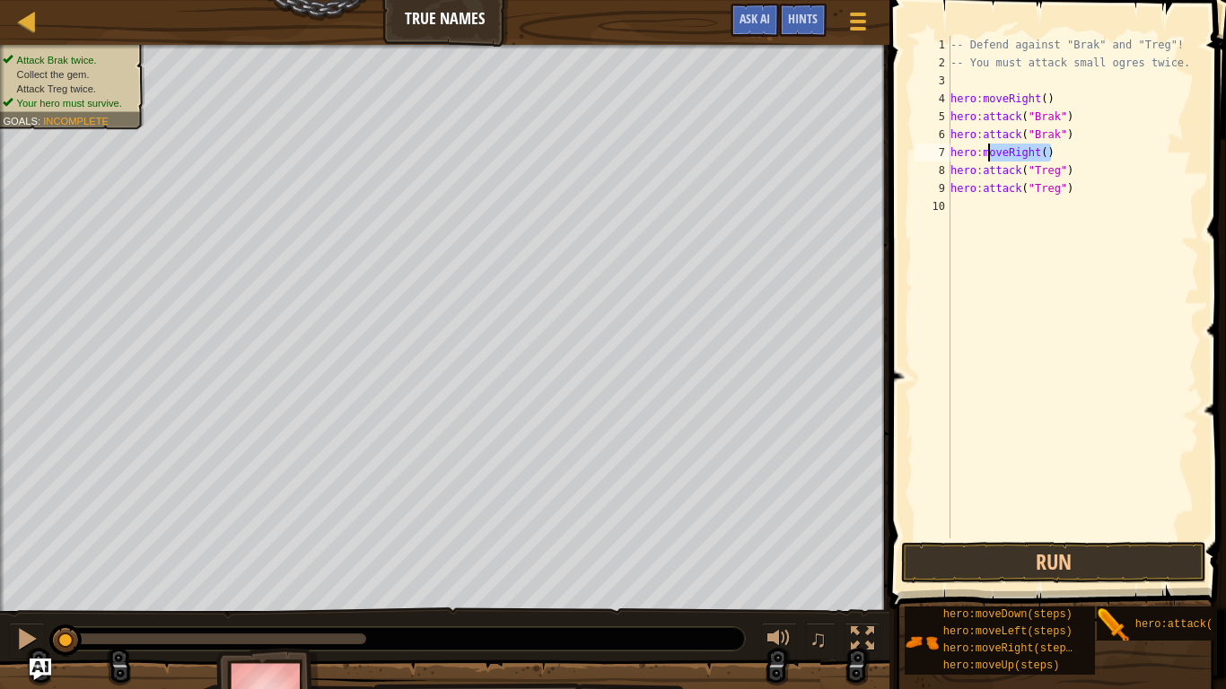
click at [869, 158] on div "Map True Names Game Menu Done Hints Ask AI 1 הההההההההההההההההההההההההההההההההה…" at bounding box center [613, 344] width 1226 height 689
click at [984, 212] on div "-- Defend against "Brak" and "Treg"! -- You must attack small ogres twice. hero…" at bounding box center [1073, 305] width 252 height 539
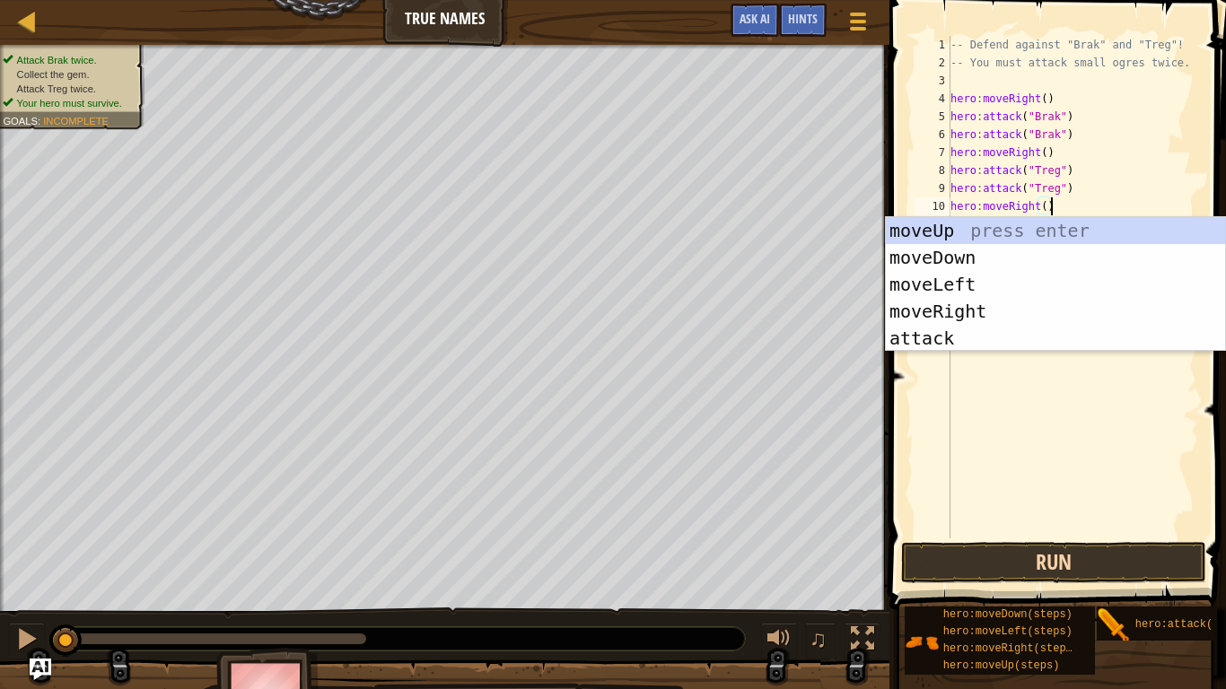
type textarea "hero:moveRight()"
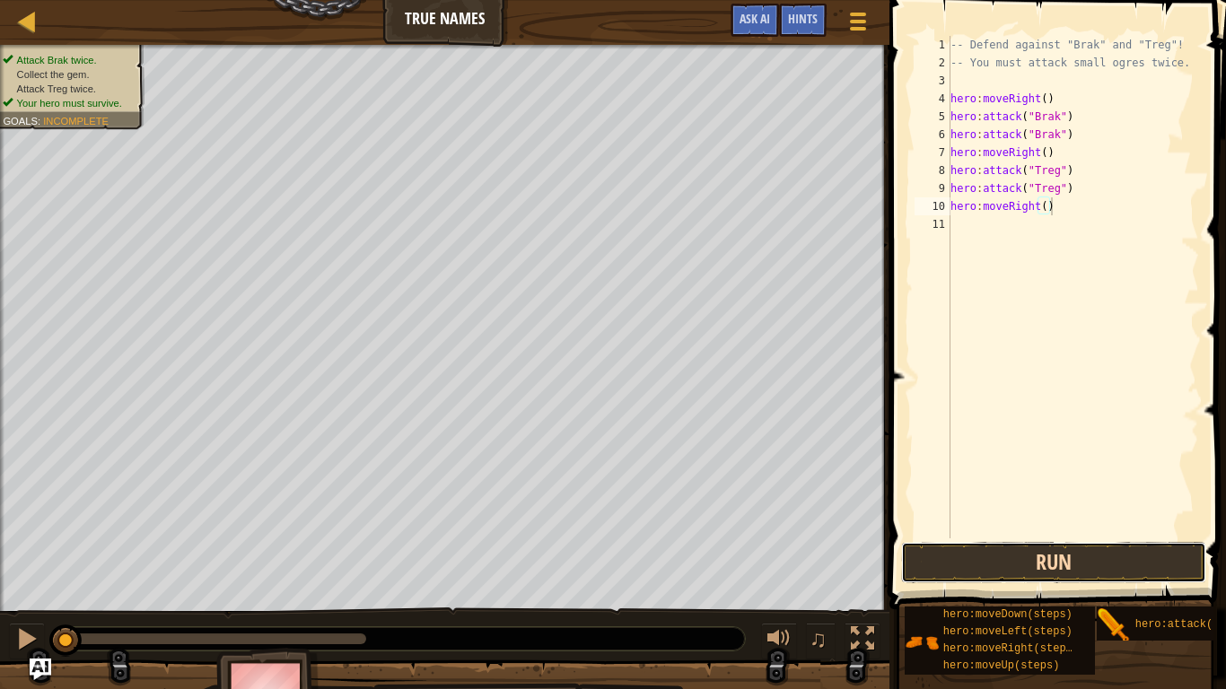
click at [1000, 564] on button "Run" at bounding box center [1053, 562] width 305 height 41
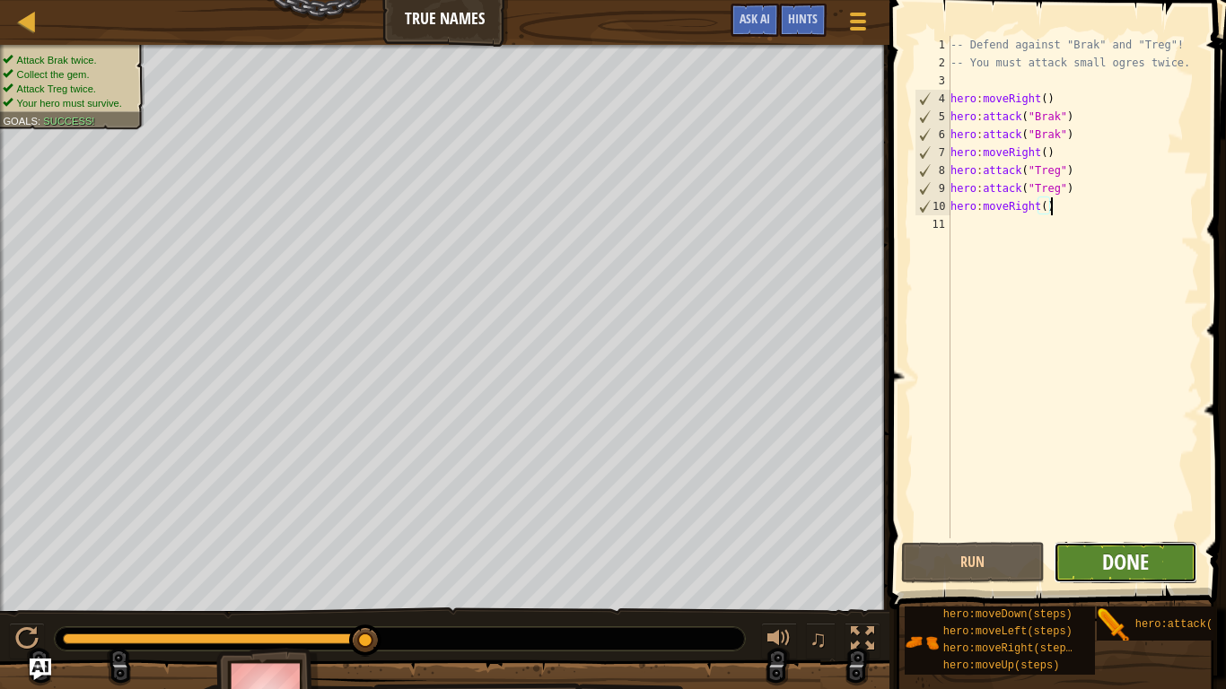
click at [1110, 569] on span "Done" at bounding box center [1125, 561] width 47 height 29
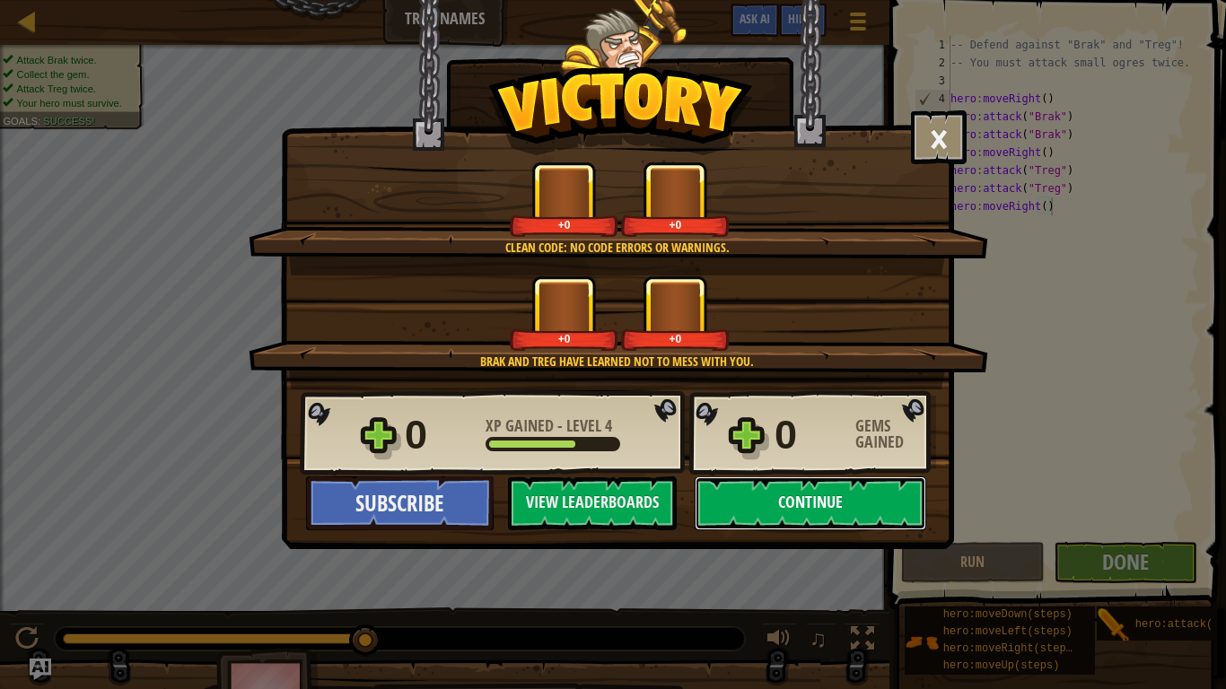
click at [833, 498] on button "Continue" at bounding box center [811, 504] width 232 height 54
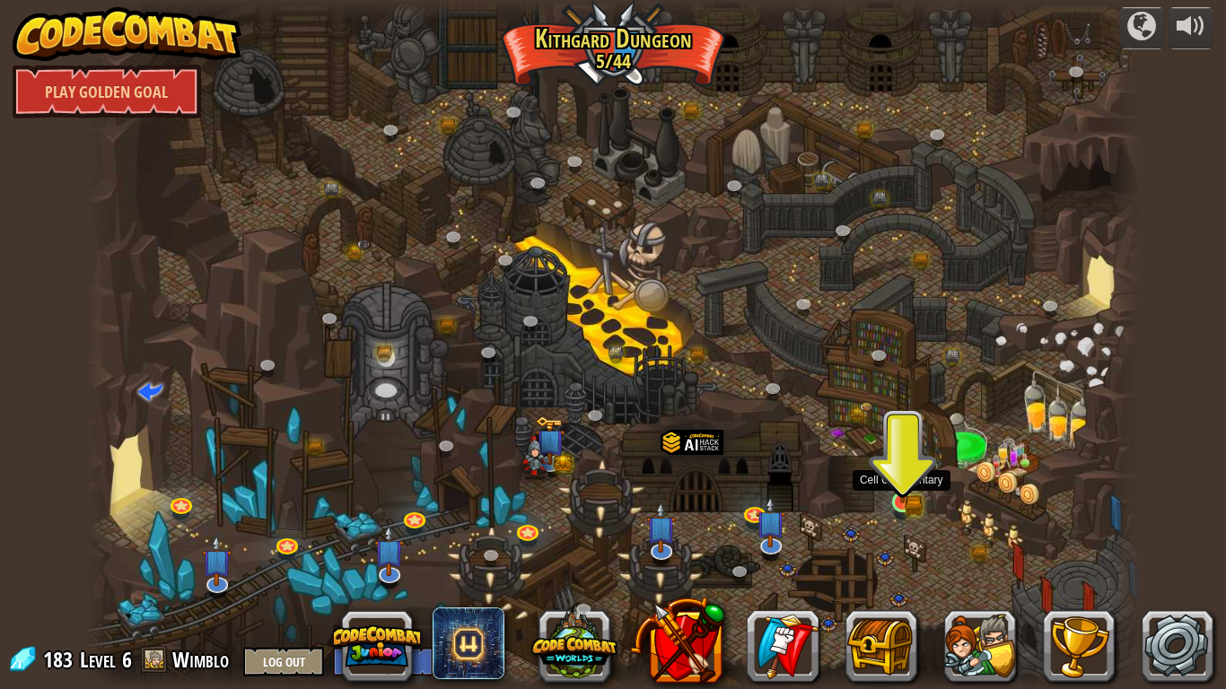
click at [907, 503] on img at bounding box center [902, 474] width 27 height 58
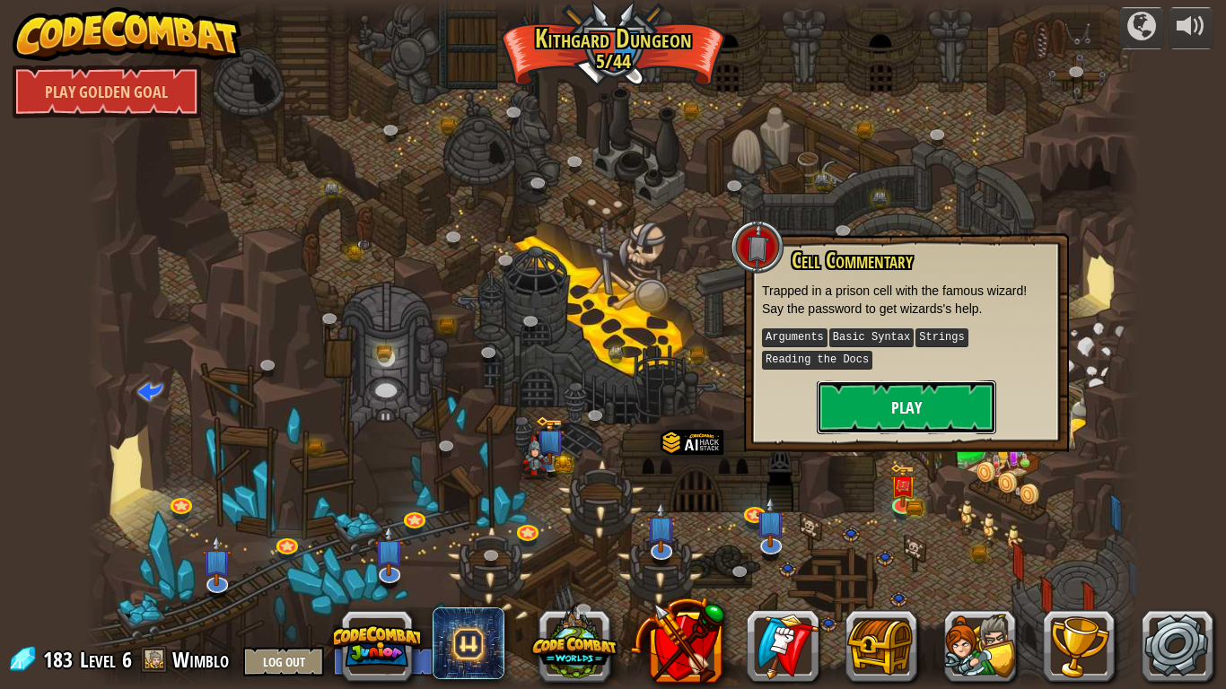
click at [902, 394] on button "Play" at bounding box center [907, 408] width 180 height 54
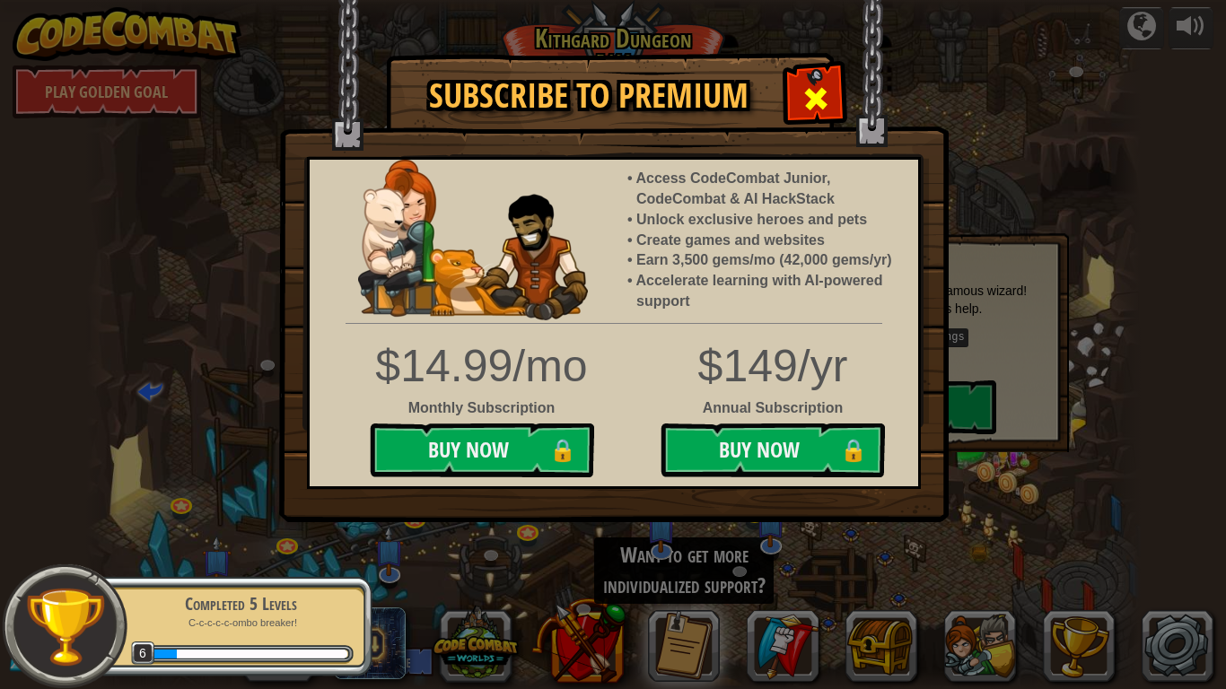
click at [805, 109] on span at bounding box center [815, 98] width 29 height 29
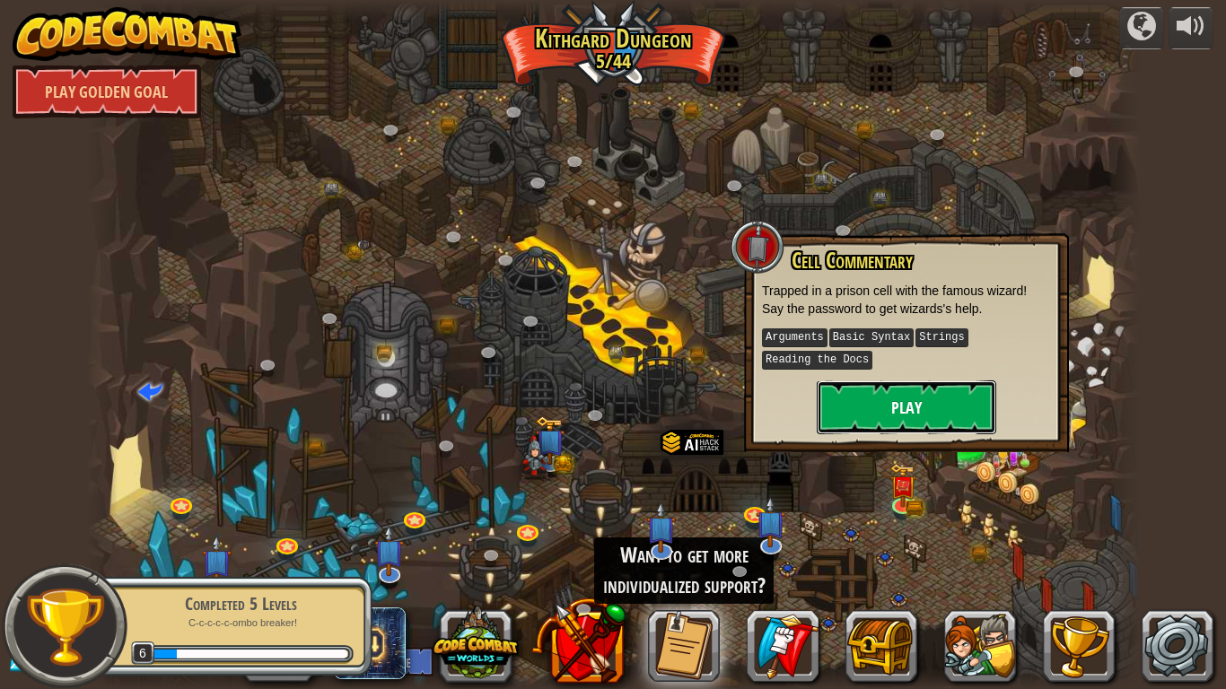
click at [907, 407] on button "Play" at bounding box center [907, 408] width 180 height 54
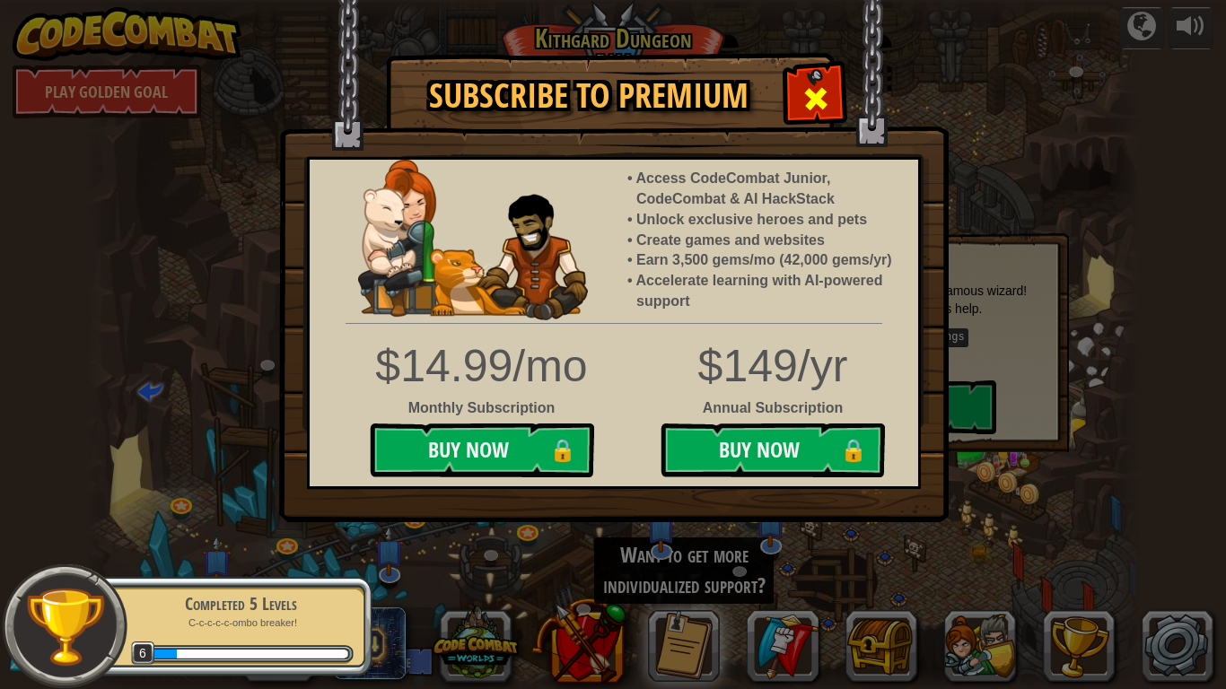
click at [831, 101] on div at bounding box center [815, 96] width 57 height 57
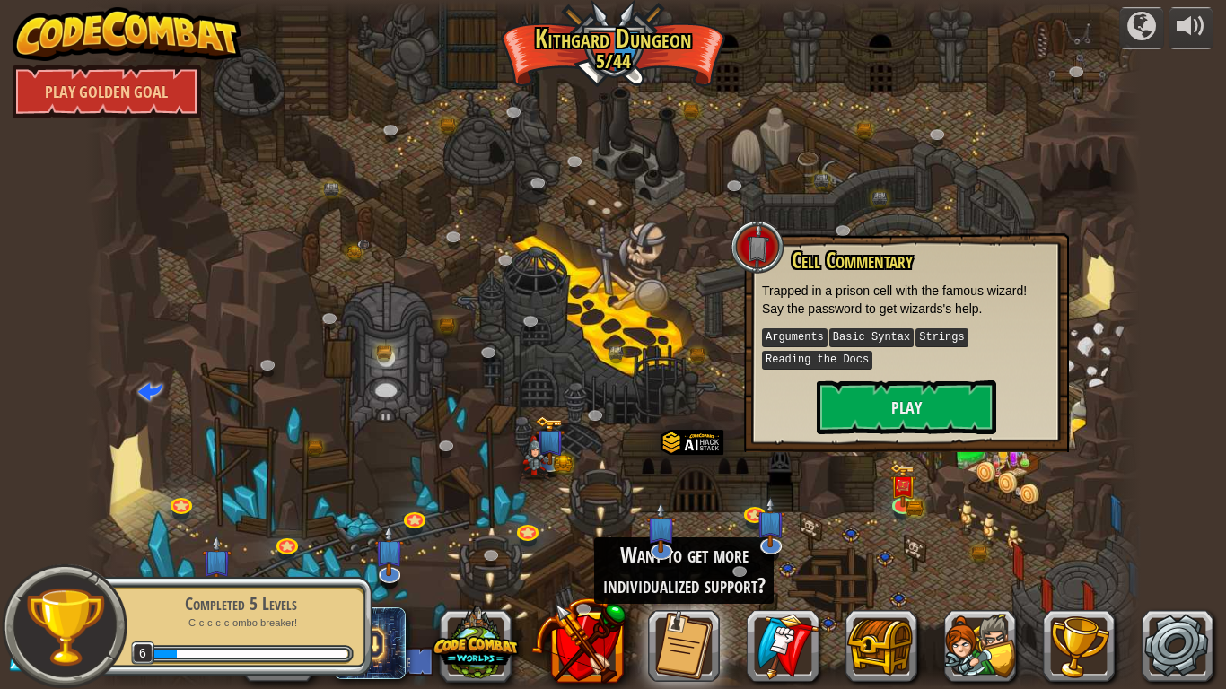
click at [610, 18] on div at bounding box center [613, 10] width 1055 height 21
click at [123, 83] on link "Play Golden Goal" at bounding box center [107, 92] width 188 height 54
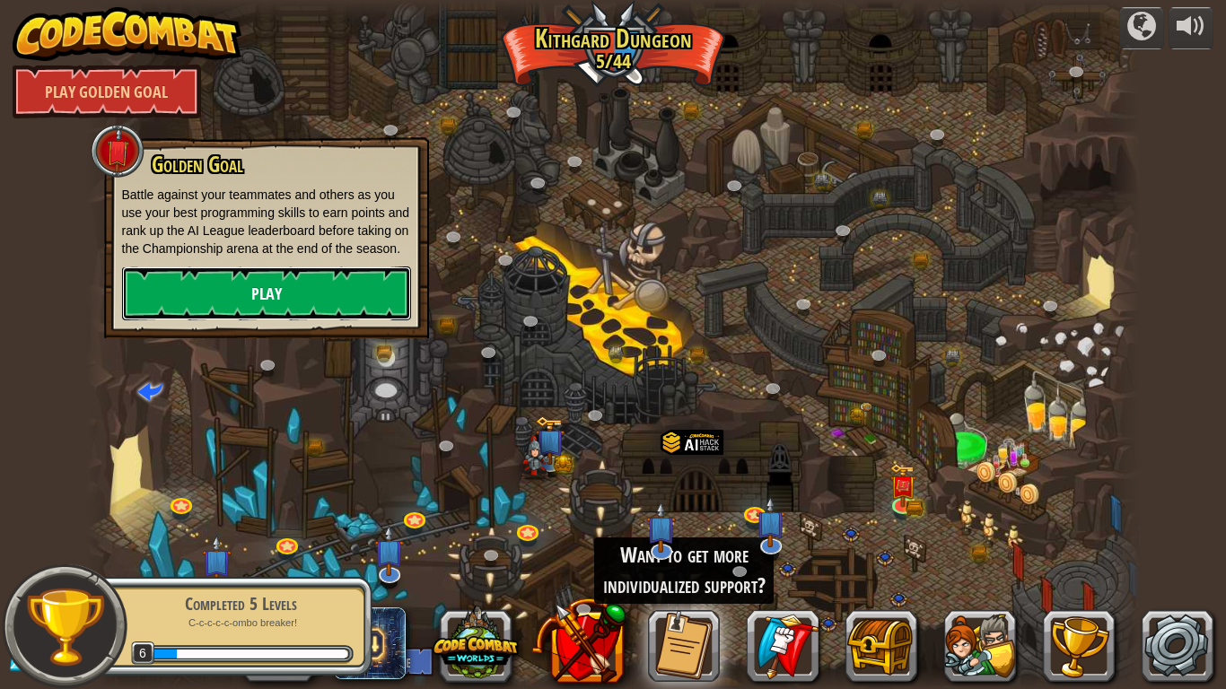
click at [283, 312] on link "Play" at bounding box center [266, 294] width 289 height 54
